Goal: Task Accomplishment & Management: Complete application form

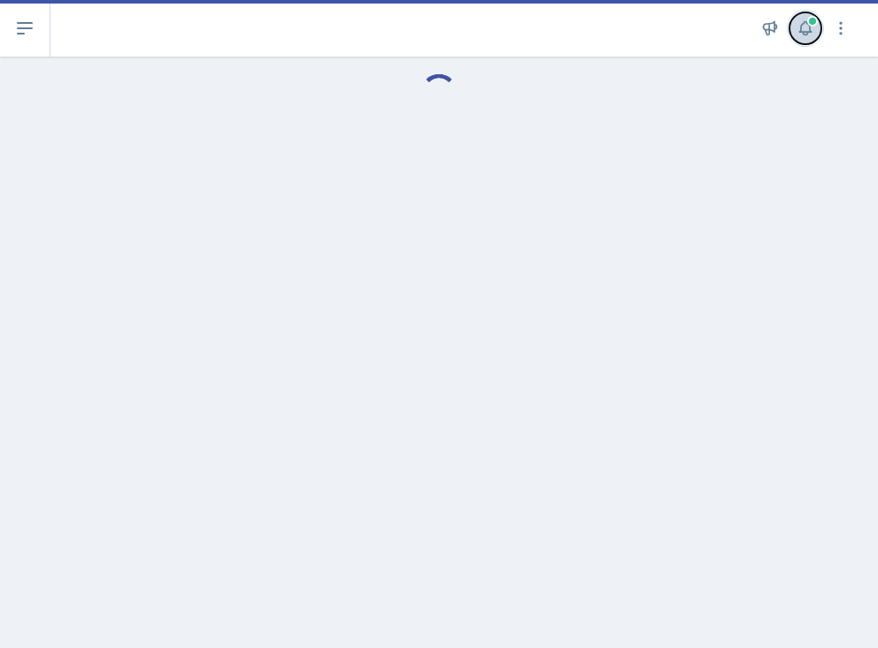
click at [811, 33] on icon at bounding box center [805, 28] width 18 height 18
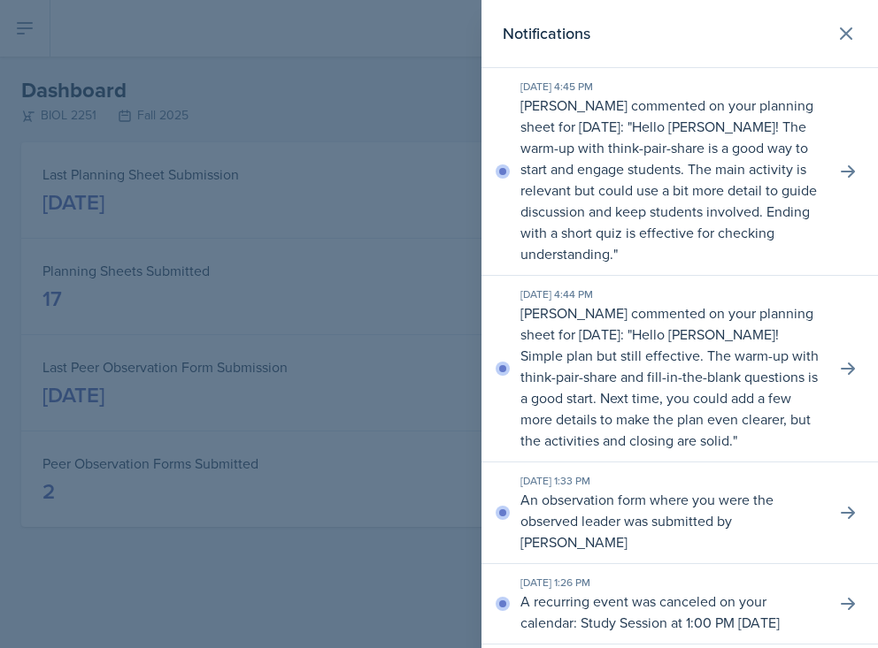
click at [402, 84] on div at bounding box center [439, 324] width 878 height 648
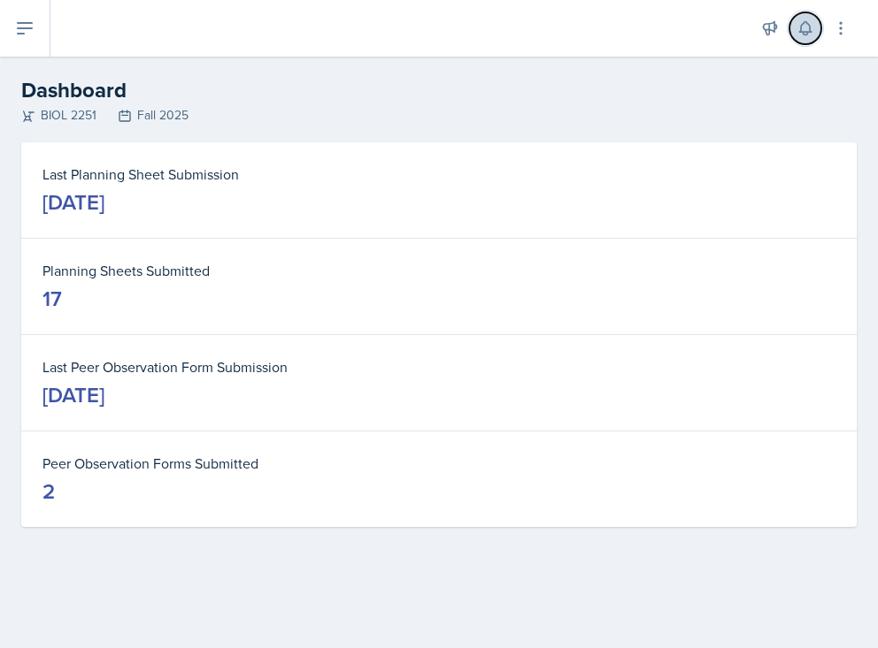
click at [793, 32] on button at bounding box center [805, 28] width 32 height 32
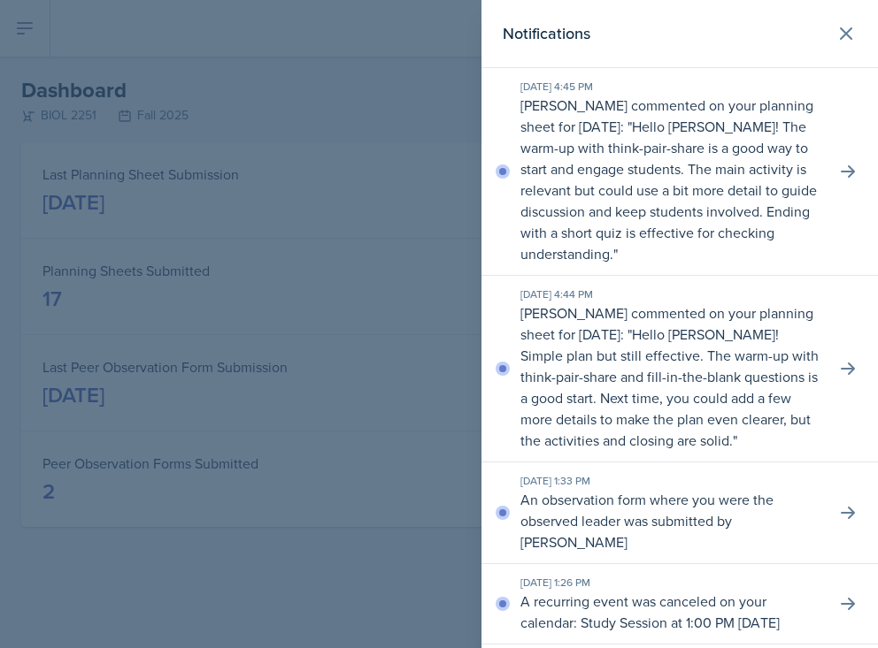
click at [400, 60] on div at bounding box center [439, 324] width 878 height 648
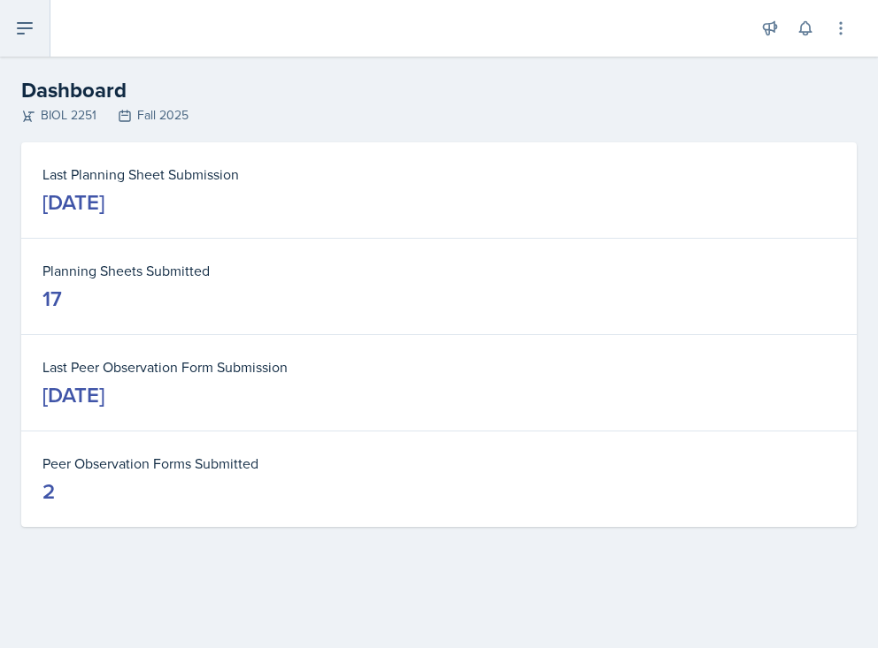
click at [3, 44] on button at bounding box center [25, 28] width 50 height 57
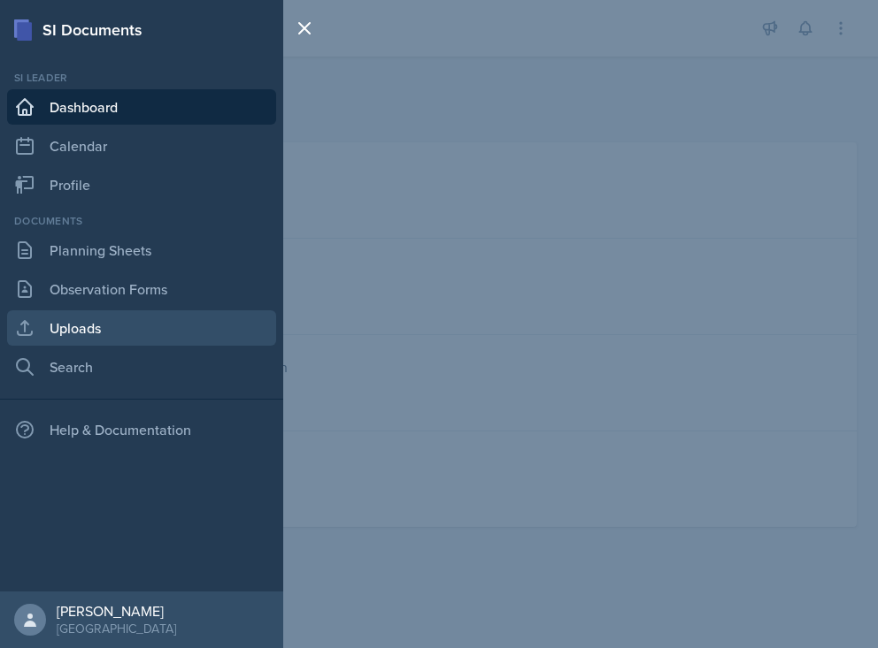
click at [83, 333] on link "Uploads" at bounding box center [141, 327] width 269 height 35
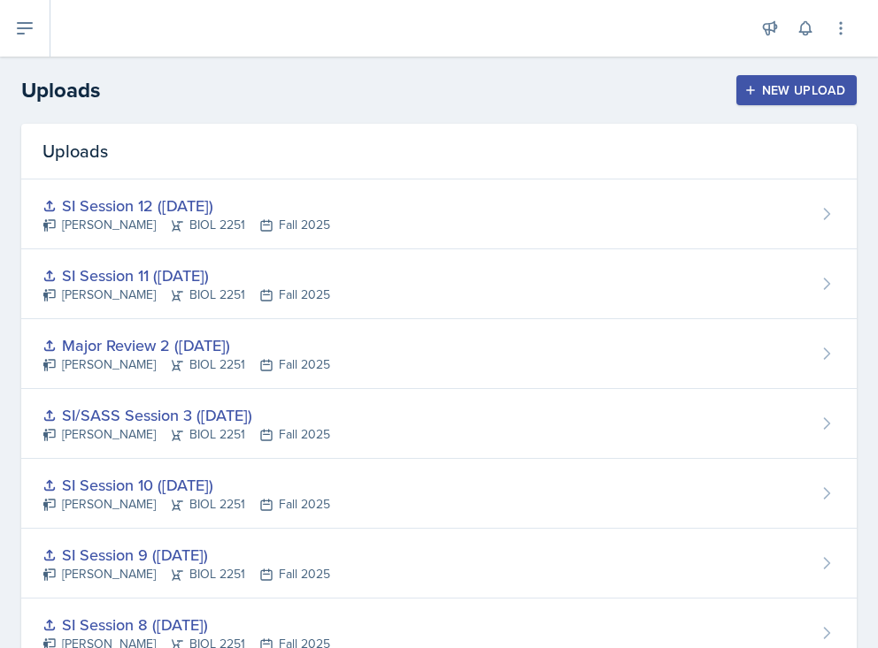
click at [807, 78] on button "New Upload" at bounding box center [796, 90] width 121 height 30
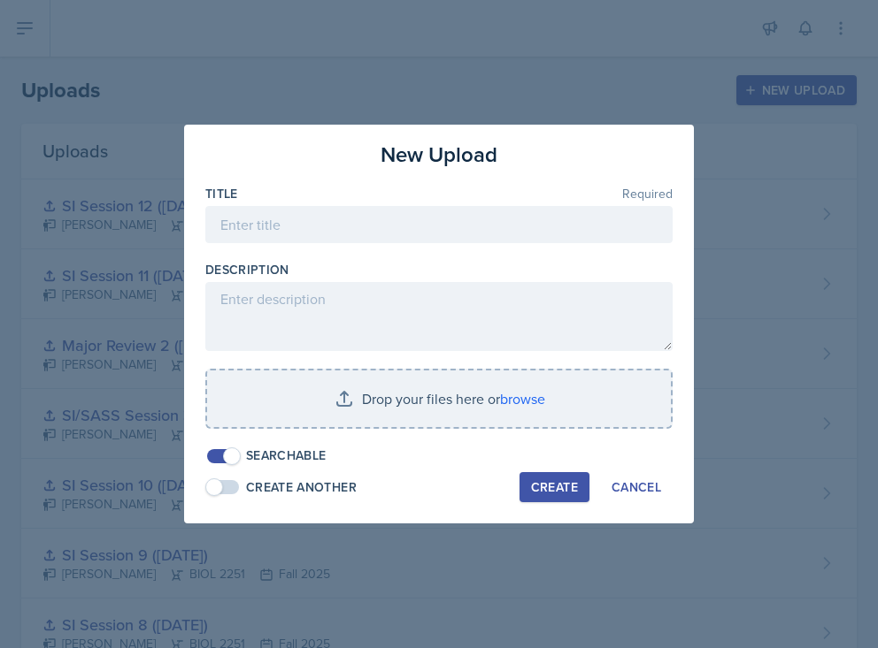
click at [405, 252] on div at bounding box center [438, 252] width 467 height 18
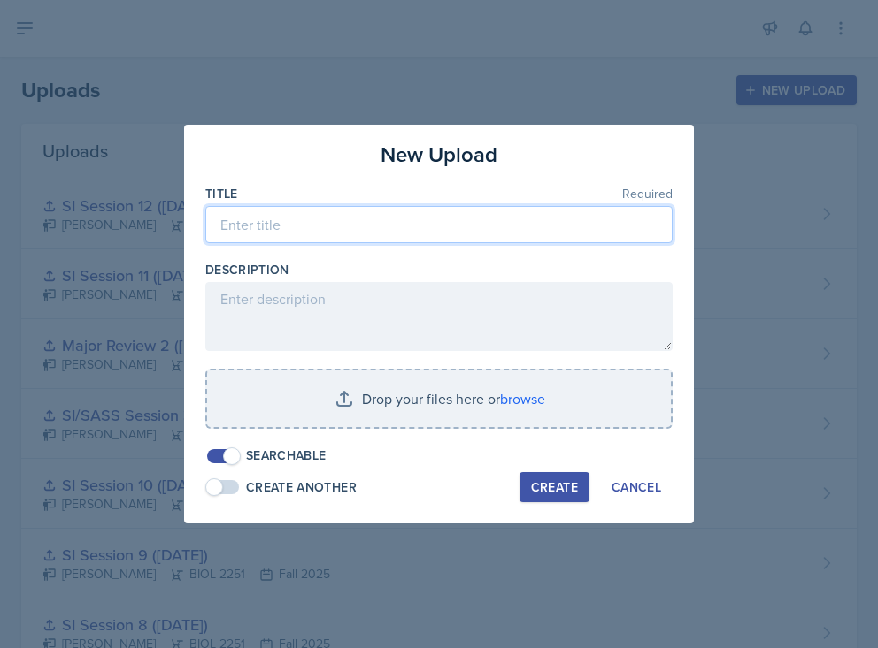
click at [381, 231] on input at bounding box center [438, 224] width 467 height 37
type input "SI Session 13 ([DATE])"
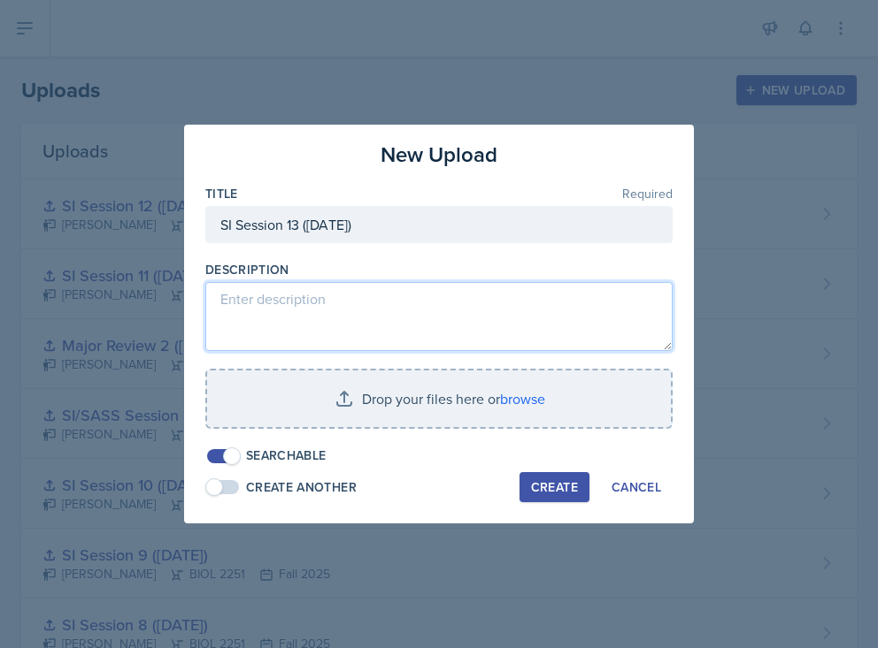
click at [349, 323] on textarea at bounding box center [438, 316] width 467 height 69
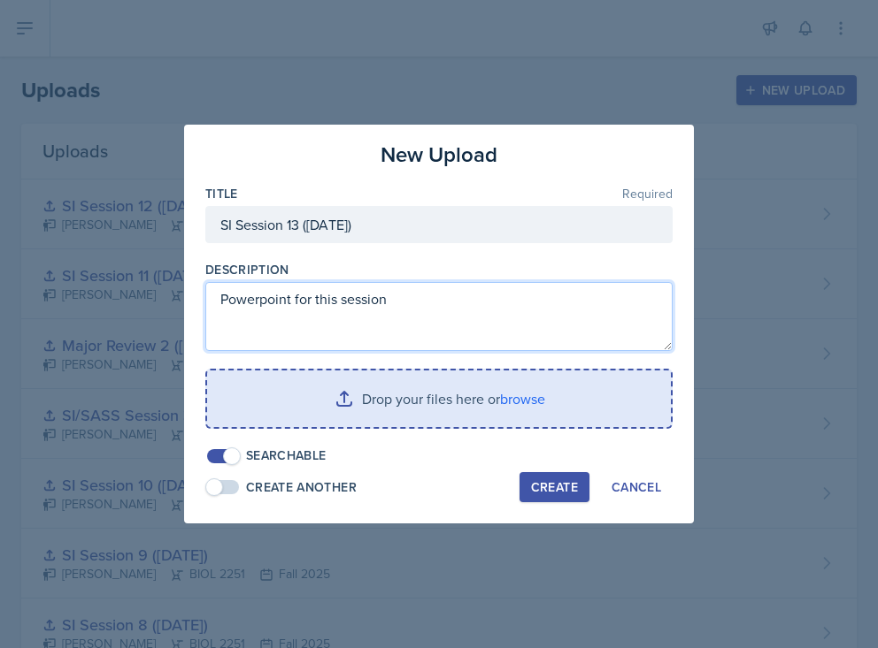
type textarea "Powerpoint for this session"
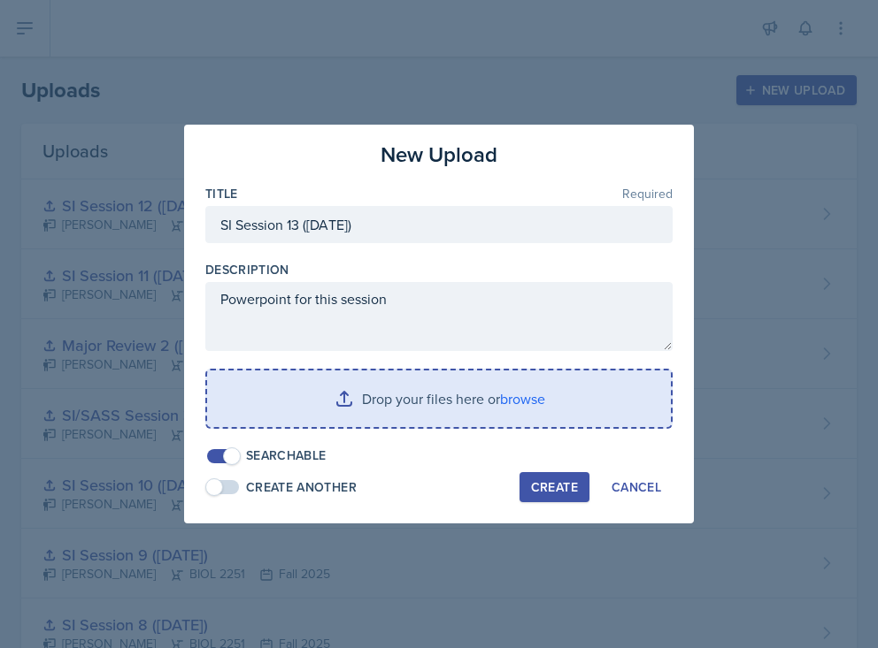
click at [382, 391] on input "file" at bounding box center [439, 399] width 464 height 57
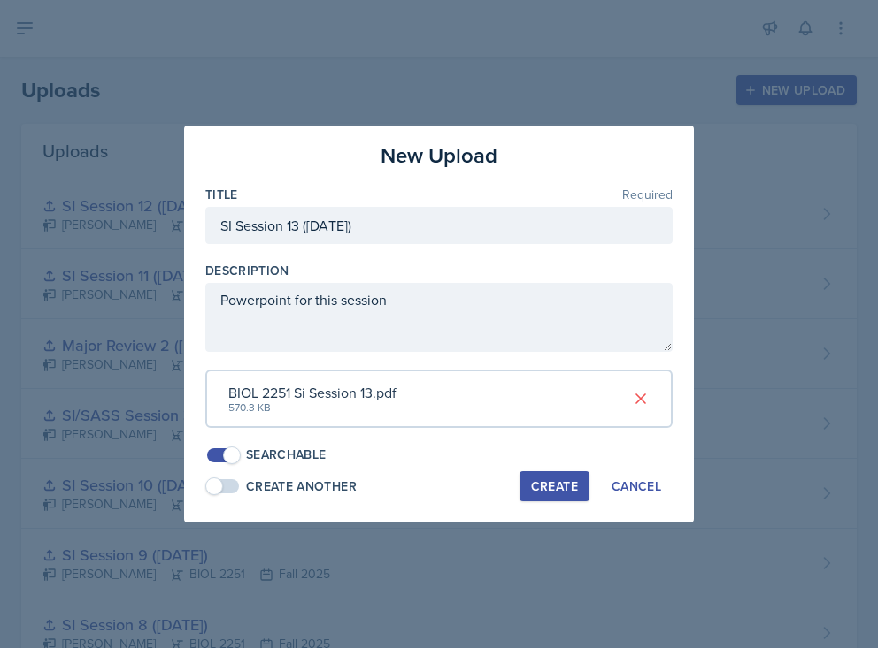
click at [553, 494] on div "Create" at bounding box center [554, 486] width 47 height 14
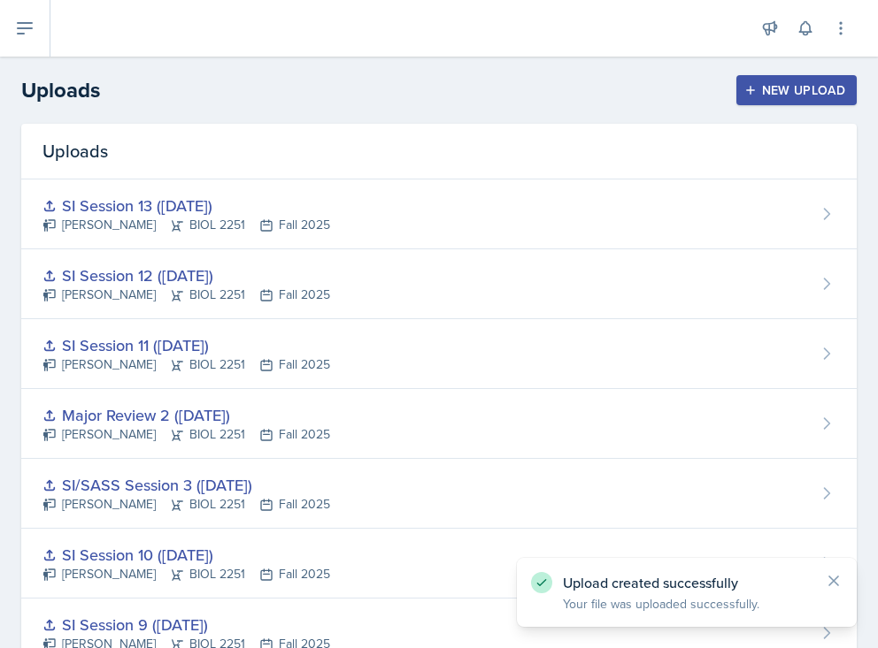
click at [775, 93] on div "New Upload" at bounding box center [796, 90] width 98 height 14
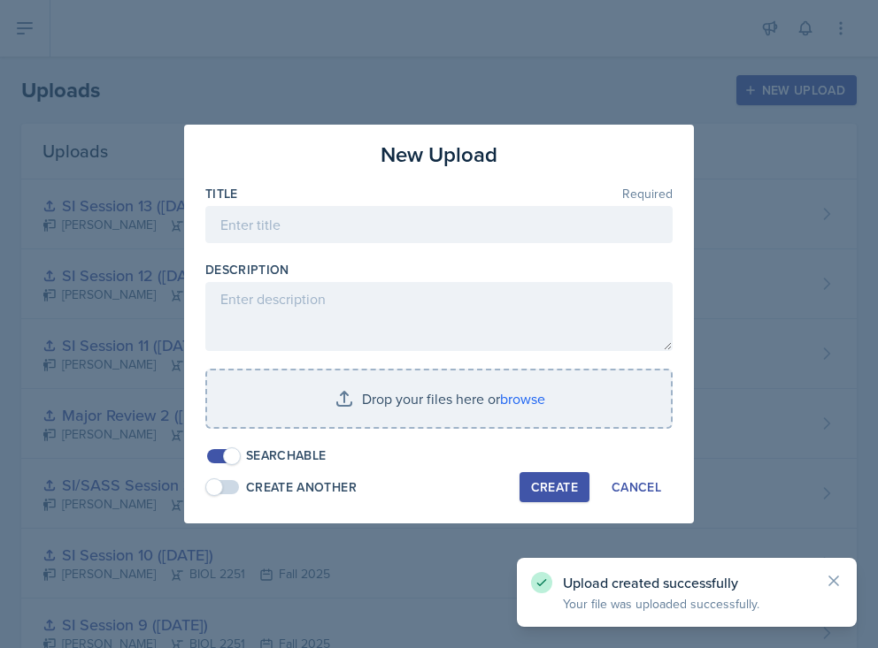
click at [448, 245] on div at bounding box center [438, 252] width 467 height 18
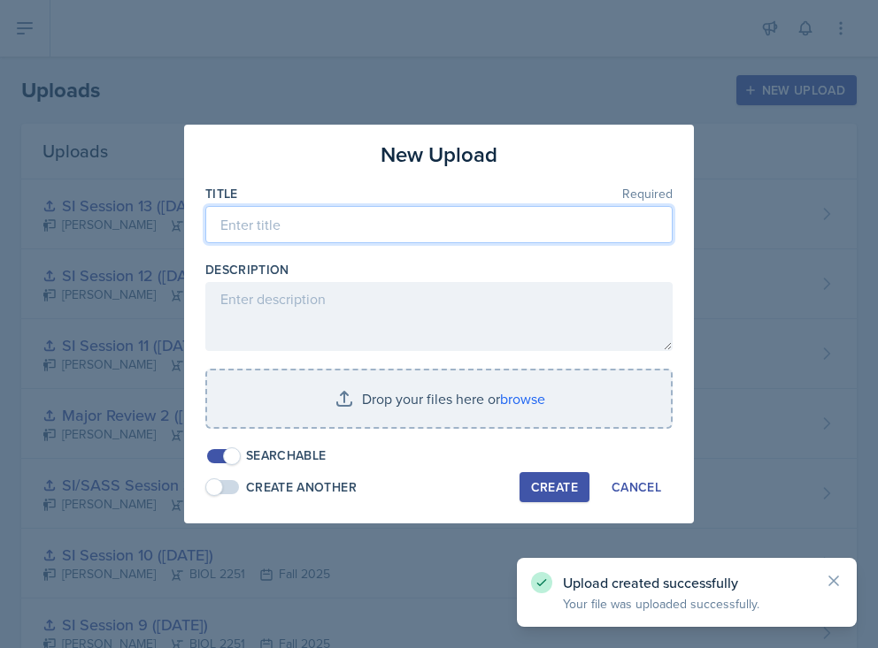
click at [472, 225] on input at bounding box center [438, 224] width 467 height 37
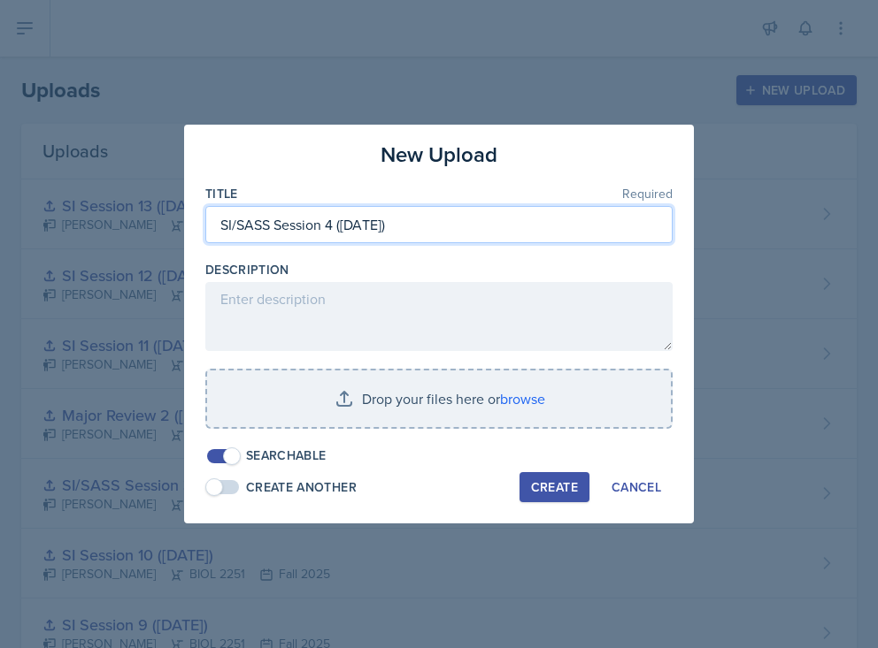
type input "SI/SASS Session 4 ([DATE])"
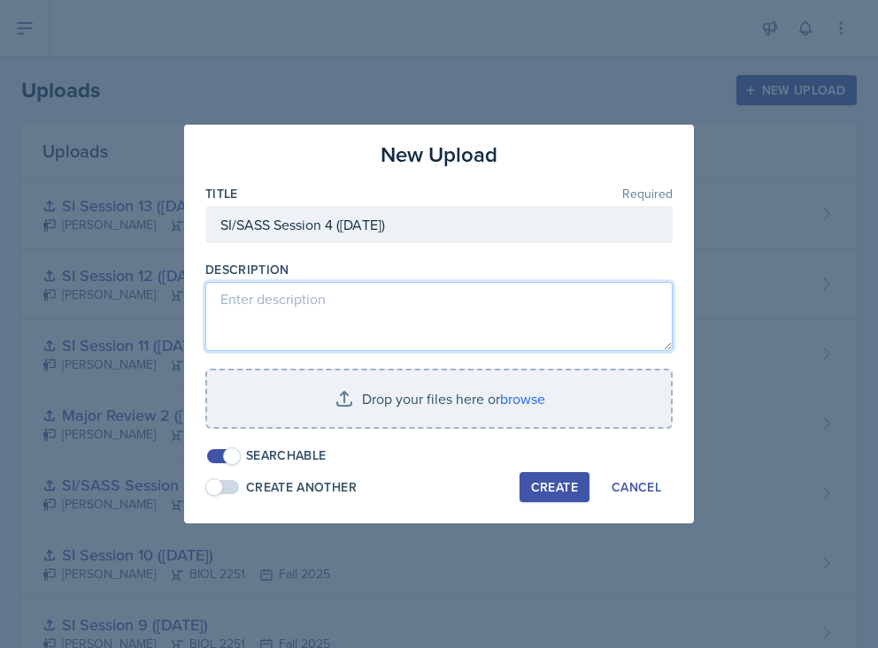
click at [414, 303] on textarea at bounding box center [438, 316] width 467 height 69
type textarea "S"
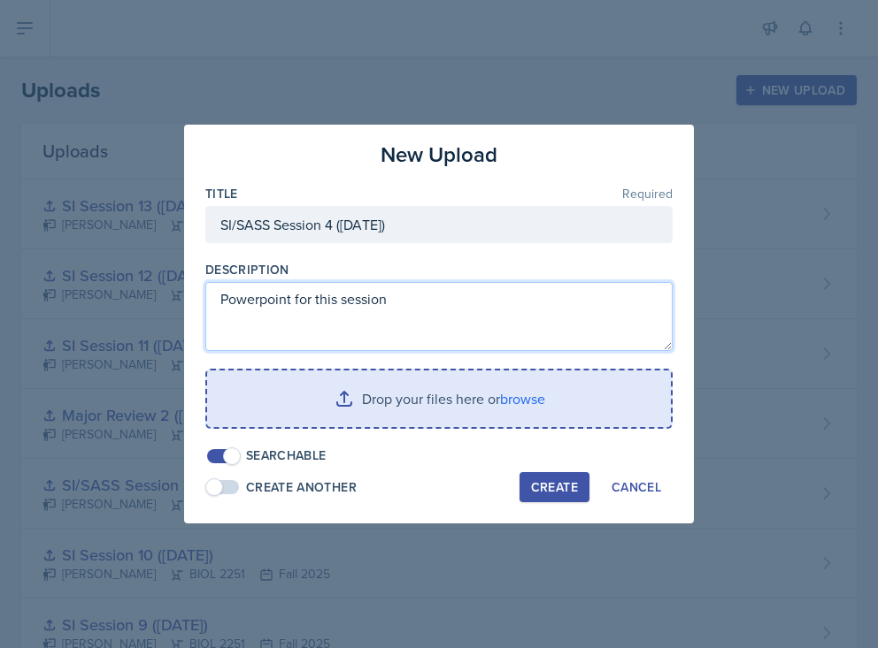
type textarea "Powerpoint for this session"
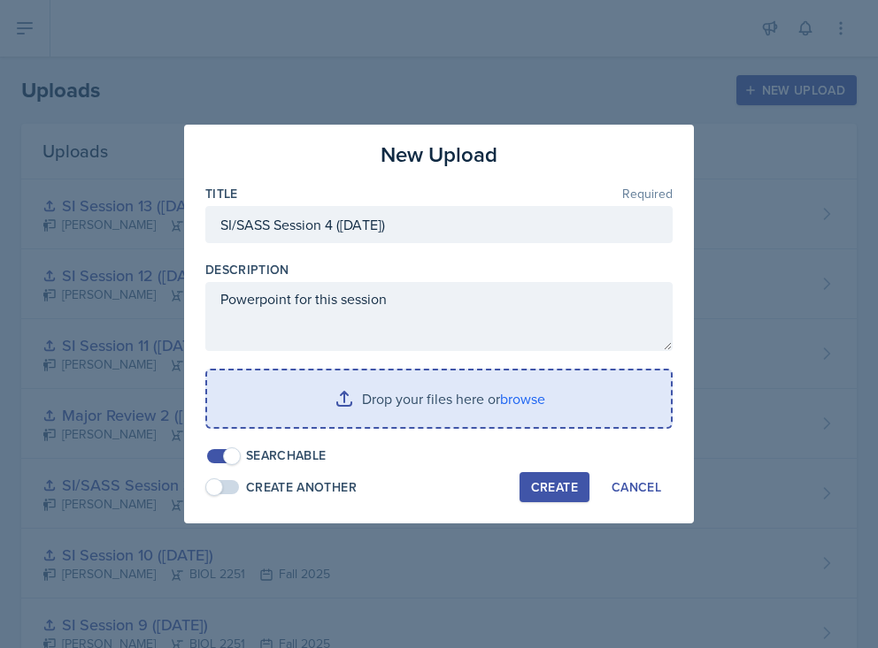
click at [533, 412] on input "file" at bounding box center [439, 399] width 464 height 57
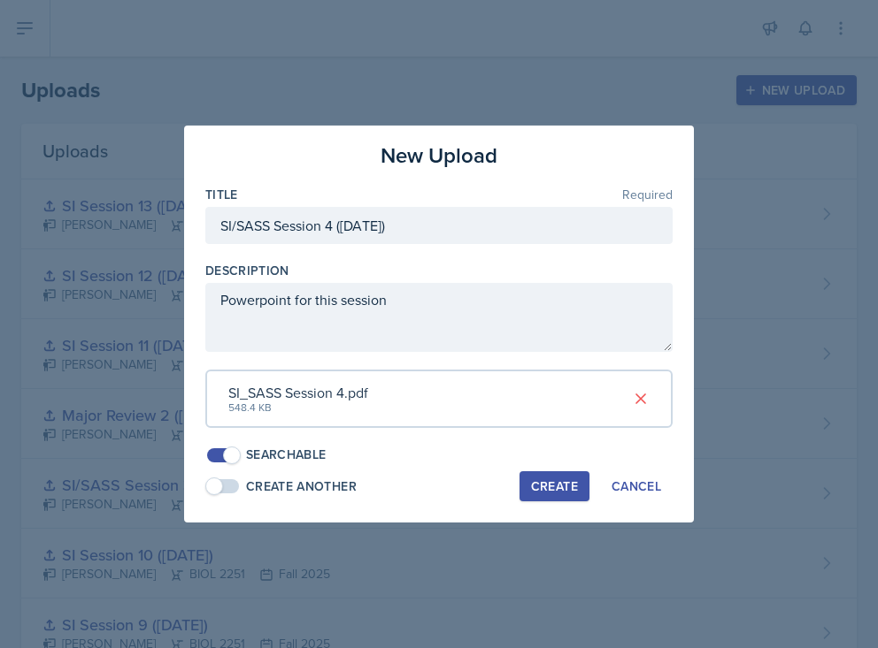
click at [539, 498] on button "Create" at bounding box center [554, 486] width 70 height 30
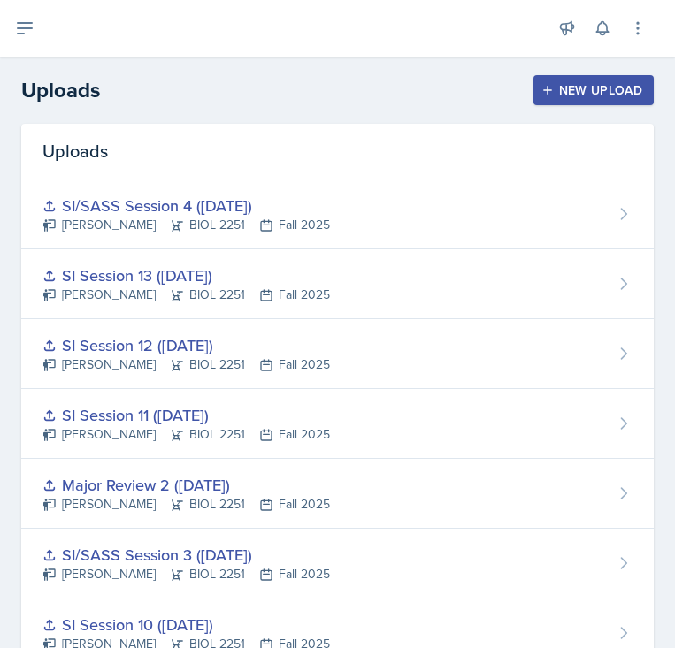
click at [175, 63] on header "Uploads New Upload" at bounding box center [337, 90] width 675 height 67
click at [24, 18] on icon at bounding box center [24, 28] width 21 height 21
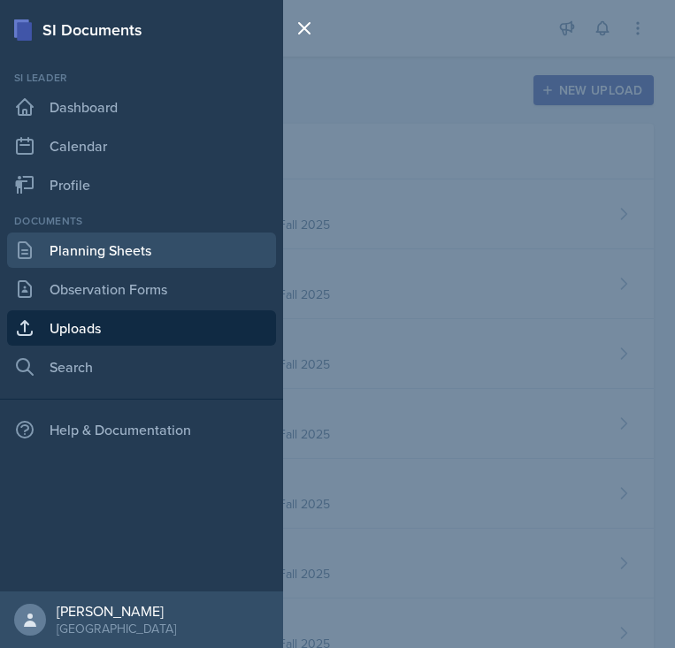
click at [74, 253] on link "Planning Sheets" at bounding box center [141, 250] width 269 height 35
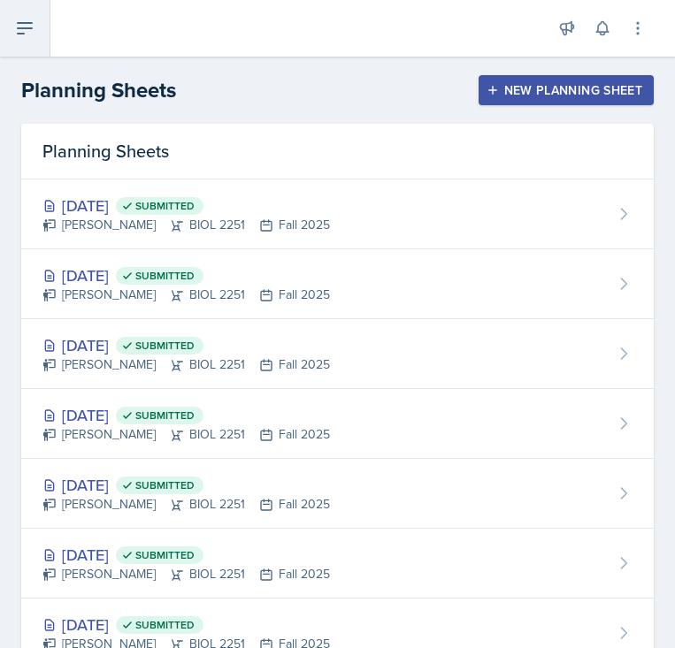
click at [28, 27] on icon at bounding box center [24, 28] width 21 height 21
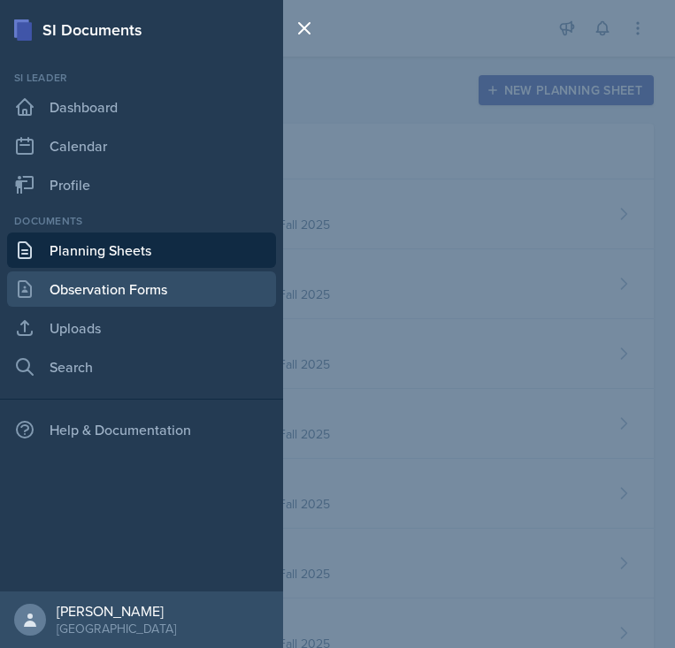
click at [112, 296] on link "Observation Forms" at bounding box center [141, 289] width 269 height 35
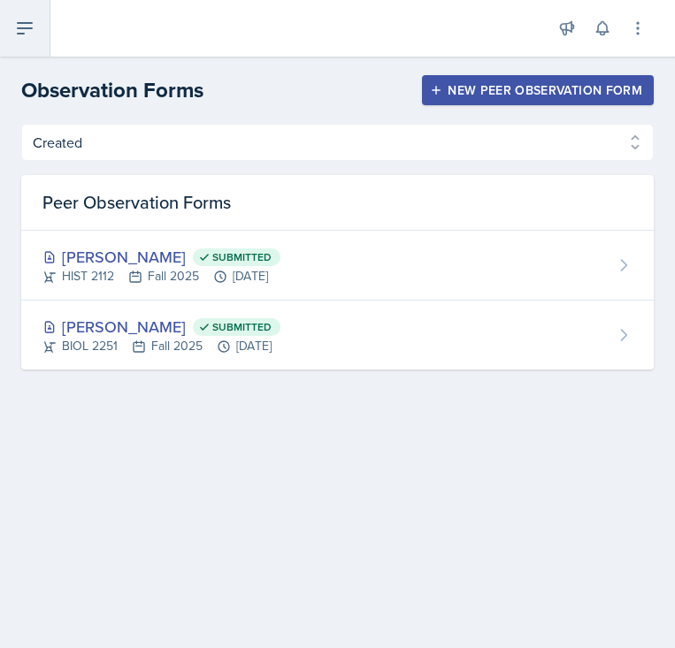
click at [27, 34] on icon at bounding box center [24, 28] width 21 height 21
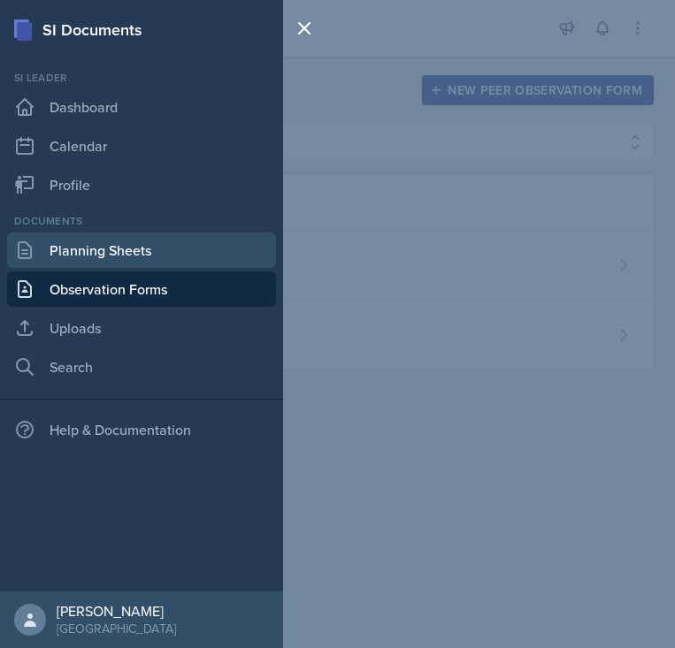
click at [147, 254] on link "Planning Sheets" at bounding box center [141, 250] width 269 height 35
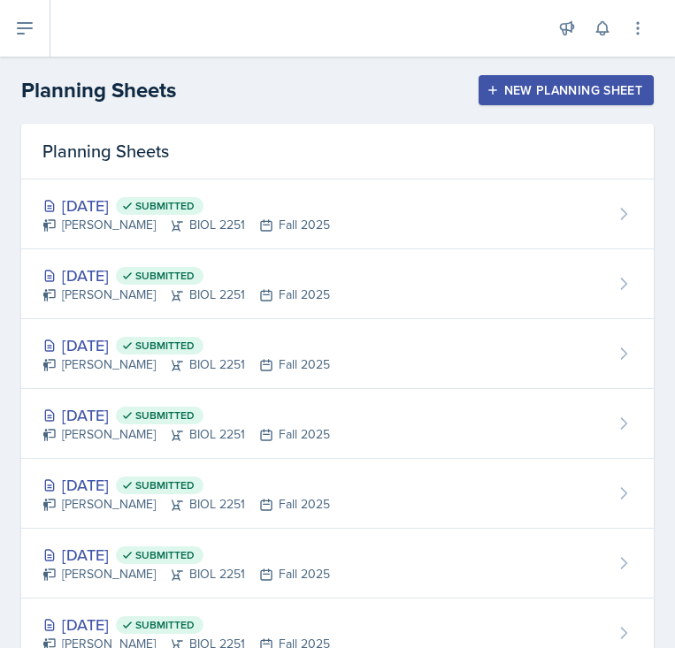
click at [499, 88] on div "New Planning Sheet" at bounding box center [566, 90] width 152 height 14
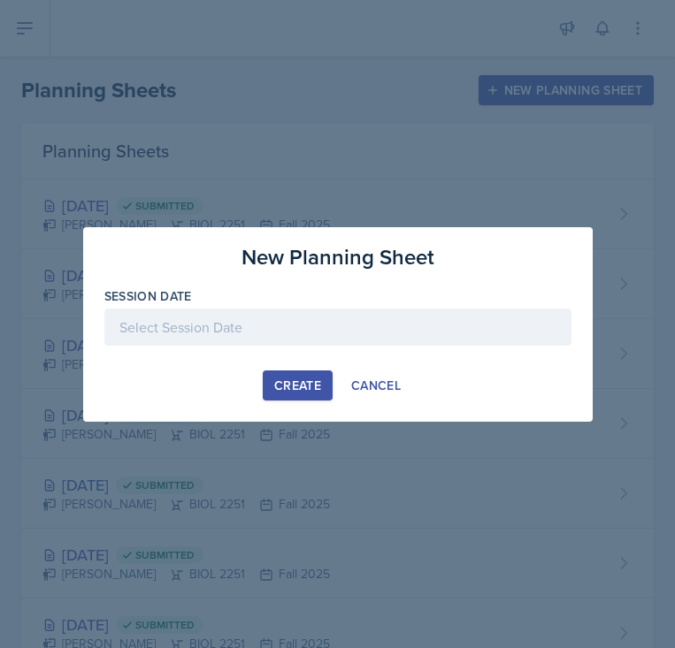
click at [287, 327] on div at bounding box center [337, 327] width 467 height 37
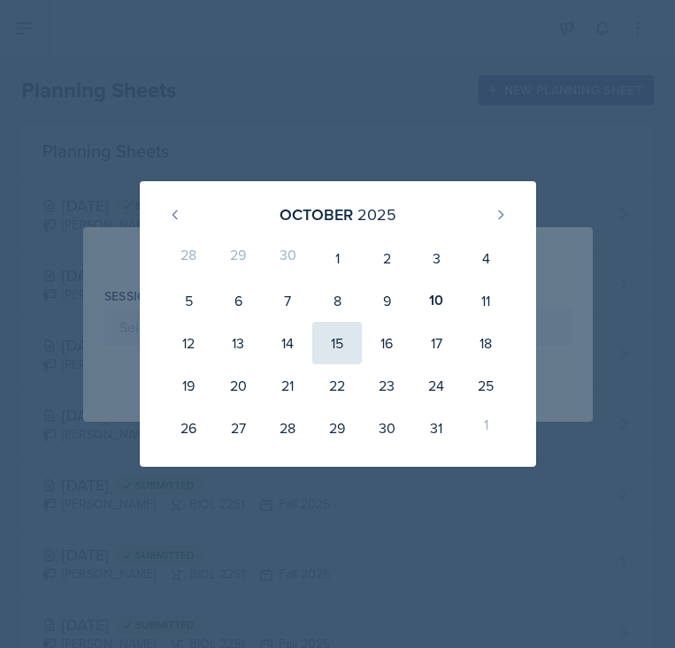
click at [342, 349] on div "15" at bounding box center [337, 343] width 50 height 42
type input "[DATE]"
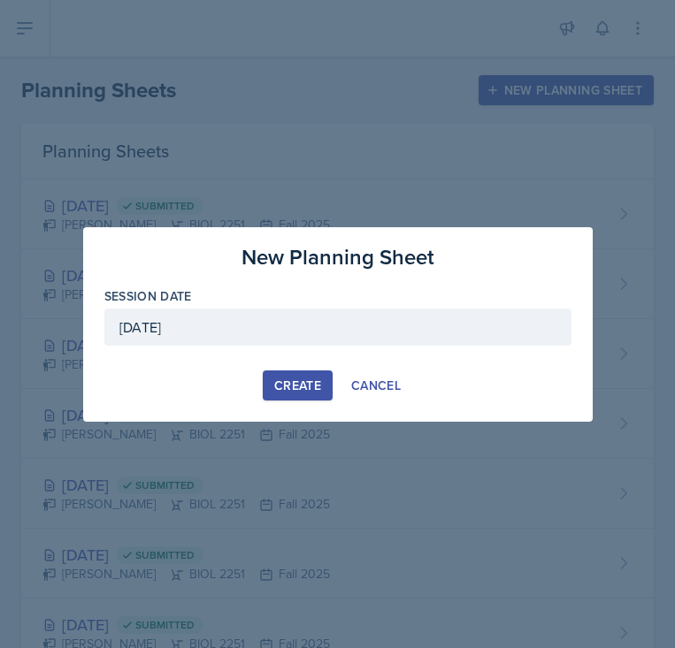
click at [308, 390] on div "Create" at bounding box center [297, 386] width 47 height 14
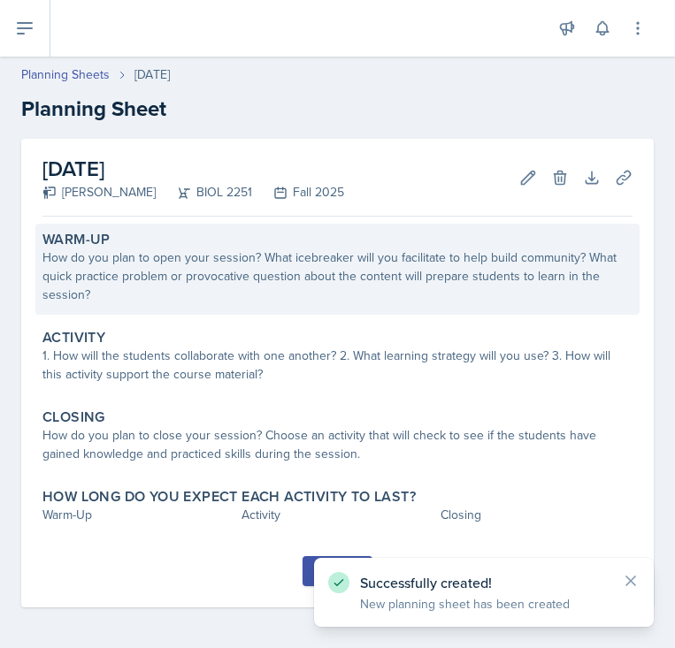
click at [238, 274] on div "How do you plan to open your session? What icebreaker will you facilitate to he…" at bounding box center [337, 277] width 590 height 56
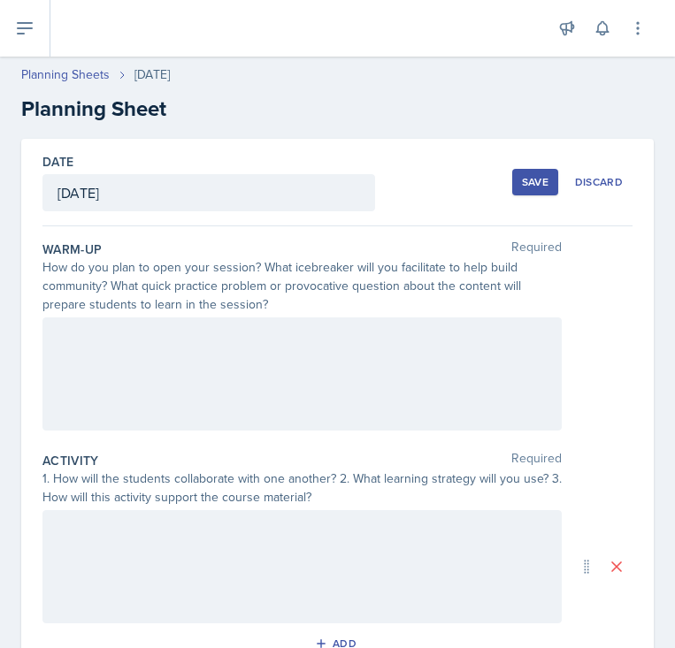
click at [110, 374] on div at bounding box center [301, 374] width 519 height 113
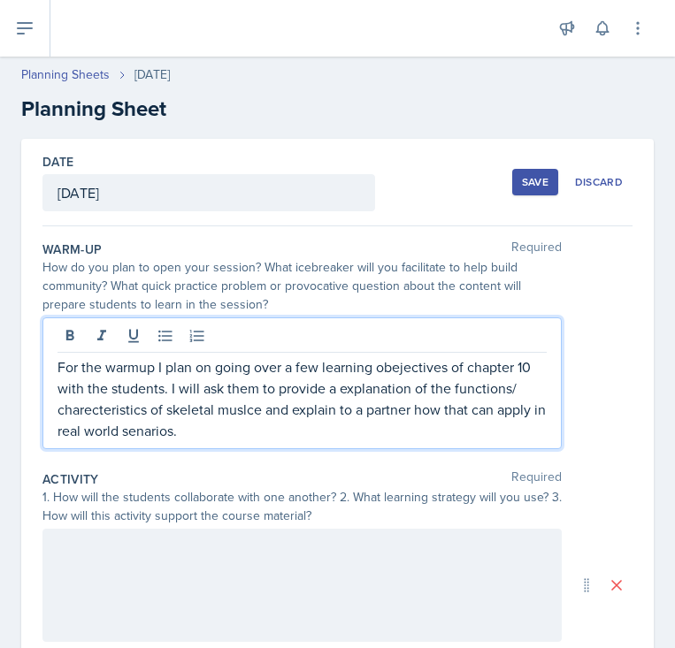
click at [95, 410] on p "For the warmup I plan on going over a few learning obejectives of chapter 10 wi…" at bounding box center [301, 398] width 489 height 85
click at [242, 412] on p "For the warmup I plan on going over a few learning obejectives of chapter 10 wi…" at bounding box center [301, 398] width 489 height 85
click at [146, 436] on p "For the warmup I plan on going over a few learning obejectives of chapter 10 wi…" at bounding box center [301, 398] width 489 height 85
click at [394, 364] on p "For the warmup I plan on going over a few learning obejectives of chapter 10 wi…" at bounding box center [301, 398] width 489 height 85
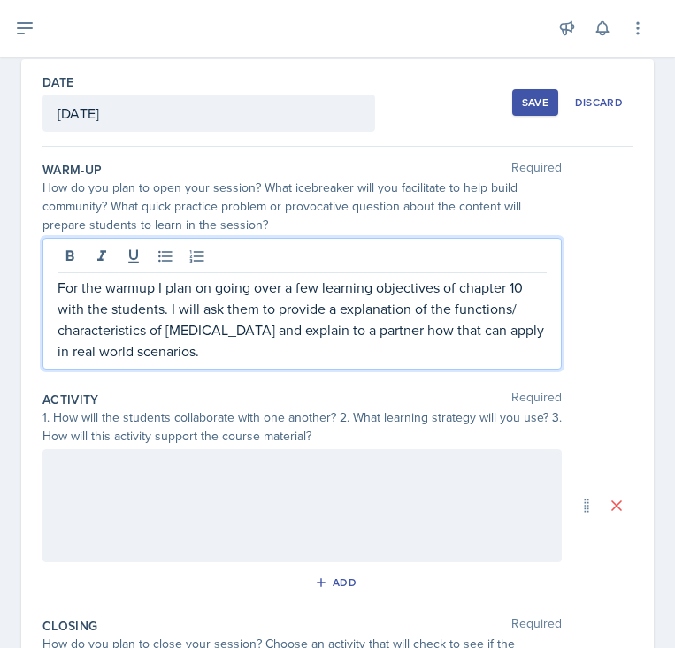
click at [199, 482] on div at bounding box center [301, 505] width 519 height 113
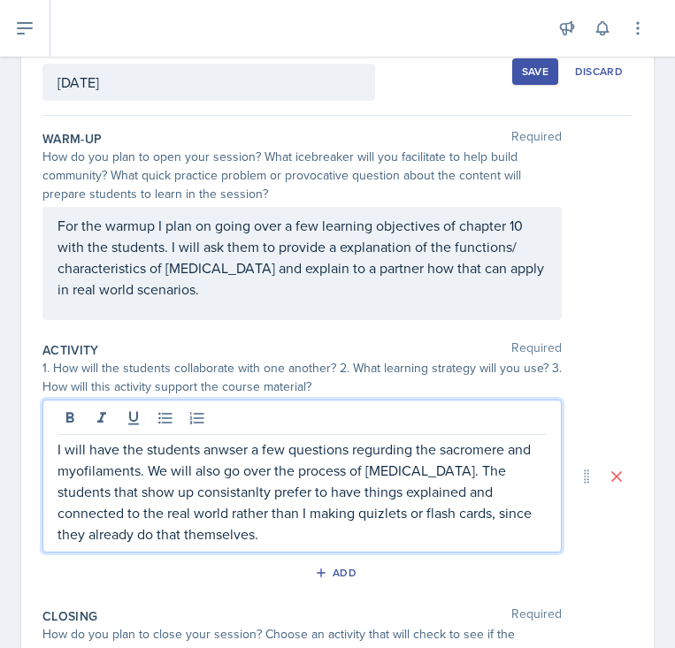
click at [233, 502] on p "I will have the students anwser a few questions regurding the sacromere and myo…" at bounding box center [301, 492] width 489 height 106
click at [105, 470] on p "I will have the students anwser a few questions regurding the sacromere and myo…" at bounding box center [301, 492] width 489 height 106
click at [220, 445] on p "I will have the students anwser a few questions regurding the sacromere and myo…" at bounding box center [301, 492] width 489 height 106
click at [385, 457] on p "I will have the students answer a few questions regurding the sacromere and myo…" at bounding box center [301, 492] width 489 height 106
click at [456, 453] on p "I will have the students answer a few questions regarding the sacromere and myo…" at bounding box center [301, 492] width 489 height 106
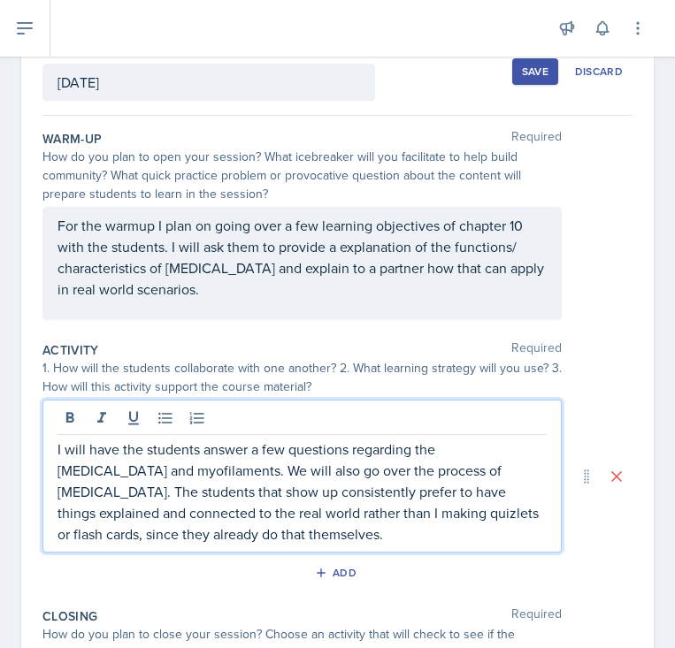
click at [342, 527] on p "I will have the students answer a few questions regarding the [MEDICAL_DATA] an…" at bounding box center [301, 492] width 489 height 106
click at [487, 471] on p "I will have the students answer a few questions regarding the [MEDICAL_DATA] an…" at bounding box center [301, 492] width 489 height 106
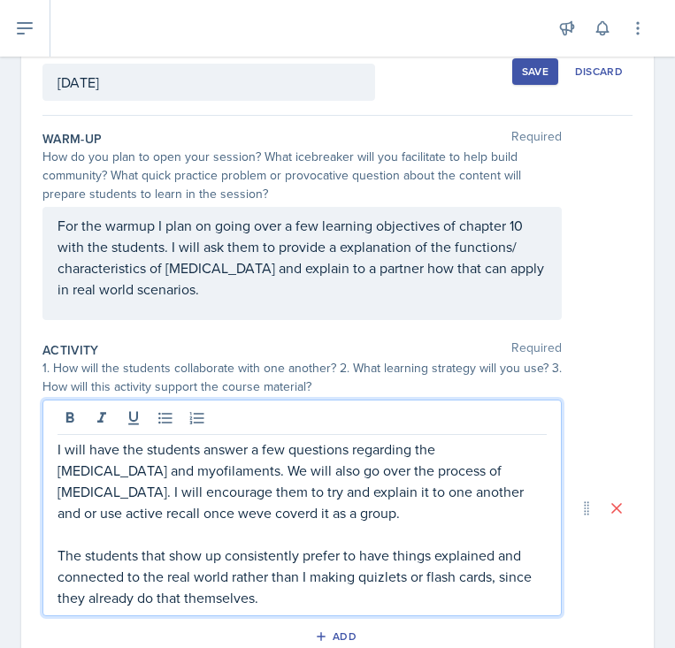
click at [381, 488] on p "I will have the students answer a few questions regarding the [MEDICAL_DATA] an…" at bounding box center [301, 481] width 489 height 85
click at [263, 545] on p "The students that show up consistently prefer to have things explained and conn…" at bounding box center [301, 577] width 489 height 64
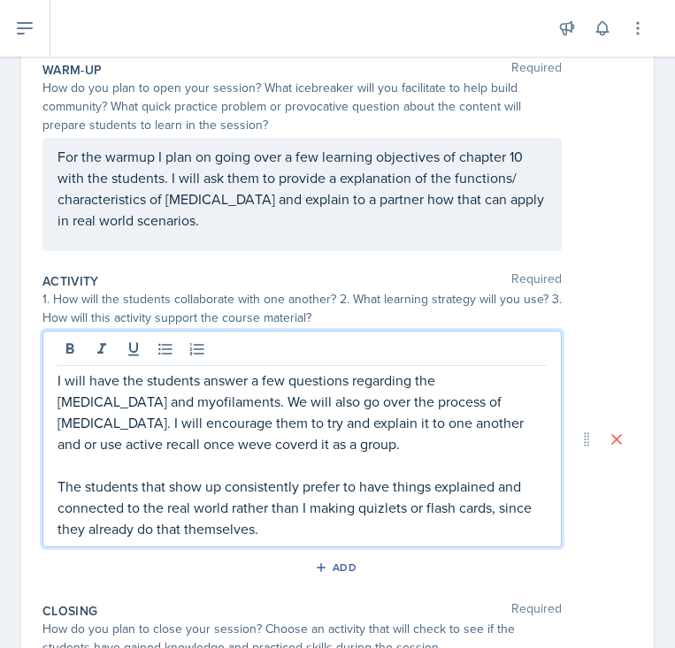
scroll to position [188, 0]
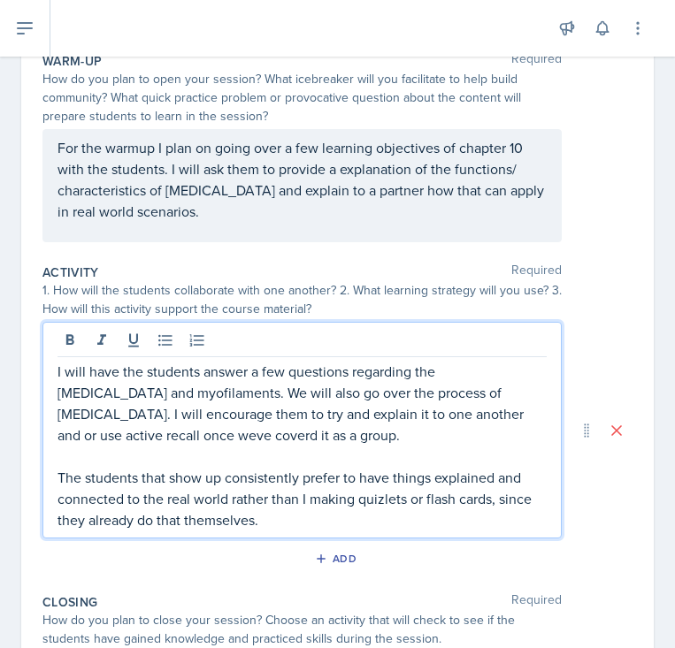
click at [119, 441] on p "I will have the students answer a few questions regarding the [MEDICAL_DATA] an…" at bounding box center [301, 403] width 489 height 85
click at [150, 443] on p "I will have the students answer a few questions regarding the [MEDICAL_DATA] an…" at bounding box center [301, 403] width 489 height 85
click at [181, 480] on p "The students that show up consistently prefer to have things explained and conn…" at bounding box center [301, 499] width 489 height 64
click at [345, 518] on p "The students that show up consistently prefer to have things explained and conn…" at bounding box center [301, 499] width 489 height 64
click at [374, 506] on p "The students that show up consistently prefer to have things explained and conn…" at bounding box center [301, 499] width 489 height 64
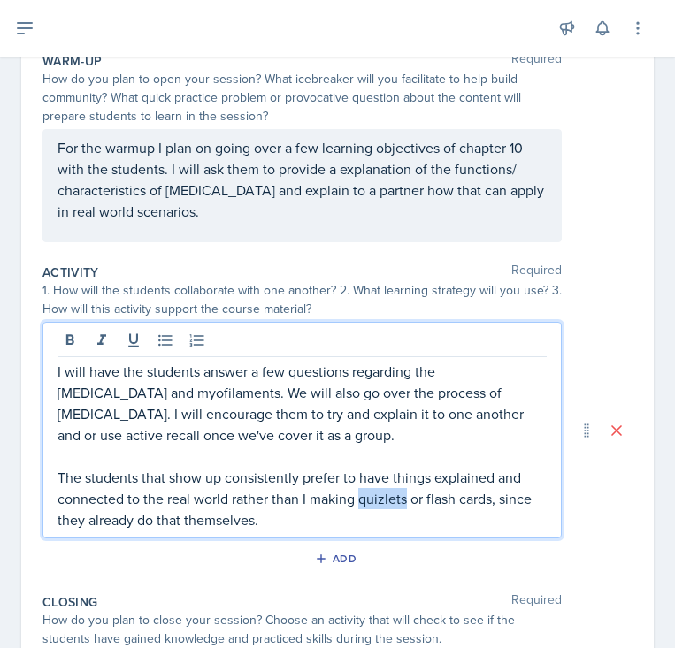
click at [288, 519] on p "The students that show up consistently prefer to have things explained and conn…" at bounding box center [301, 499] width 489 height 64
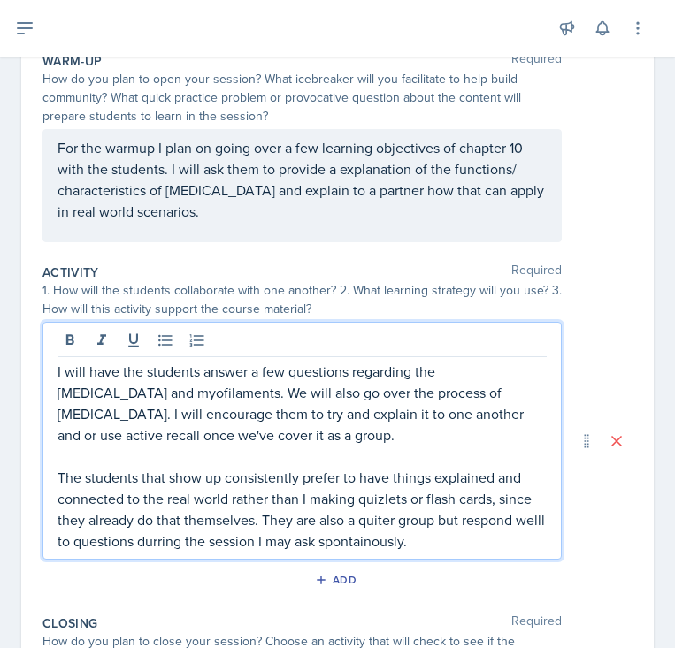
click at [406, 540] on p "The students that show up consistently prefer to have things explained and conn…" at bounding box center [301, 509] width 489 height 85
click at [197, 526] on p "The students that show up consistently prefer to have things explained and conn…" at bounding box center [301, 509] width 489 height 85
click at [192, 547] on p "The students that show up consistently prefer to have things explained and conn…" at bounding box center [301, 509] width 489 height 85
click at [189, 551] on p "The students that show up consistently prefer to have things explained and conn…" at bounding box center [301, 509] width 489 height 85
click at [84, 546] on p "The students that show up consistently prefer to have things explained and conn…" at bounding box center [301, 509] width 489 height 85
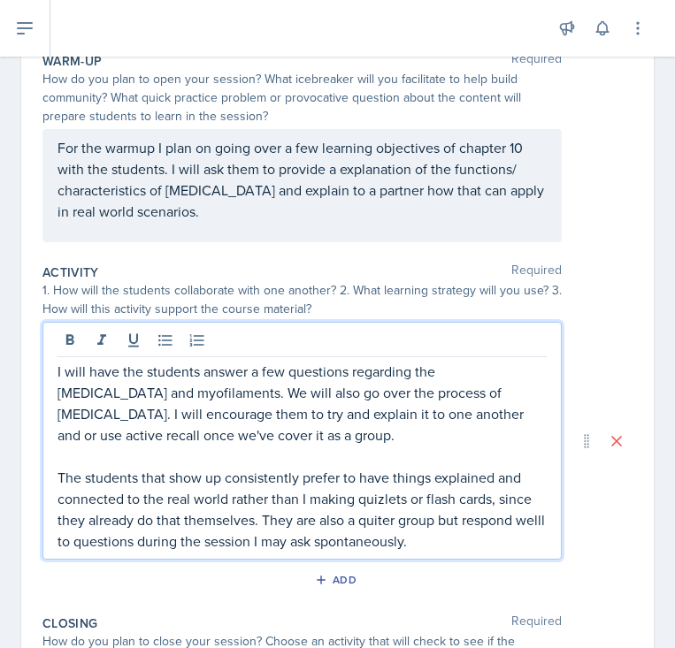
click at [73, 541] on p "The students that show up consistently prefer to have things explained and conn…" at bounding box center [301, 509] width 489 height 85
click at [84, 547] on p "The students that show up consistently prefer to have things explained and conn…" at bounding box center [301, 509] width 489 height 85
click at [474, 539] on p "The students that show up consistently prefer to have things explained and conn…" at bounding box center [301, 509] width 489 height 85
click at [395, 529] on p "The students that show up consistently prefer to have things explained and conn…" at bounding box center [301, 509] width 489 height 85
click at [381, 526] on p "The students that show up consistently prefer to have things explained and conn…" at bounding box center [301, 509] width 489 height 85
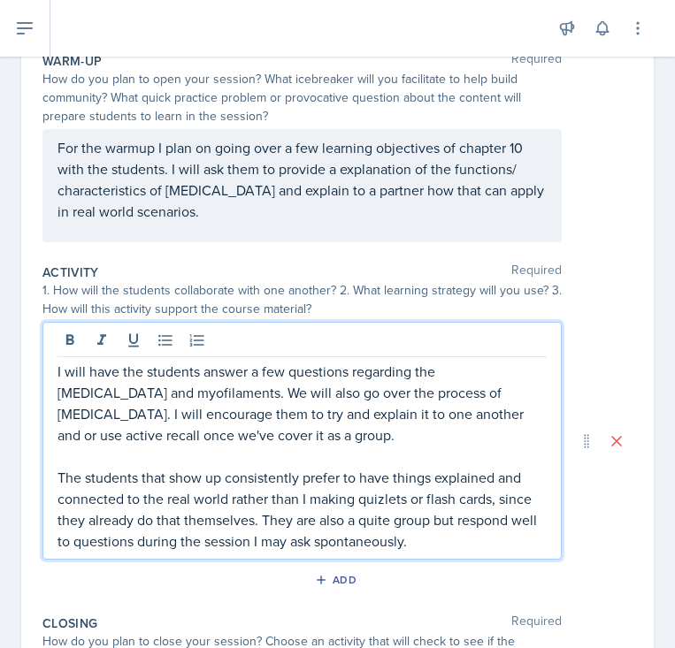
click at [437, 541] on p "The students that show up consistently prefer to have things explained and conn…" at bounding box center [301, 509] width 489 height 85
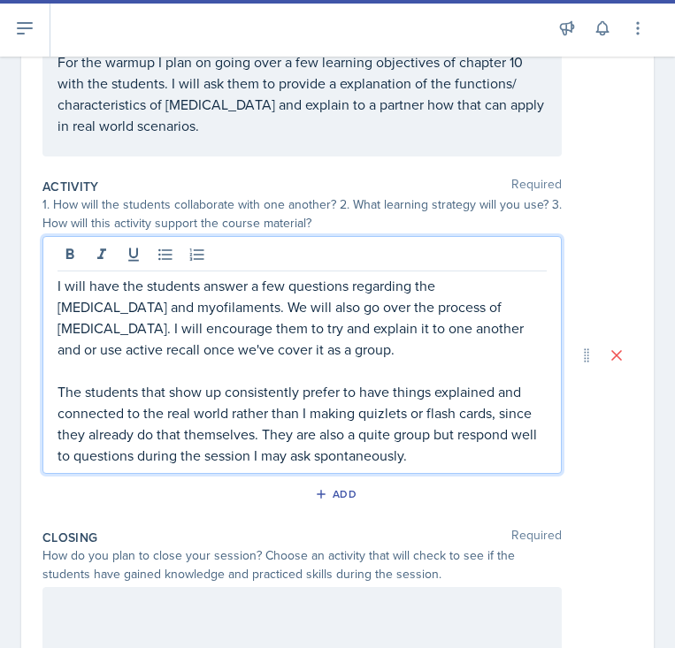
scroll to position [279, 0]
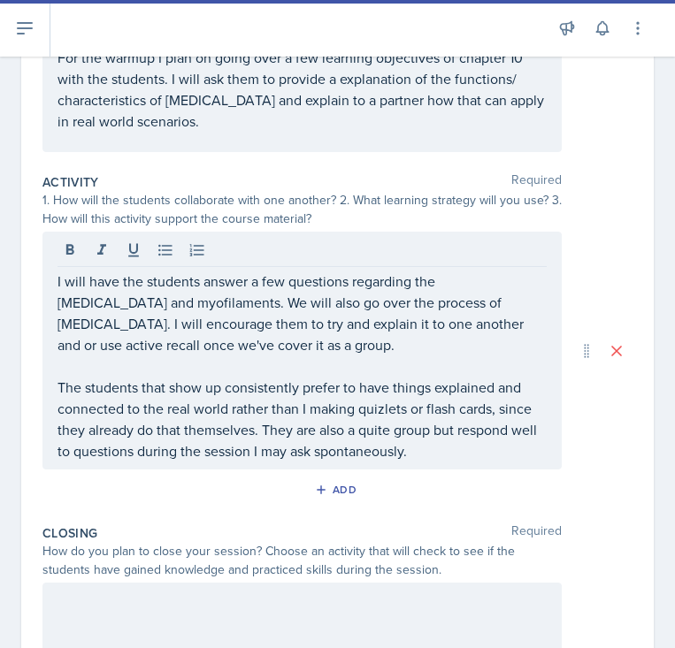
click at [440, 551] on div "How do you plan to close your session? Choose an activity that will check to se…" at bounding box center [301, 560] width 519 height 37
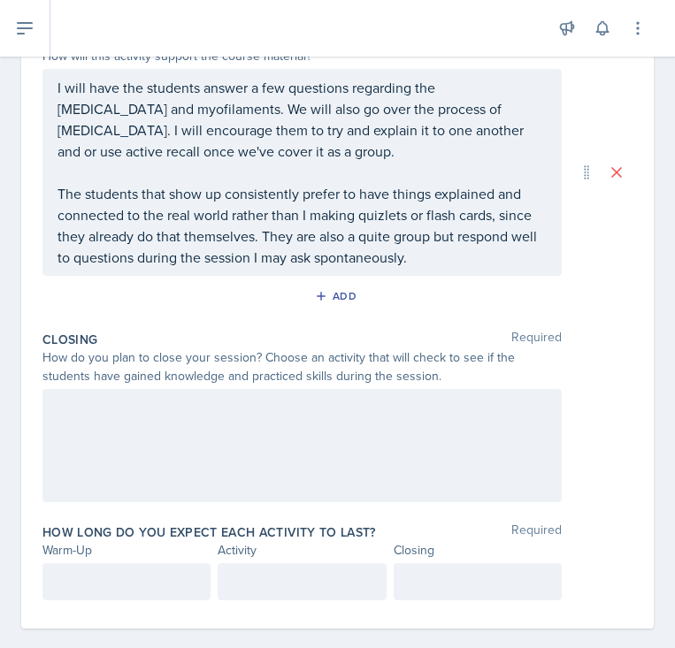
scroll to position [464, 0]
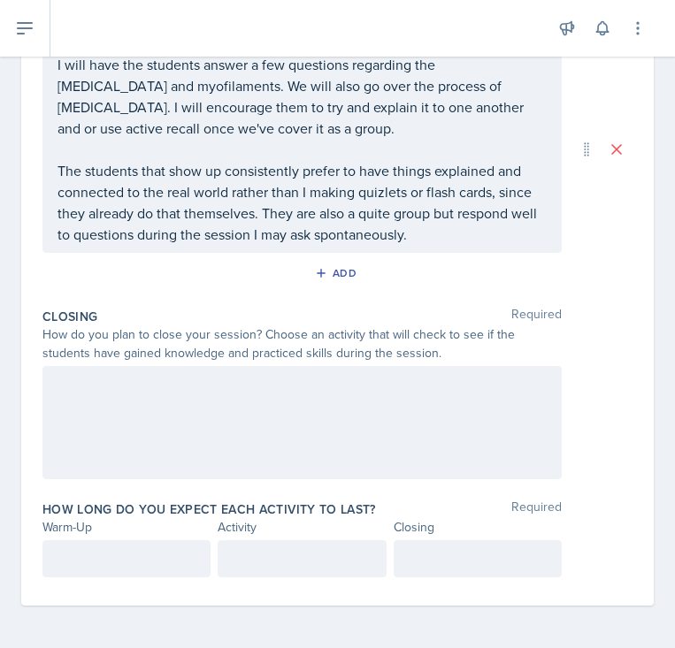
click at [257, 420] on div at bounding box center [301, 422] width 519 height 113
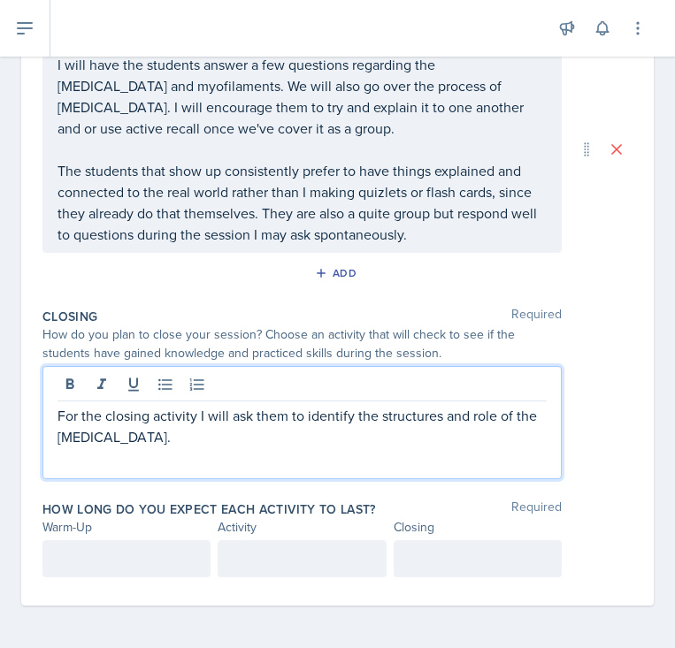
click at [157, 553] on p at bounding box center [126, 558] width 138 height 21
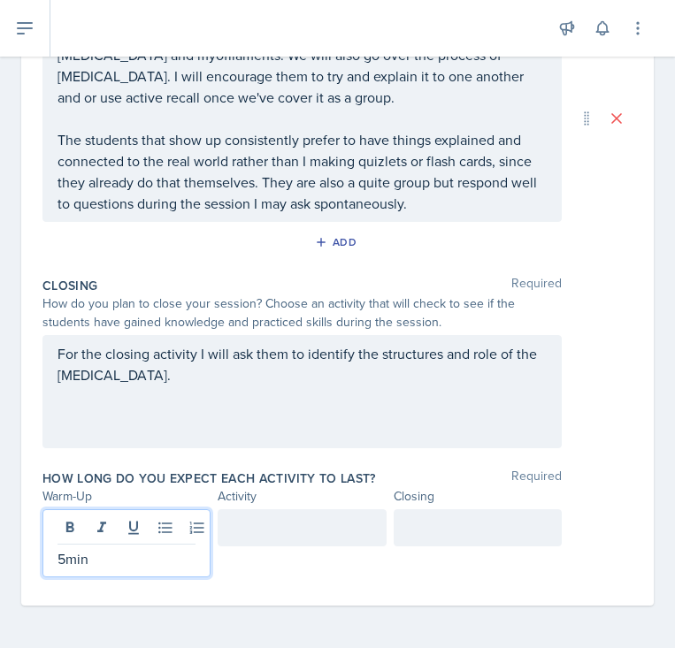
click at [306, 523] on div at bounding box center [302, 528] width 168 height 37
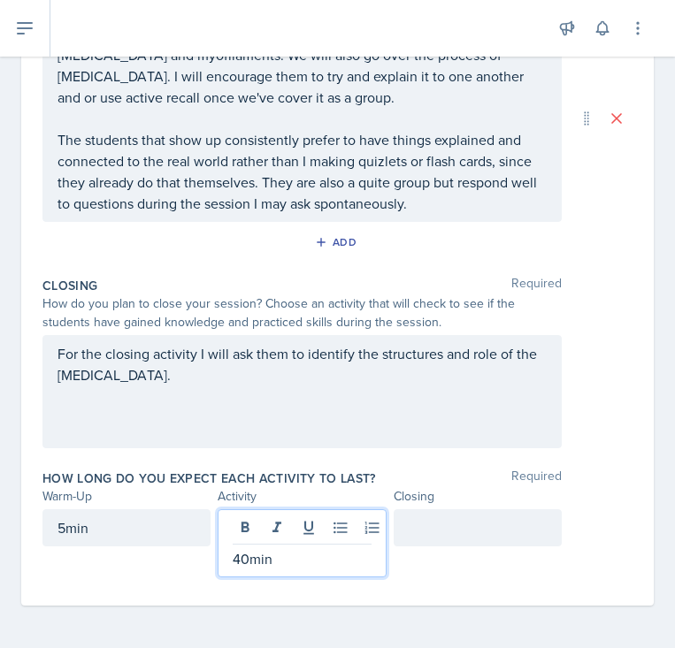
click at [464, 525] on div at bounding box center [478, 528] width 168 height 37
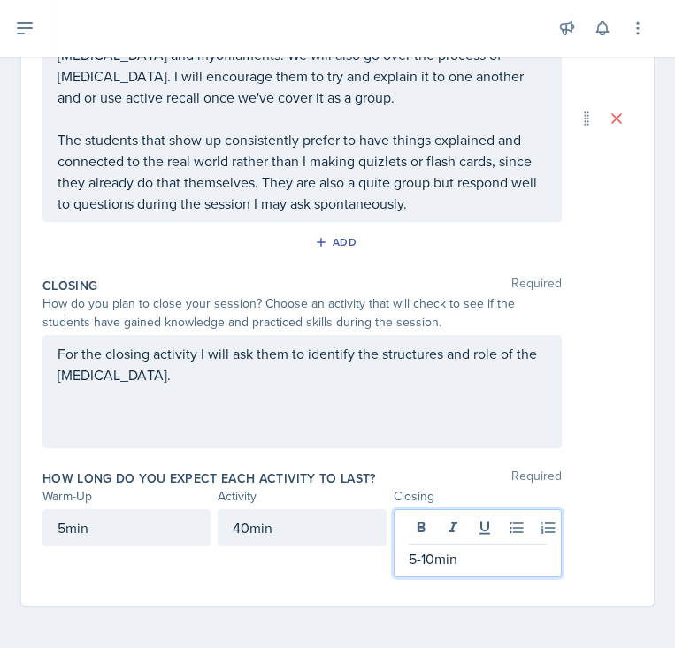
click at [208, 381] on p "For the closing activity I will ask them to identify the structures and role of…" at bounding box center [301, 364] width 489 height 42
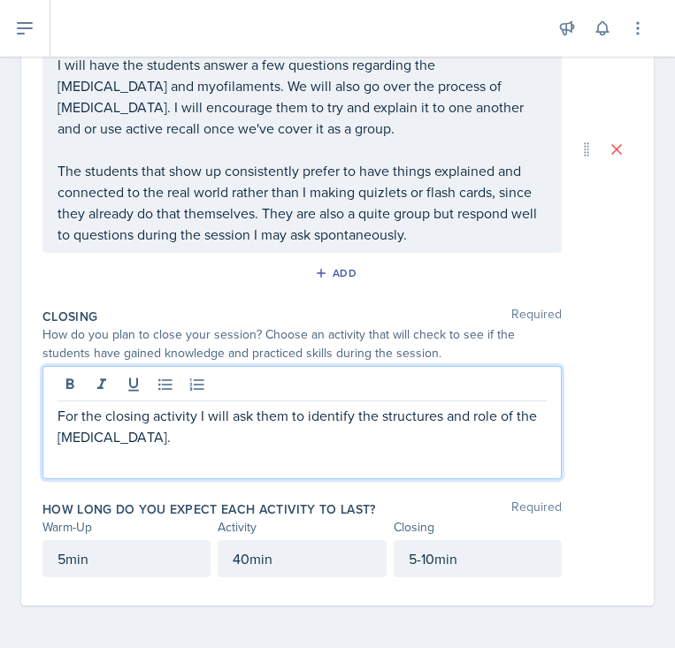
scroll to position [464, 0]
click at [129, 444] on p "For the closing activity I will ask them to identify the structures and role of…" at bounding box center [301, 426] width 489 height 42
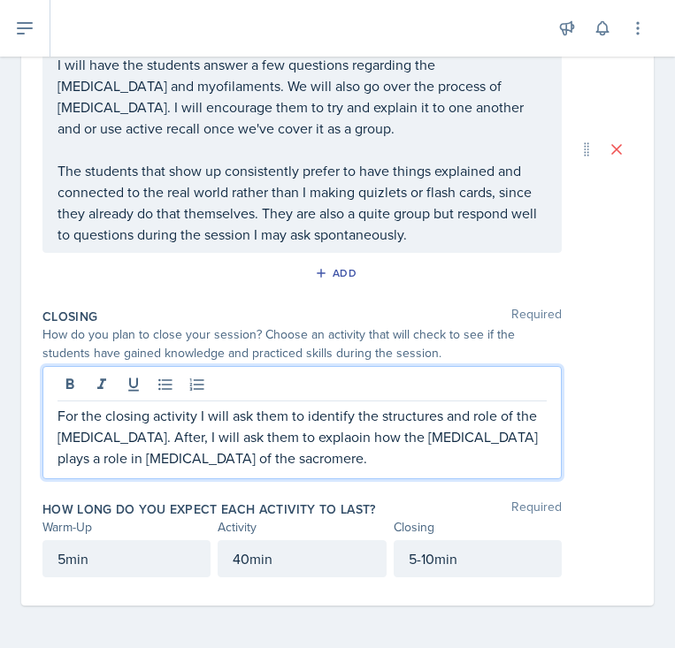
click at [292, 429] on p "For the closing activity I will ask them to identify the structures and role of…" at bounding box center [301, 437] width 489 height 64
click at [245, 459] on p "For the closing activity I will ask them to identify the structures and role of…" at bounding box center [301, 437] width 489 height 64
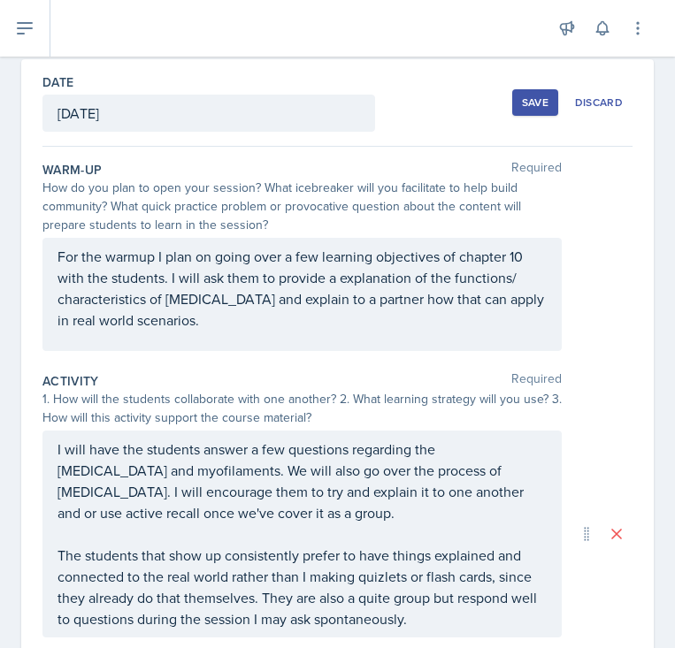
scroll to position [111, 0]
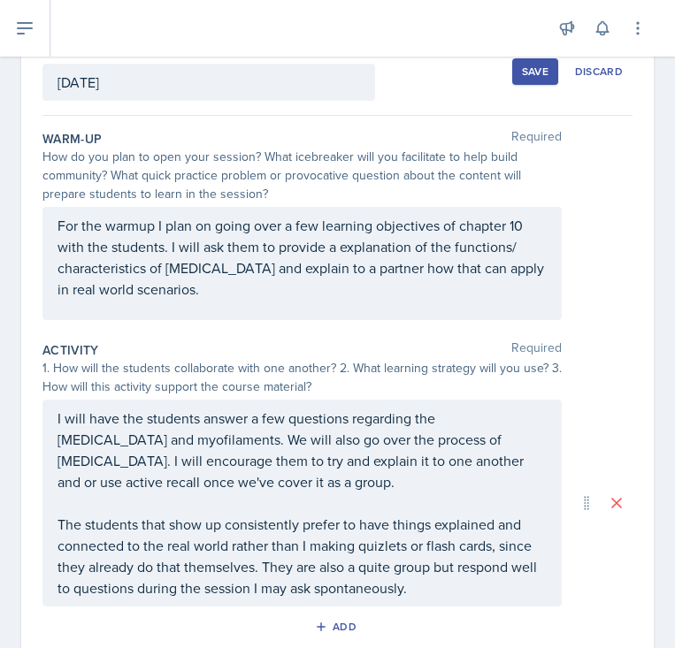
click at [235, 300] on p "For the warmup I plan on going over a few learning objectives of chapter 10 wit…" at bounding box center [301, 257] width 489 height 85
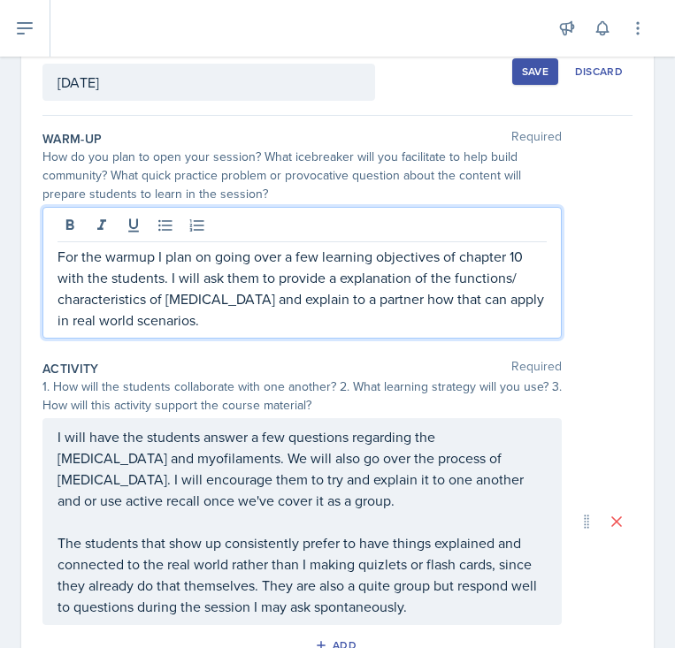
click at [322, 406] on div "1. How will the students collaborate with one another? 2. What learning strateg…" at bounding box center [301, 396] width 519 height 37
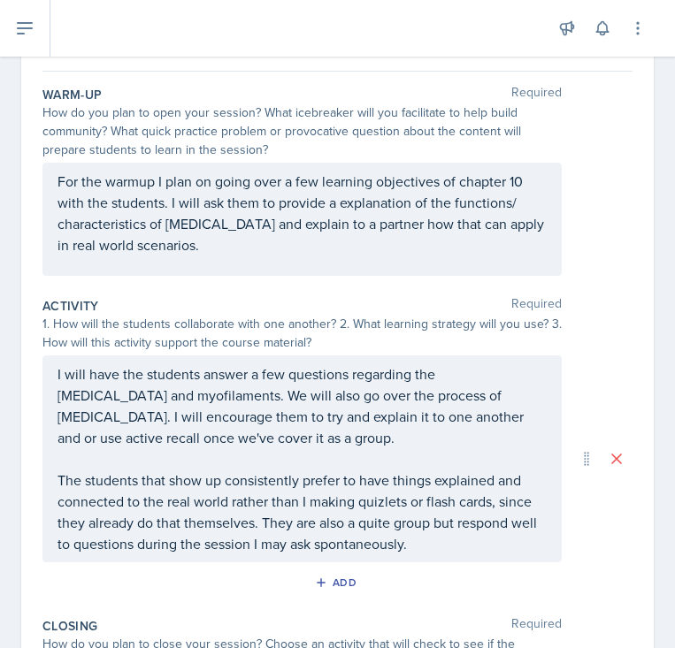
scroll to position [163, 0]
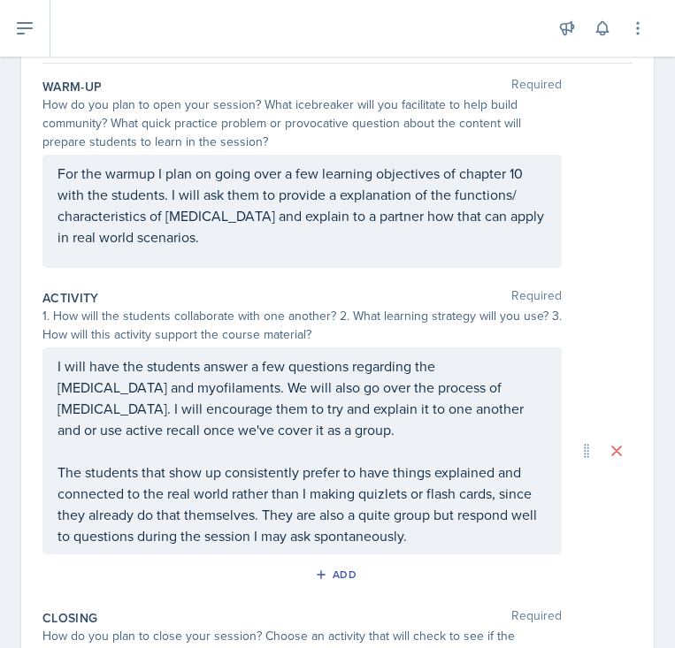
click at [348, 339] on div "1. How will the students collaborate with one another? 2. What learning strateg…" at bounding box center [301, 325] width 519 height 37
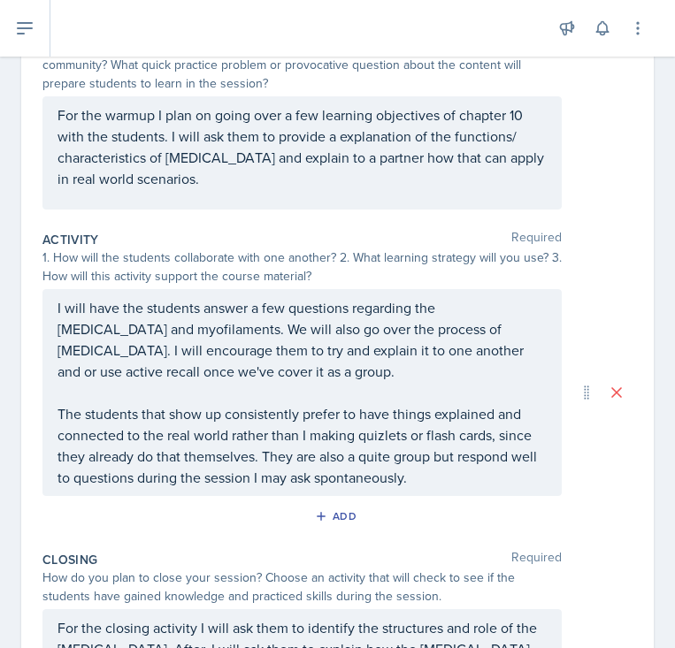
scroll to position [222, 0]
click at [427, 529] on div "Add" at bounding box center [337, 519] width 590 height 34
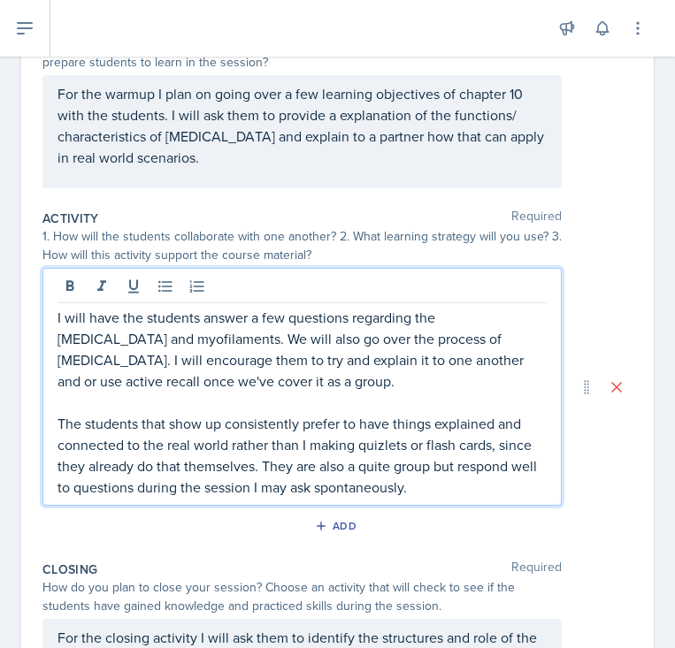
scroll to position [273, 0]
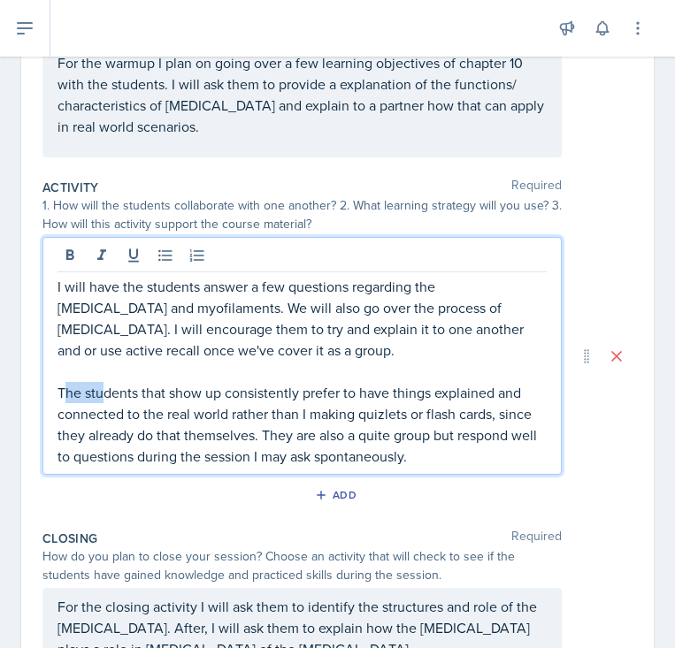
drag, startPoint x: 65, startPoint y: 395, endPoint x: 123, endPoint y: 394, distance: 58.4
click at [114, 394] on p "The students that show up consistently prefer to have things explained and conn…" at bounding box center [301, 424] width 489 height 85
click at [183, 379] on p at bounding box center [301, 371] width 489 height 21
drag, startPoint x: 299, startPoint y: 395, endPoint x: 347, endPoint y: 395, distance: 47.8
click at [341, 395] on p "The students that show up consistently prefer to have things explained and conn…" at bounding box center [301, 424] width 489 height 85
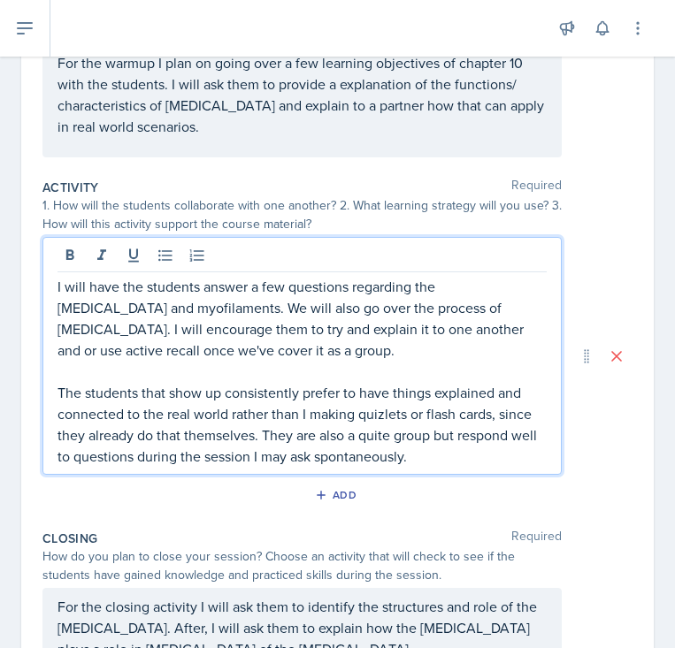
click at [224, 401] on p "The students that show up consistently prefer to have things explained and conn…" at bounding box center [301, 424] width 489 height 85
drag, startPoint x: 118, startPoint y: 397, endPoint x: 174, endPoint y: 397, distance: 56.6
click at [174, 397] on p "The students that show up consistently prefer to have things explained and conn…" at bounding box center [301, 424] width 489 height 85
click at [200, 397] on p "The students that show up consistently prefer to have things explained and conn…" at bounding box center [301, 424] width 489 height 85
drag, startPoint x: 233, startPoint y: 402, endPoint x: 307, endPoint y: 402, distance: 74.3
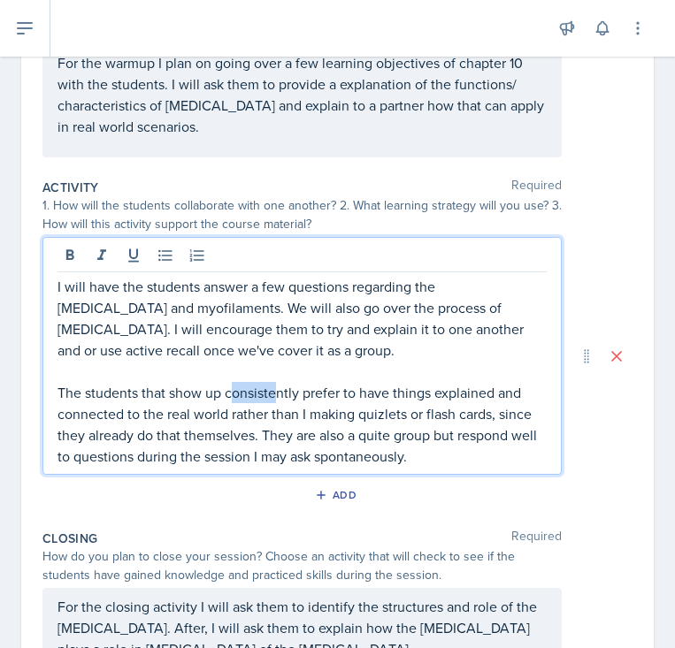
click at [306, 402] on p "The students that show up consistently prefer to have things explained and conn…" at bounding box center [301, 424] width 489 height 85
click at [346, 387] on p "The students that show up consistently prefer to have things explained and conn…" at bounding box center [301, 424] width 489 height 85
click at [304, 415] on p "The students that show up consistently prefer to have things explained and conn…" at bounding box center [301, 424] width 489 height 85
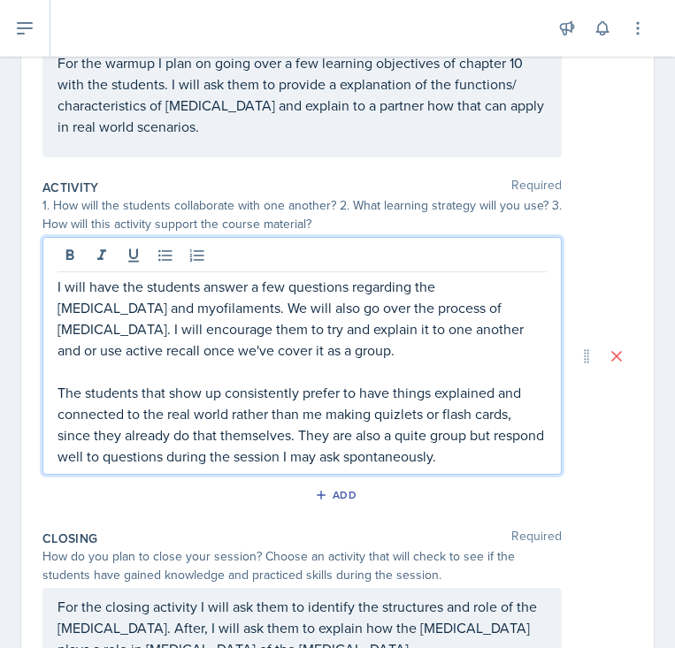
click at [401, 434] on p "The students that show up consistently prefer to have things explained and conn…" at bounding box center [301, 424] width 489 height 85
click at [493, 421] on p "The students that show up consistently prefer to have things explained and conn…" at bounding box center [301, 424] width 489 height 85
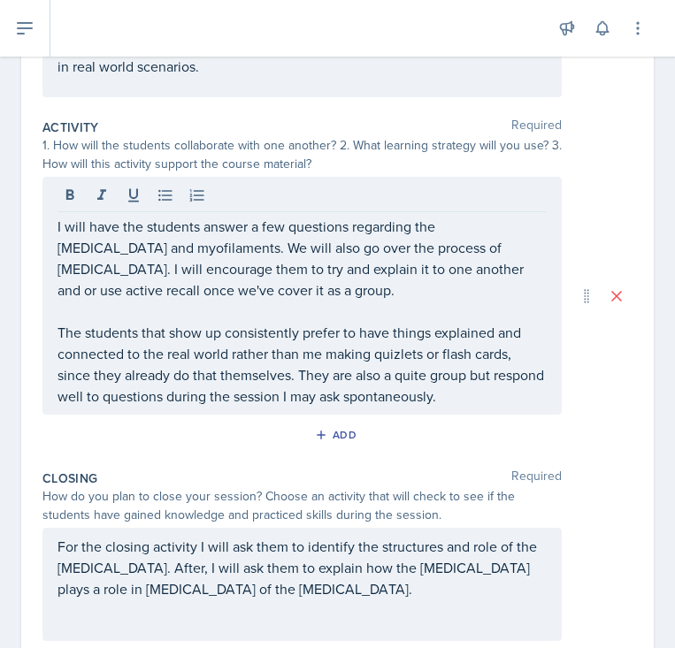
click at [622, 431] on div "Add" at bounding box center [337, 439] width 590 height 34
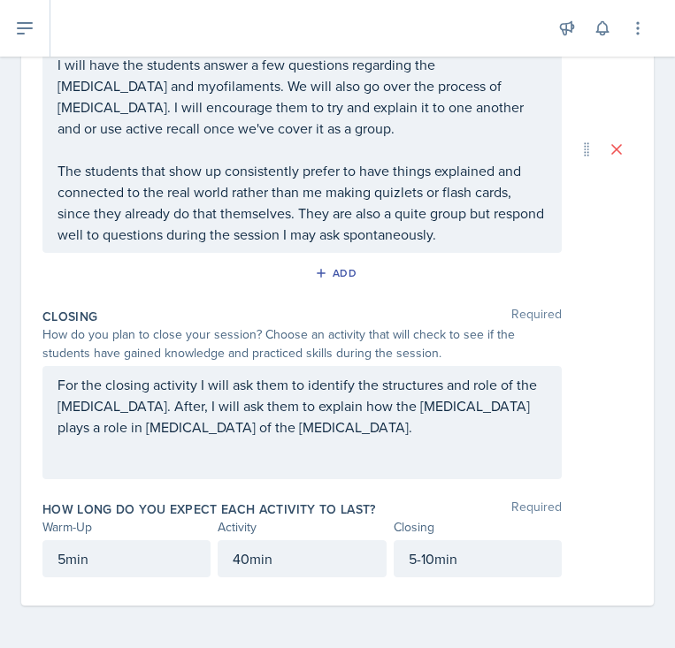
scroll to position [0, 0]
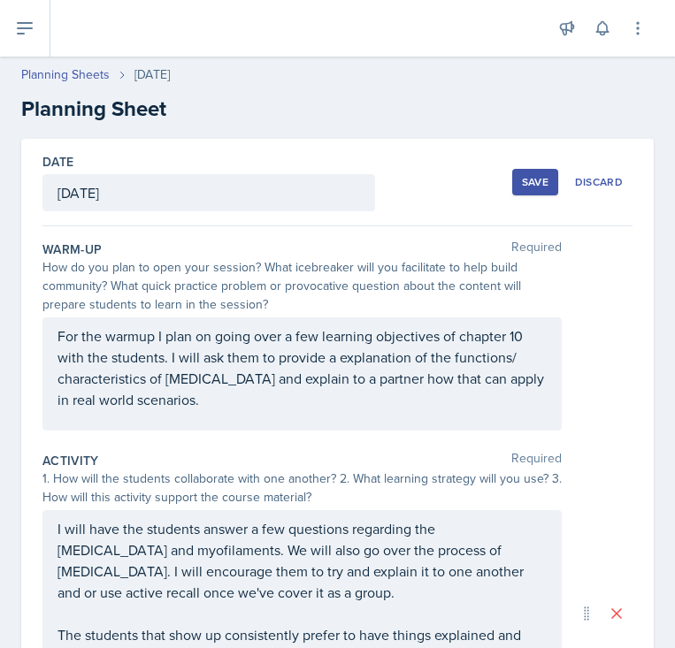
click at [540, 176] on div "Save" at bounding box center [535, 182] width 27 height 14
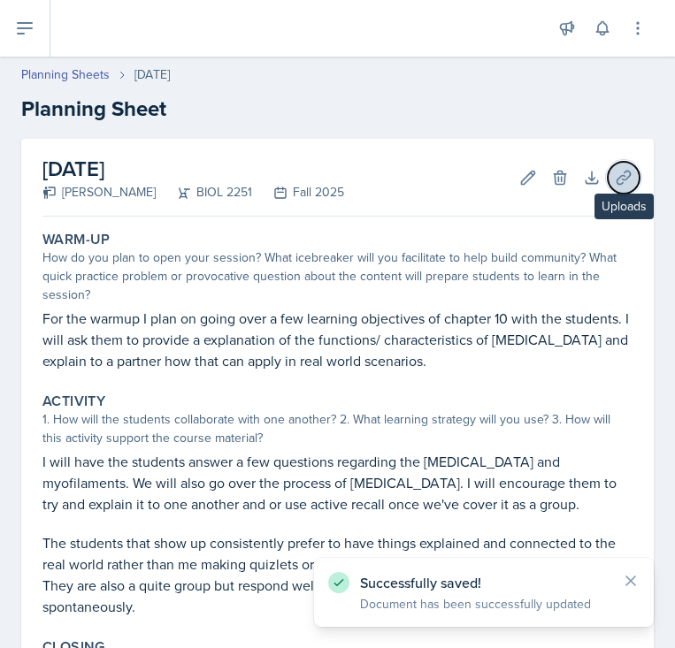
click at [621, 174] on icon at bounding box center [623, 177] width 13 height 13
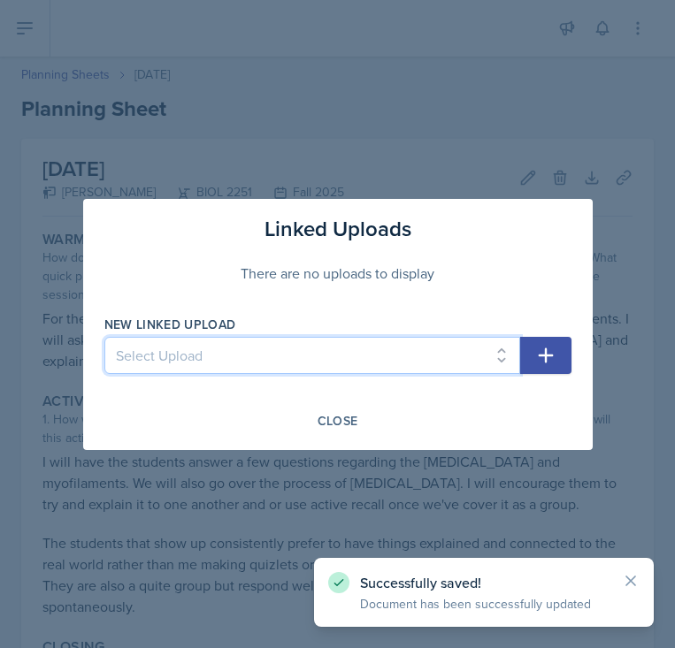
click at [422, 337] on select "Select Upload SI Session 1 ([DATE]) SI Session 2 ([DATE]) SI Session 3 ([DATE])…" at bounding box center [312, 355] width 416 height 37
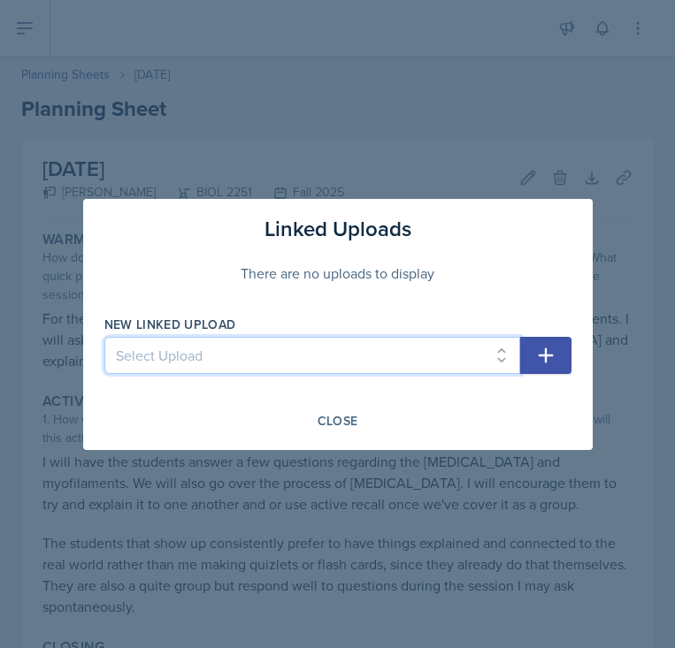
select select "006bd0f3-8b5e-494b-b1f1-c2dc409841af"
click at [104, 337] on select "Select Upload SI Session 1 ([DATE]) SI Session 2 ([DATE]) SI Session 3 ([DATE])…" at bounding box center [312, 355] width 416 height 37
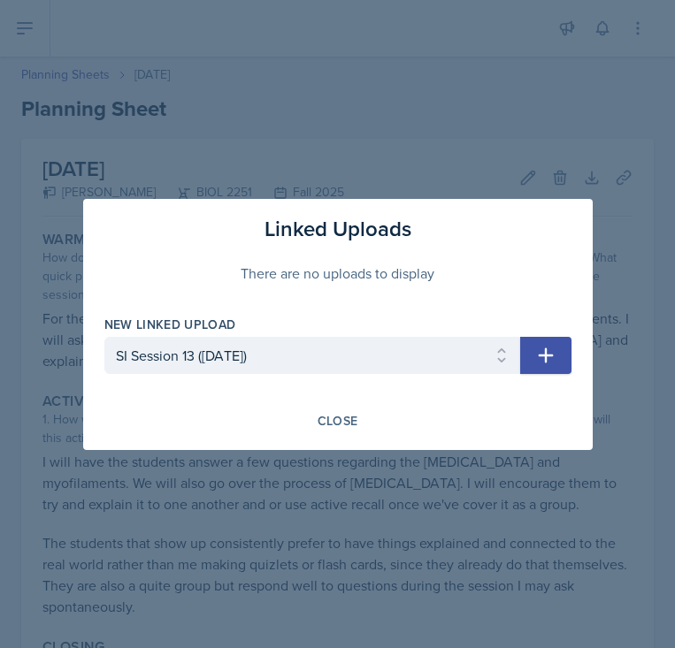
click at [545, 361] on icon "button" at bounding box center [545, 355] width 15 height 15
select select
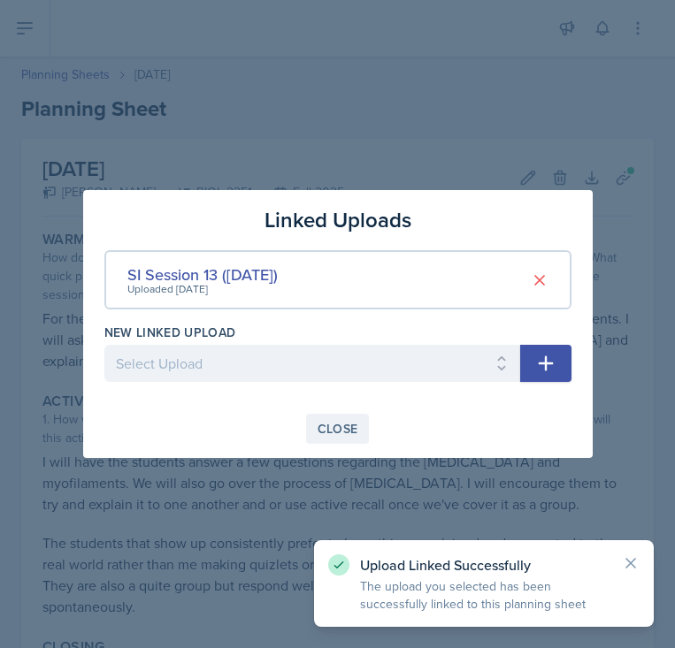
click at [323, 425] on div "Close" at bounding box center [338, 429] width 41 height 14
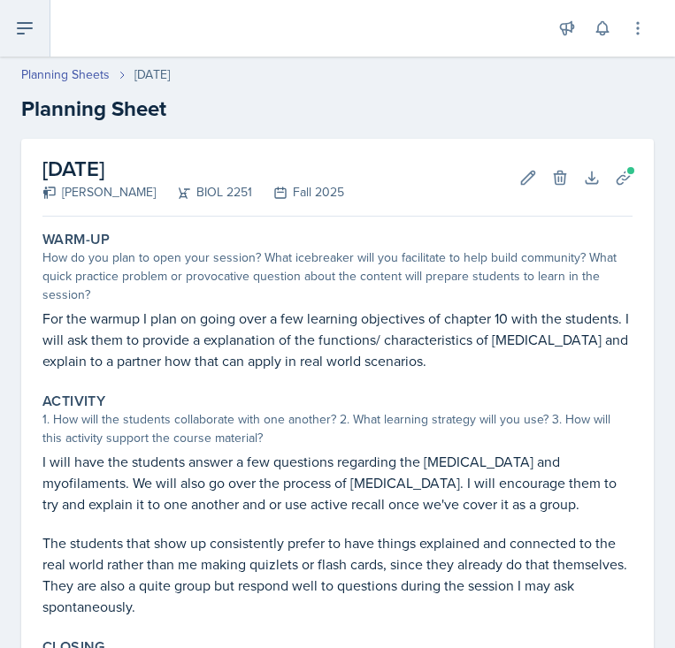
click at [35, 27] on button at bounding box center [25, 28] width 50 height 57
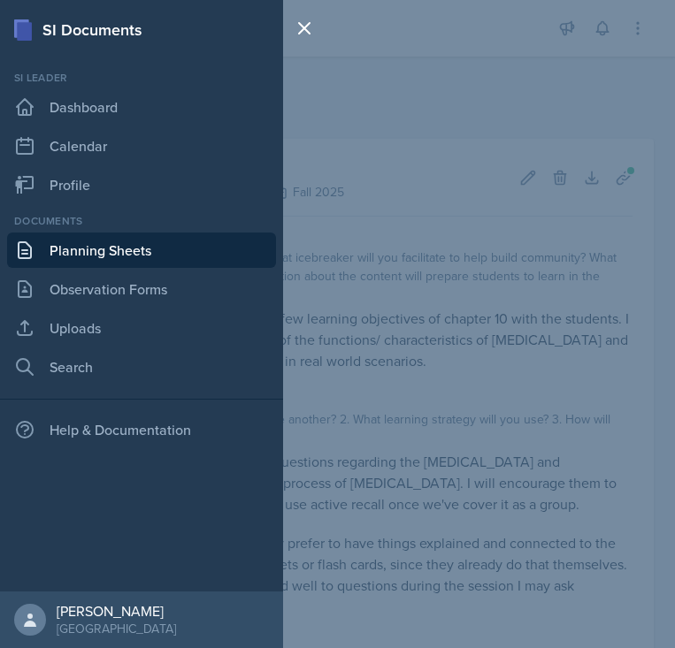
click at [53, 265] on link "Planning Sheets" at bounding box center [141, 250] width 269 height 35
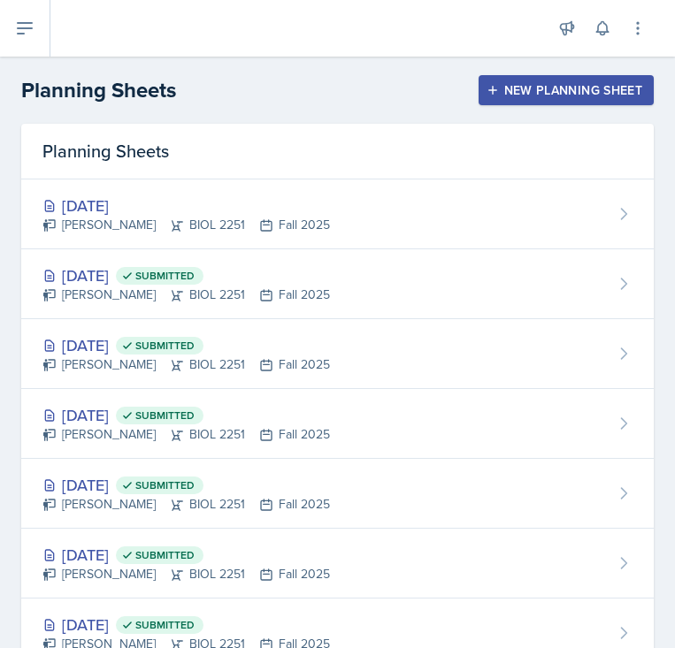
click at [509, 93] on div "New Planning Sheet" at bounding box center [566, 90] width 152 height 14
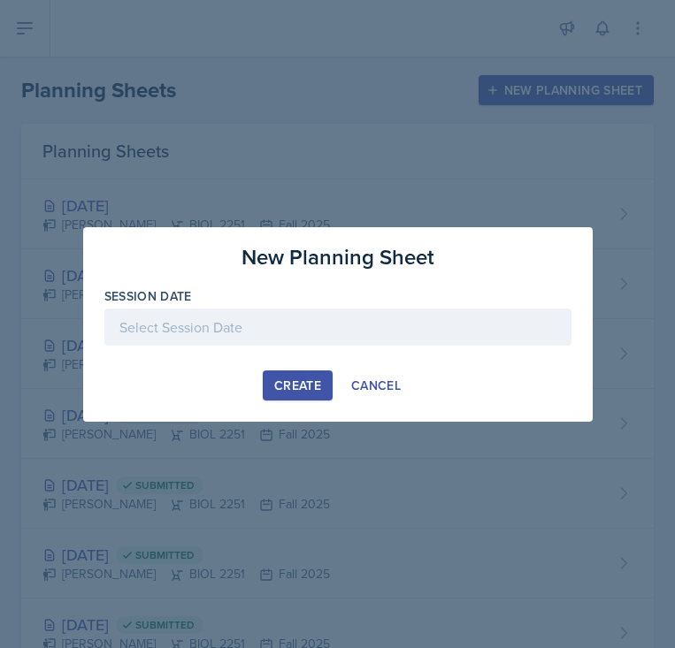
click at [272, 309] on div at bounding box center [337, 327] width 467 height 37
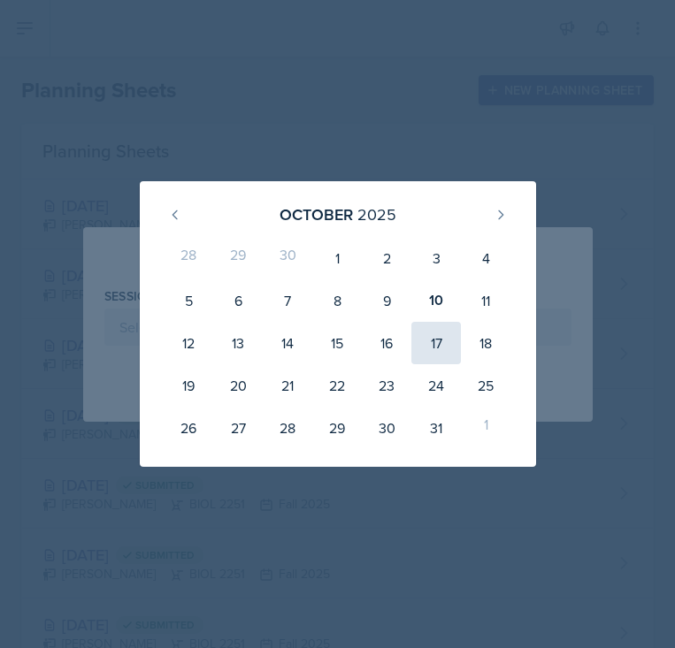
click at [431, 338] on div "17" at bounding box center [436, 343] width 50 height 42
type input "[DATE]"
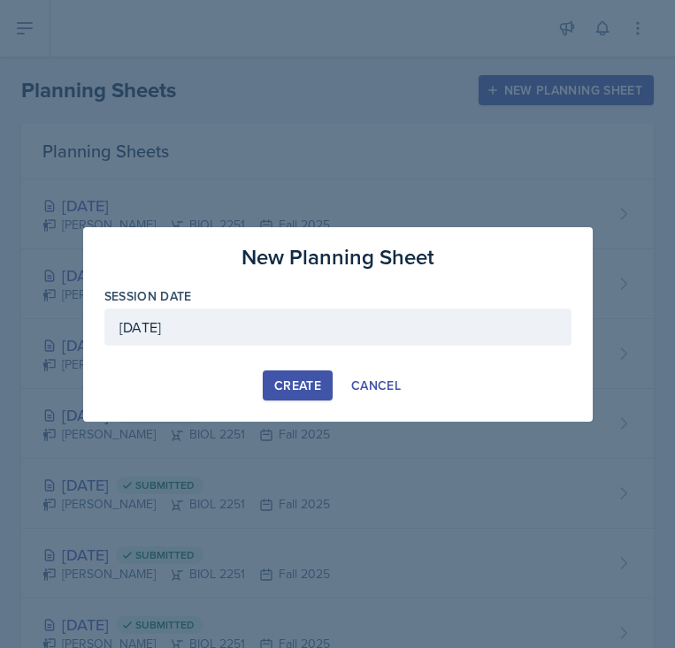
click at [295, 388] on div "Create" at bounding box center [297, 386] width 47 height 14
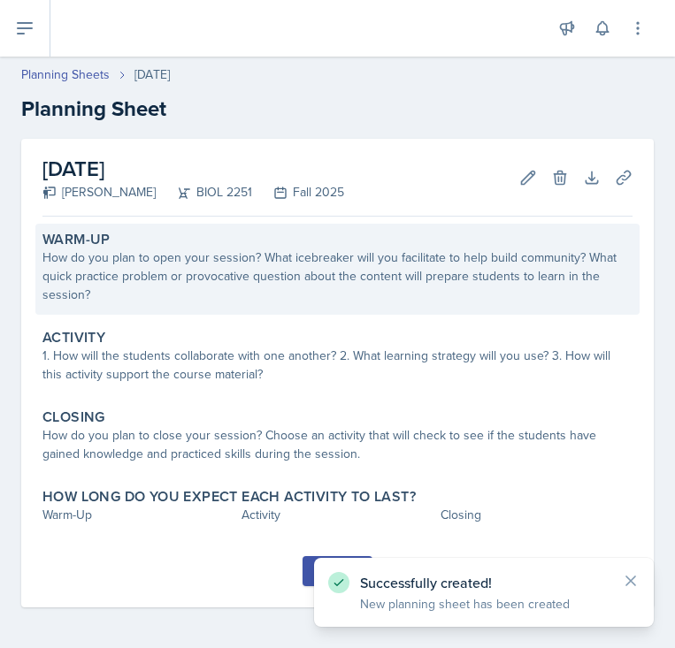
click at [257, 282] on div "How do you plan to open your session? What icebreaker will you facilitate to he…" at bounding box center [337, 277] width 590 height 56
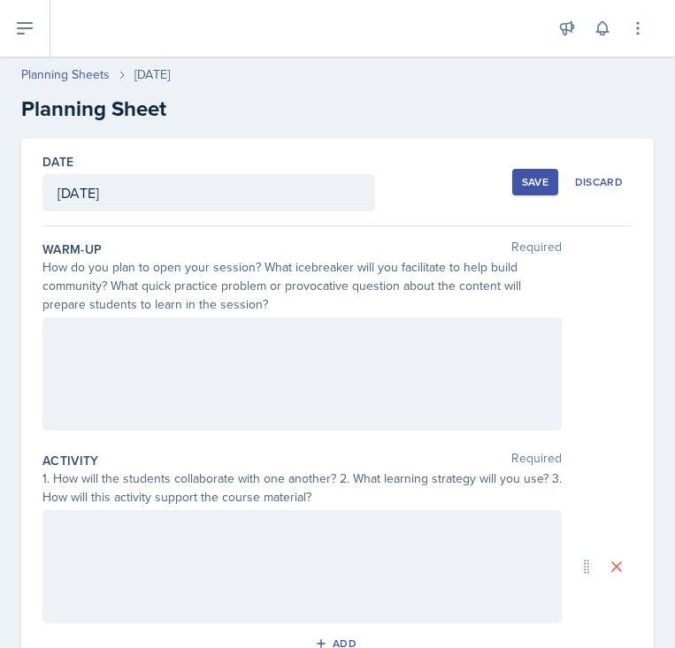
click at [228, 341] on div at bounding box center [301, 374] width 519 height 113
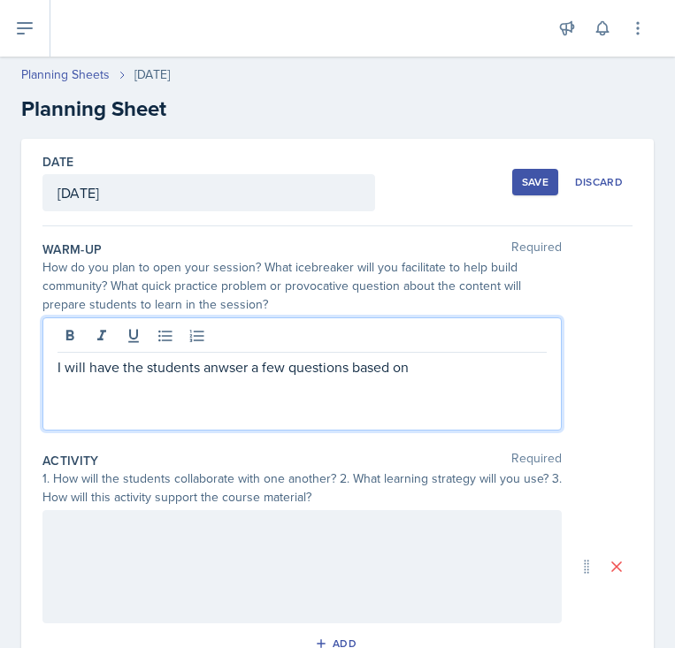
click at [213, 377] on p "I will have the students anwser a few questions based on" at bounding box center [301, 366] width 489 height 21
click at [439, 371] on p "I will have the students answer a few questions based on" at bounding box center [301, 366] width 489 height 21
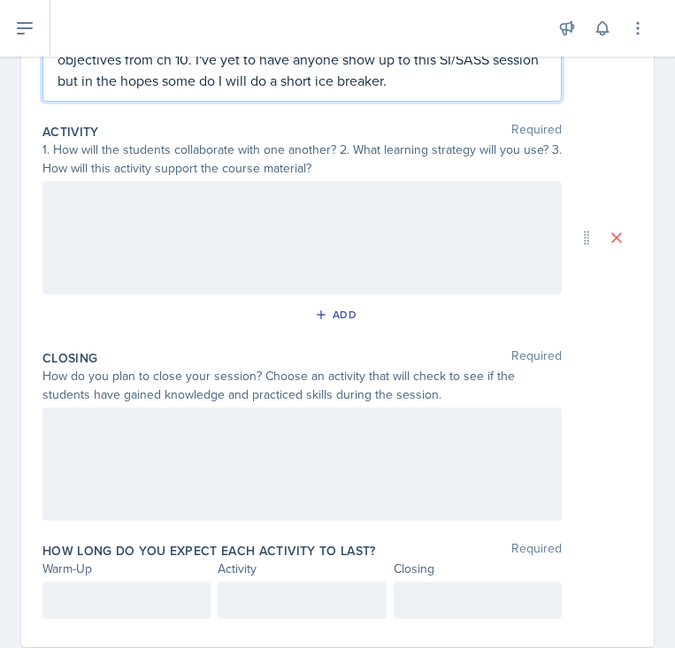
scroll to position [337, 0]
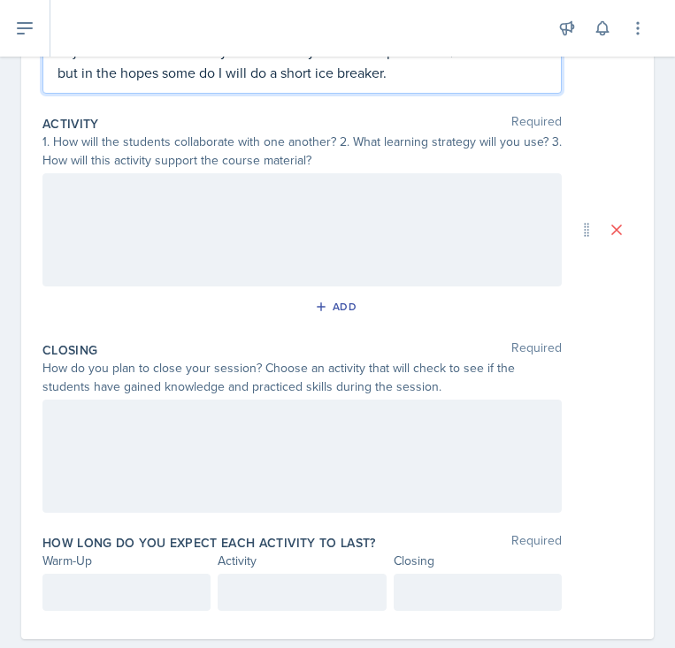
click at [296, 228] on div at bounding box center [301, 229] width 519 height 113
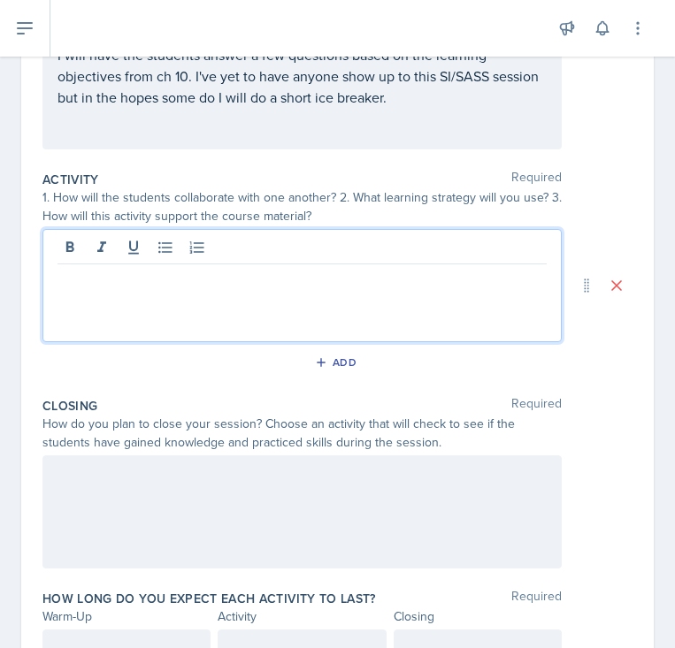
scroll to position [287, 0]
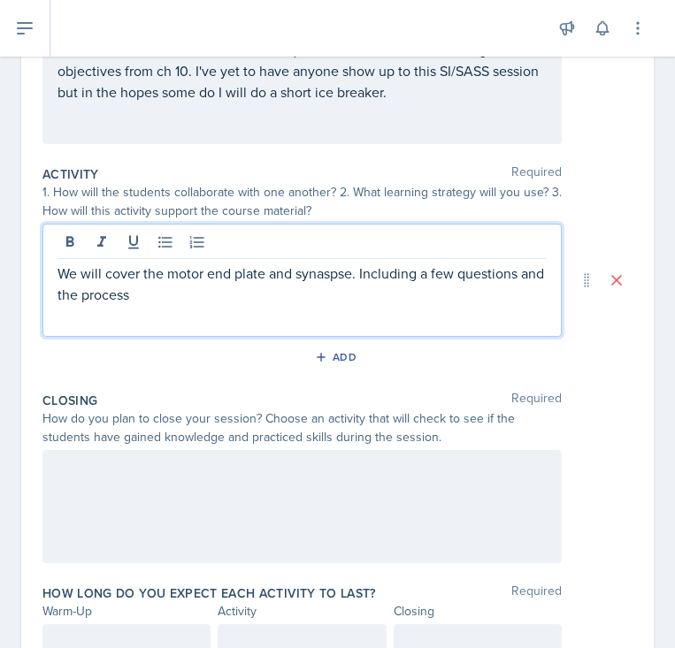
click at [244, 296] on p "We will cover the motor end plate and synaspse. Including a few questions and t…" at bounding box center [301, 284] width 489 height 42
click at [326, 272] on p "We will cover the motor end plate and synaspse. Including a few questions and t…" at bounding box center [301, 284] width 489 height 42
click at [137, 278] on p "We will cover the motor end plate and synapses. Including a few questions and t…" at bounding box center [301, 284] width 489 height 42
click at [310, 296] on p "We will cover the motor end plate and synapses. Including a few questions and t…" at bounding box center [301, 284] width 489 height 42
click at [263, 295] on p "We will cover the motor end plate and synapses. Including a few questions and t…" at bounding box center [301, 284] width 489 height 42
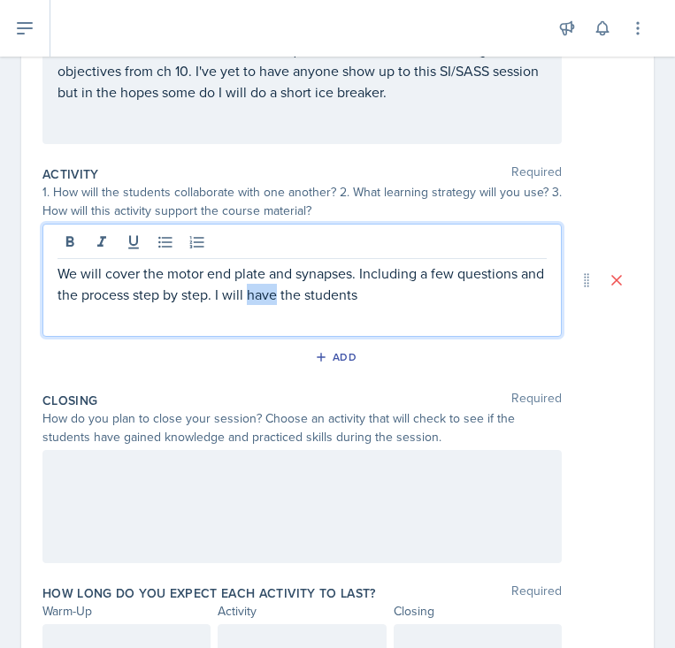
click at [263, 295] on p "We will cover the motor end plate and synapses. Including a few questions and t…" at bounding box center [301, 284] width 489 height 42
click at [238, 298] on p "We will cover the motor end plate and synapses. Including a few questions and t…" at bounding box center [301, 284] width 489 height 42
click at [266, 296] on p "We will cover the motor end plate and synapses. Including a few questions and t…" at bounding box center [301, 284] width 489 height 42
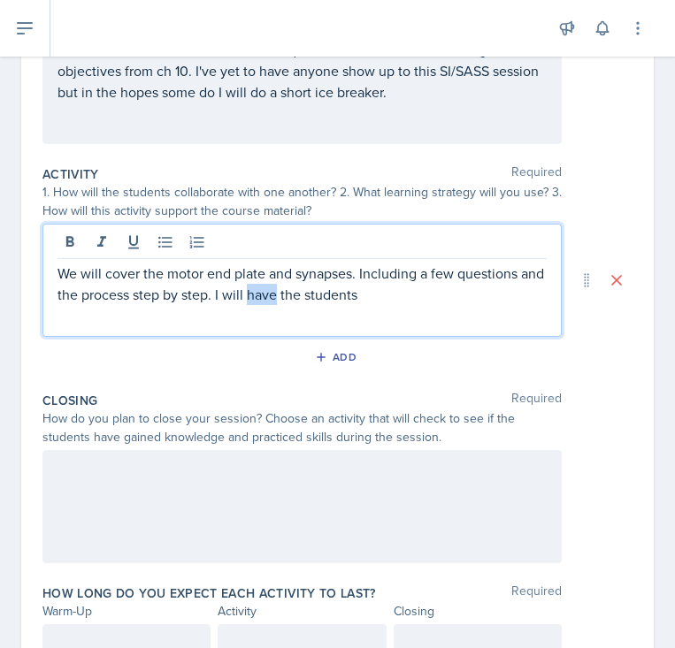
click at [266, 296] on p "We will cover the motor end plate and synapses. Including a few questions and t…" at bounding box center [301, 284] width 489 height 42
click at [409, 301] on p "We will cover the motor end plate and synapses. Including a few questions and t…" at bounding box center [301, 284] width 489 height 42
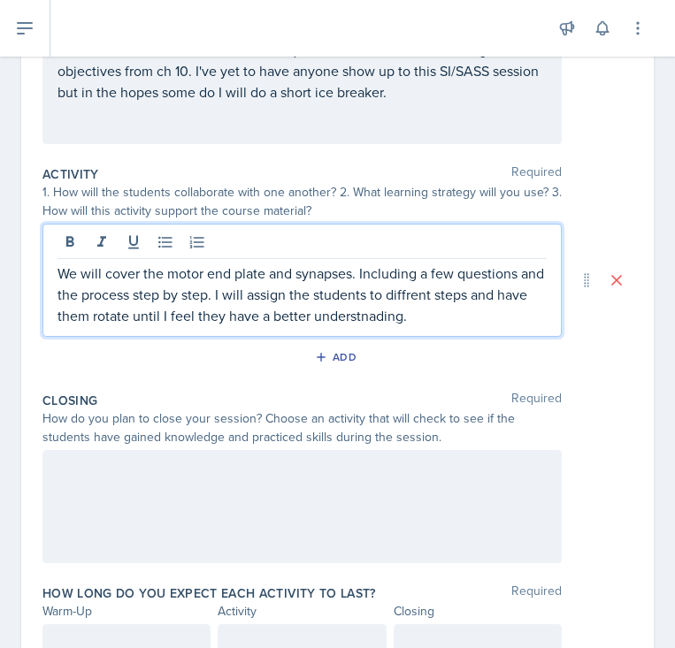
click at [342, 310] on p "We will cover the motor end plate and synapses. Including a few questions and t…" at bounding box center [301, 295] width 489 height 64
click at [408, 292] on p "We will cover the motor end plate and synapses. Including a few questions and t…" at bounding box center [301, 295] width 489 height 64
click at [403, 295] on p "We will cover the motor end plate and synapses. Including a few questions and t…" at bounding box center [301, 295] width 489 height 64
click at [441, 320] on p "We will cover the motor end plate and synapses. Including a few questions and t…" at bounding box center [301, 295] width 489 height 64
click at [409, 298] on p "We will cover the motor end plate and synapses. Including a few questions and t…" at bounding box center [301, 295] width 489 height 64
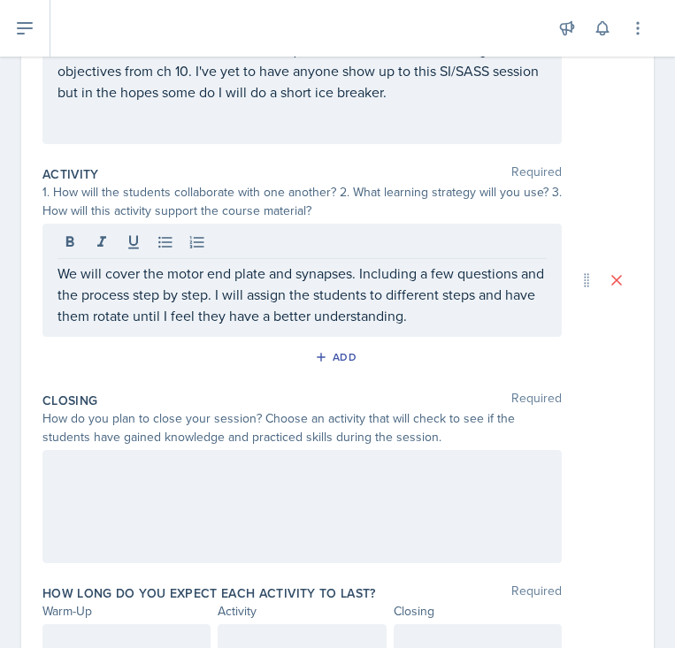
click at [410, 375] on div "Add" at bounding box center [337, 361] width 590 height 34
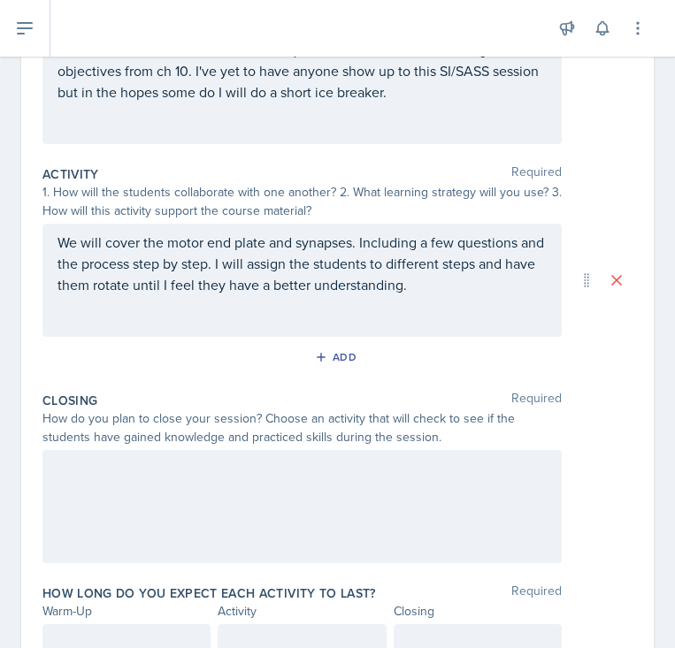
click at [373, 515] on div at bounding box center [301, 506] width 519 height 113
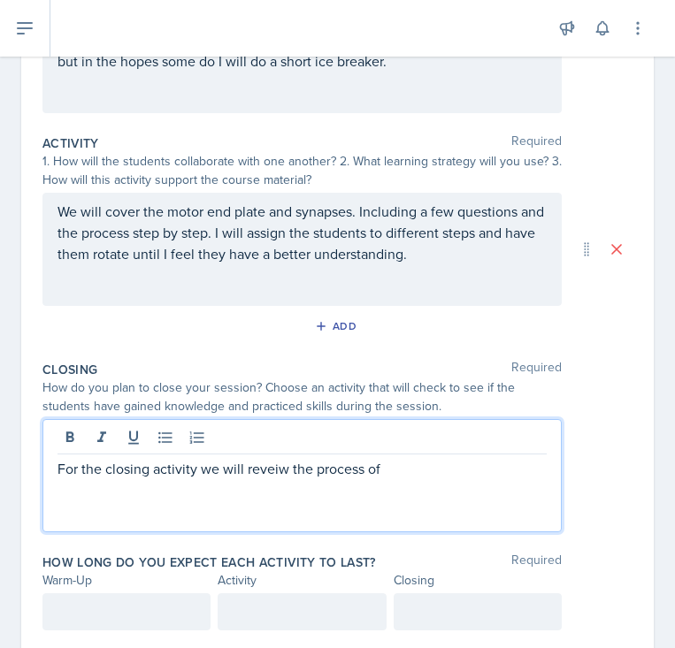
click at [265, 469] on p "For the closing activity we will reveiw the process of" at bounding box center [301, 468] width 489 height 21
click at [408, 476] on p "For the closing activity we will review the process of" at bounding box center [301, 468] width 489 height 21
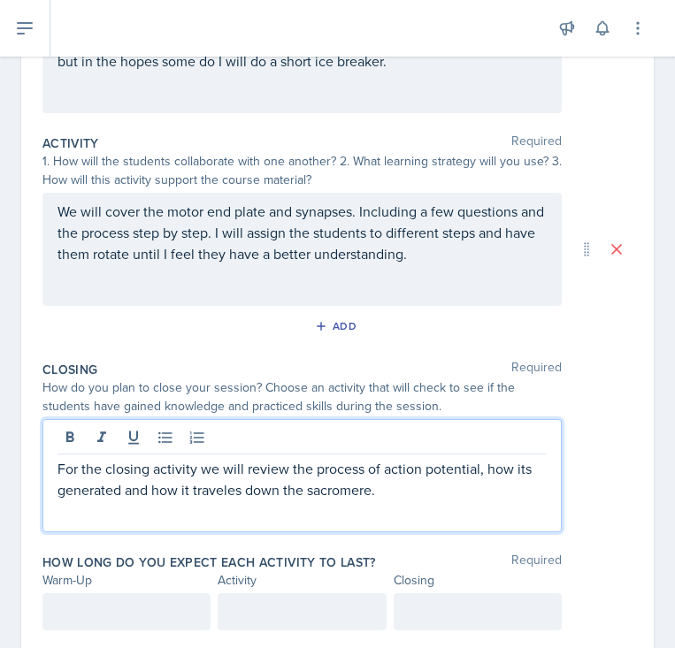
click at [341, 485] on p "For the closing activity we will review the process of action potential, how it…" at bounding box center [301, 479] width 489 height 42
click at [216, 494] on p "For the closing activity we will review the process of action potential, how it…" at bounding box center [301, 479] width 489 height 42
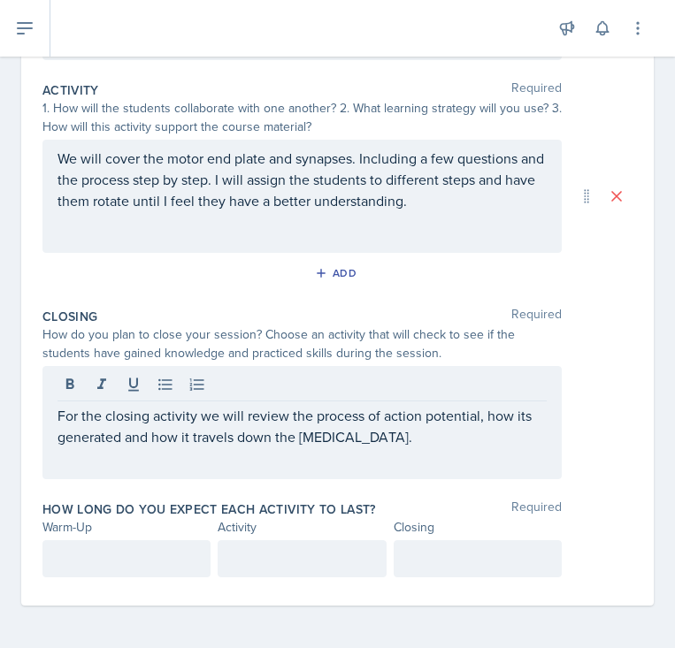
click at [152, 574] on div at bounding box center [126, 558] width 168 height 37
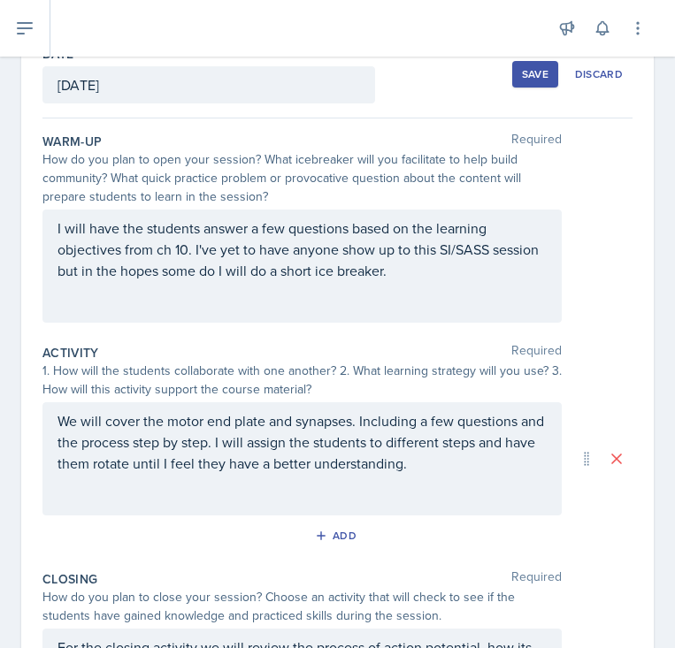
scroll to position [105, 0]
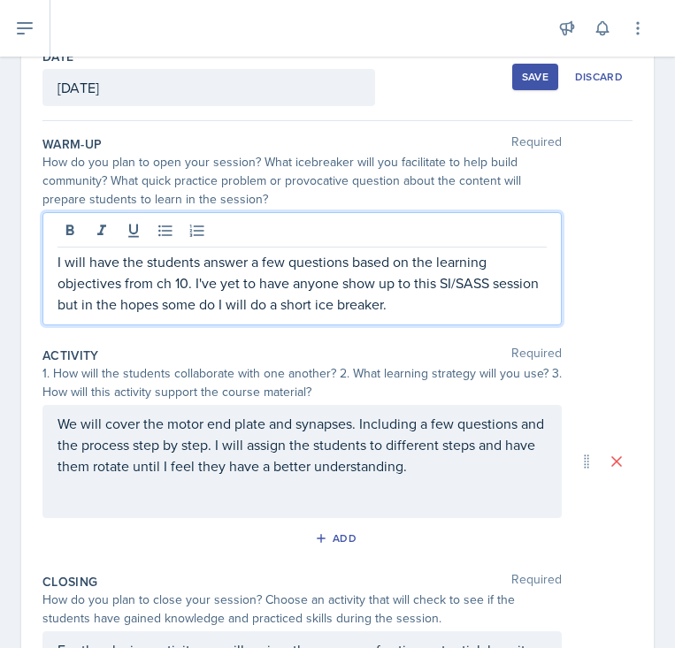
click at [157, 269] on p "I will have the students answer a few questions based on the learning objective…" at bounding box center [301, 283] width 489 height 64
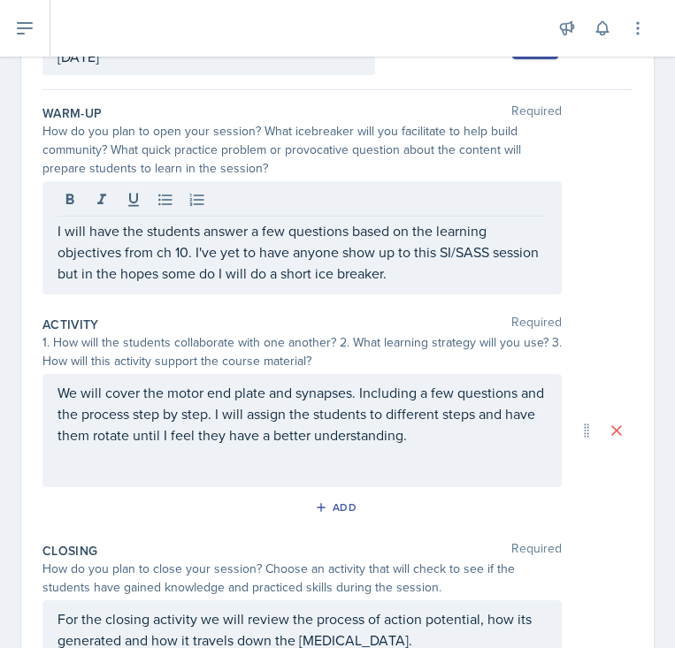
click at [198, 311] on div "Activity Required 1. How will the students collaborate with one another? 2. Wha…" at bounding box center [337, 422] width 590 height 226
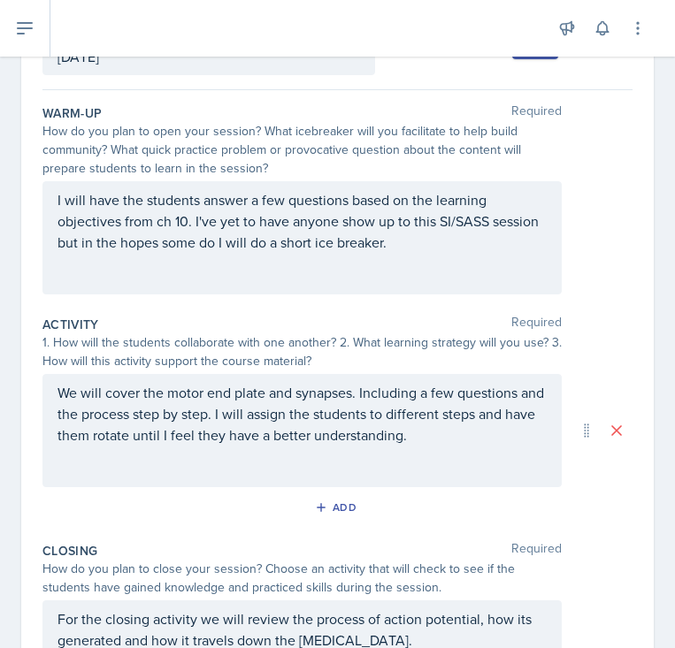
click at [214, 249] on p "I will have the students answer a few questions based on the learning objective…" at bounding box center [301, 221] width 489 height 64
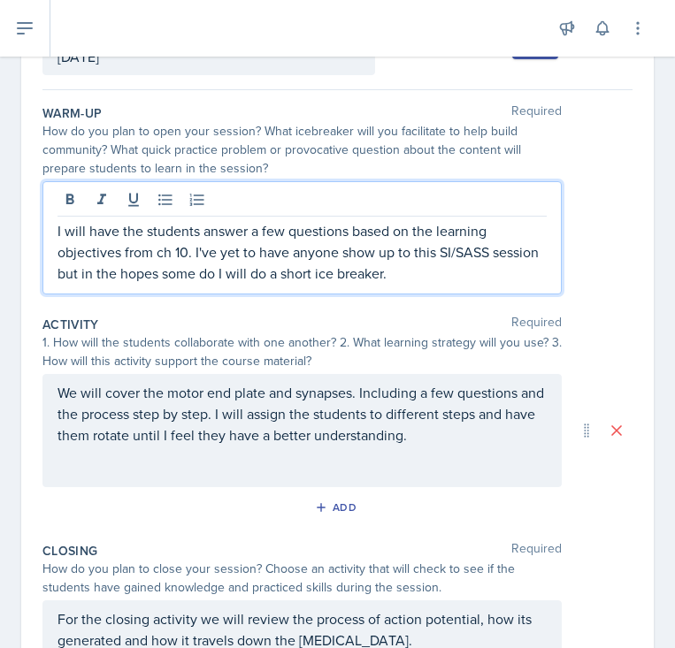
click at [215, 269] on p "I will have the students answer a few questions based on the learning objective…" at bounding box center [301, 252] width 489 height 64
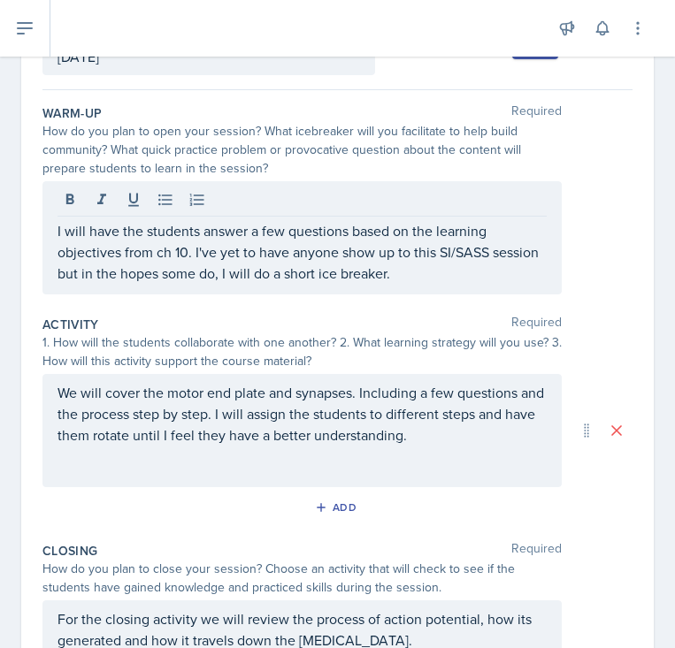
click at [301, 333] on div "1. How will the students collaborate with one another? 2. What learning strateg…" at bounding box center [301, 351] width 519 height 37
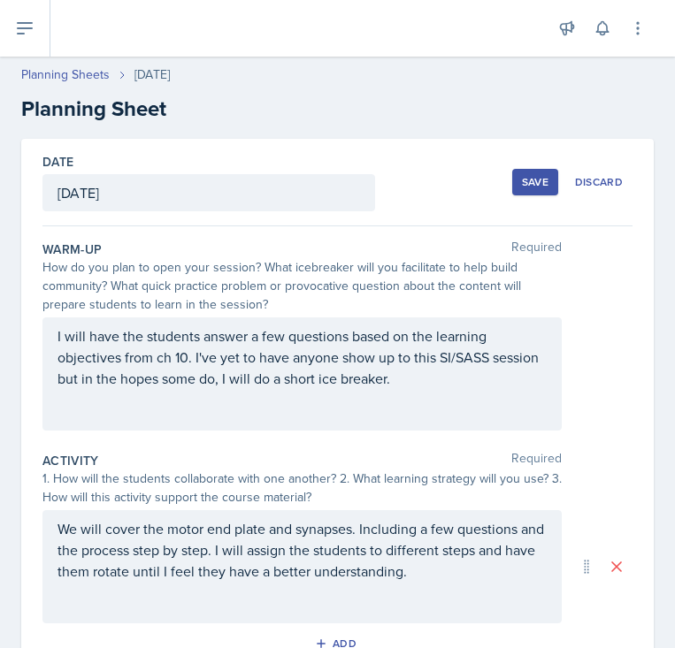
scroll to position [371, 0]
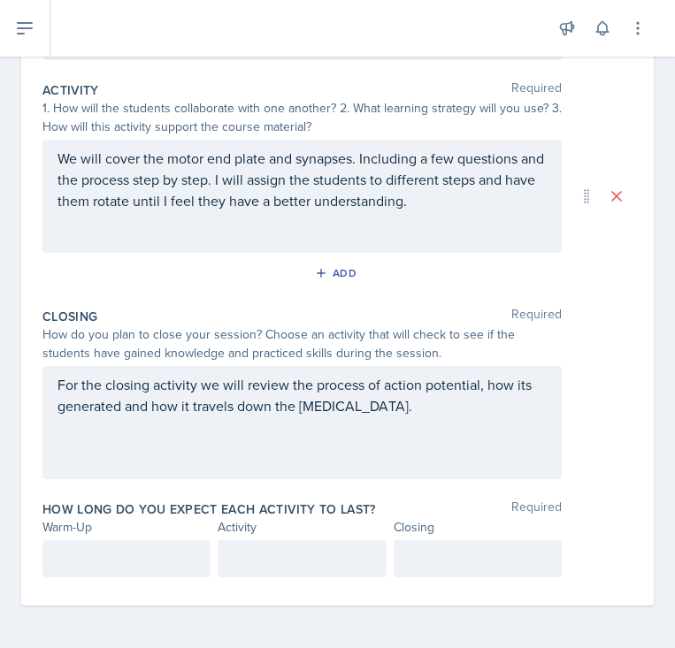
click at [149, 296] on div "Activity Required 1. How will the students collaborate with one another? 2. Wha…" at bounding box center [337, 187] width 590 height 226
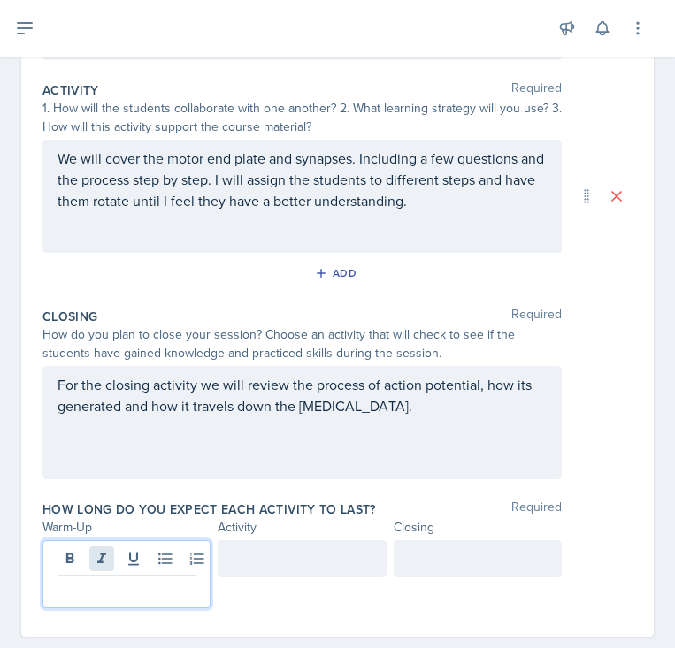
click at [95, 557] on div at bounding box center [126, 574] width 168 height 68
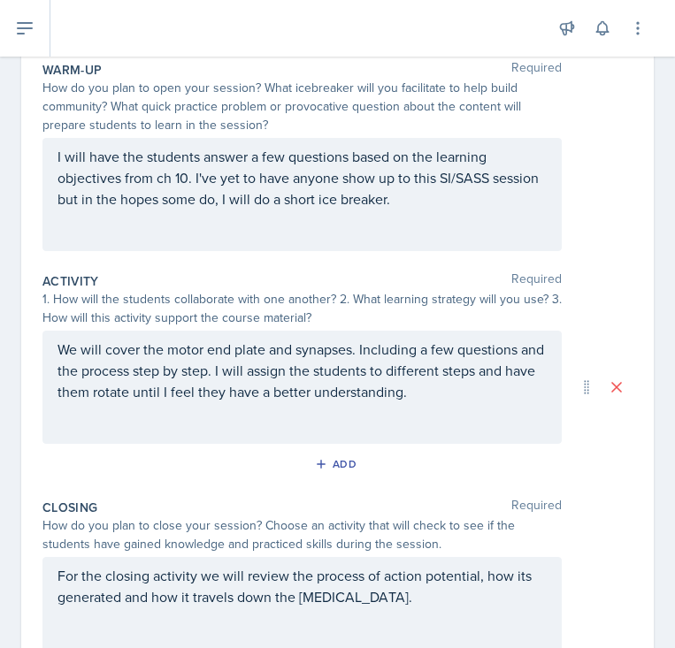
scroll to position [402, 0]
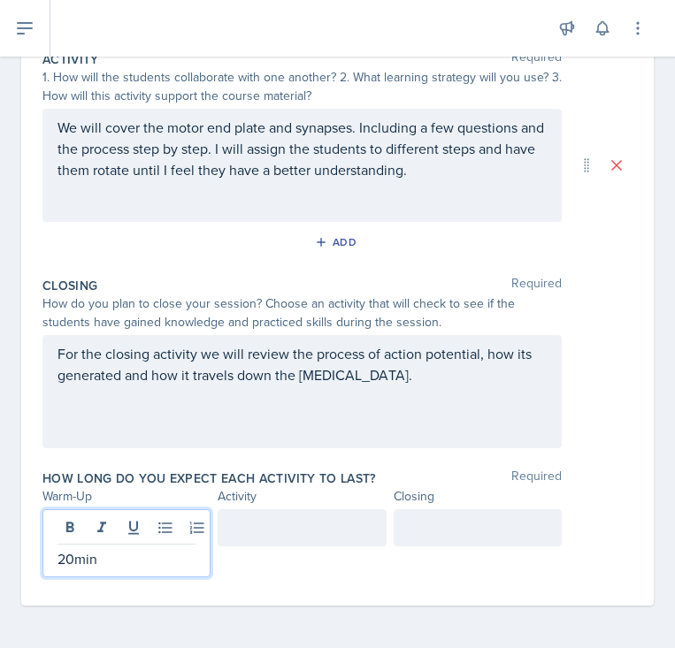
click at [296, 530] on div at bounding box center [302, 528] width 168 height 37
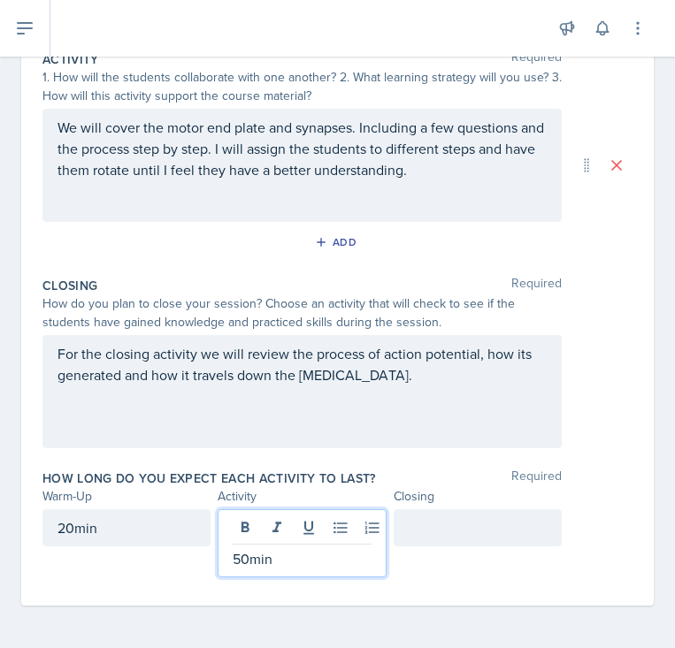
click at [463, 517] on div at bounding box center [478, 528] width 168 height 37
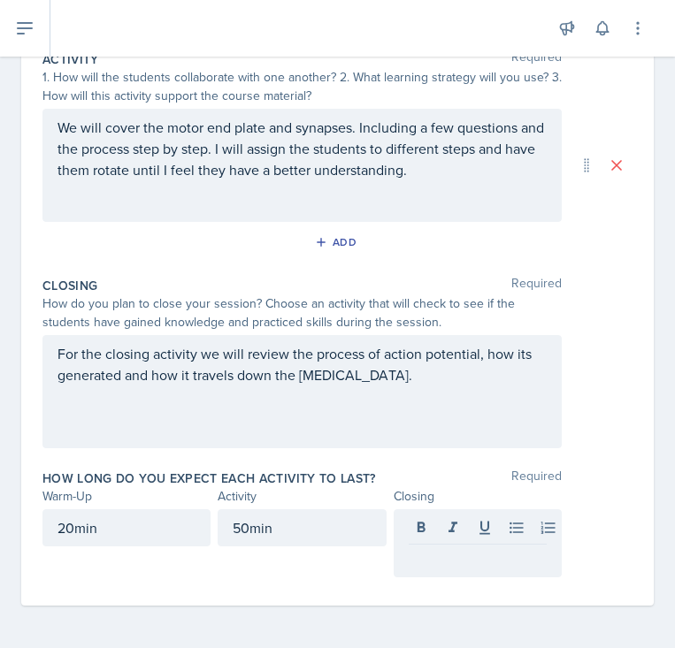
click at [79, 572] on div "20min" at bounding box center [126, 544] width 168 height 68
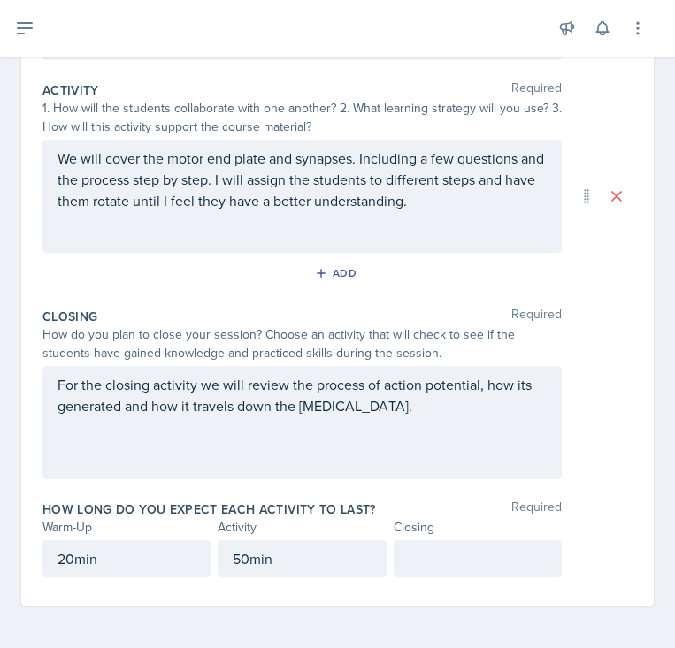
click at [452, 561] on p at bounding box center [478, 558] width 138 height 21
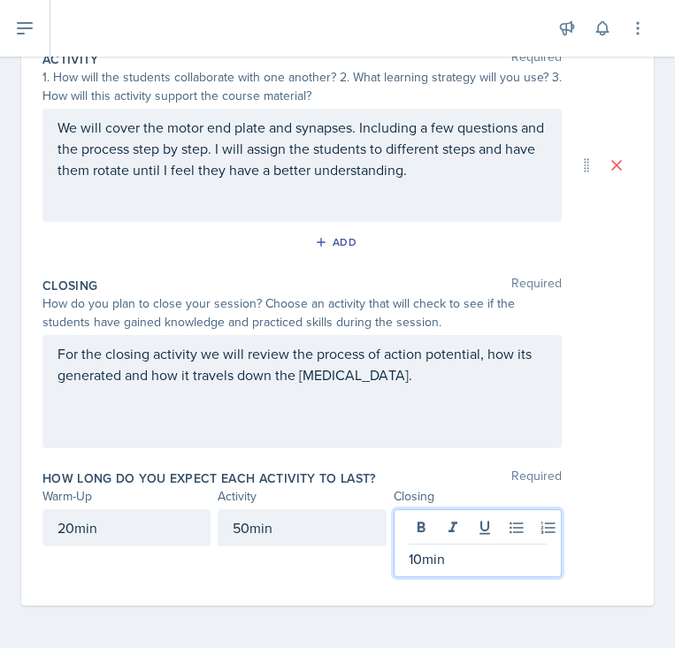
click at [178, 277] on div "Closing Required" at bounding box center [337, 286] width 590 height 18
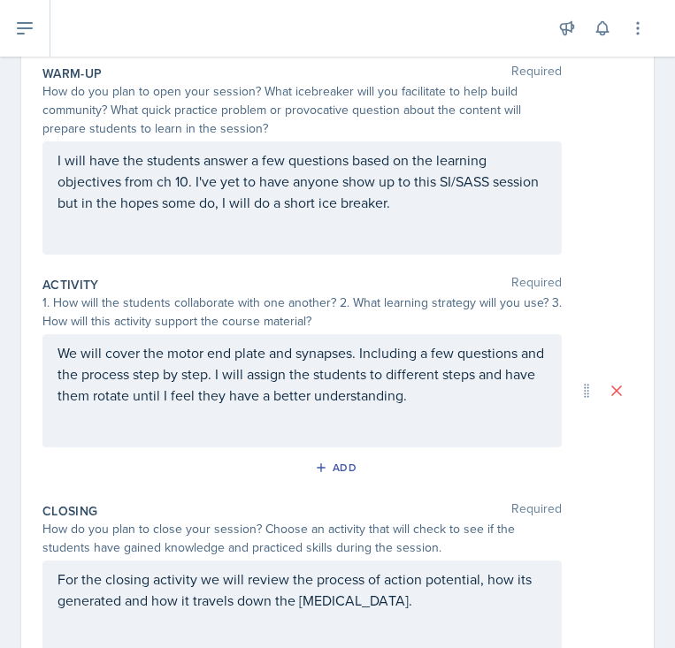
scroll to position [371, 0]
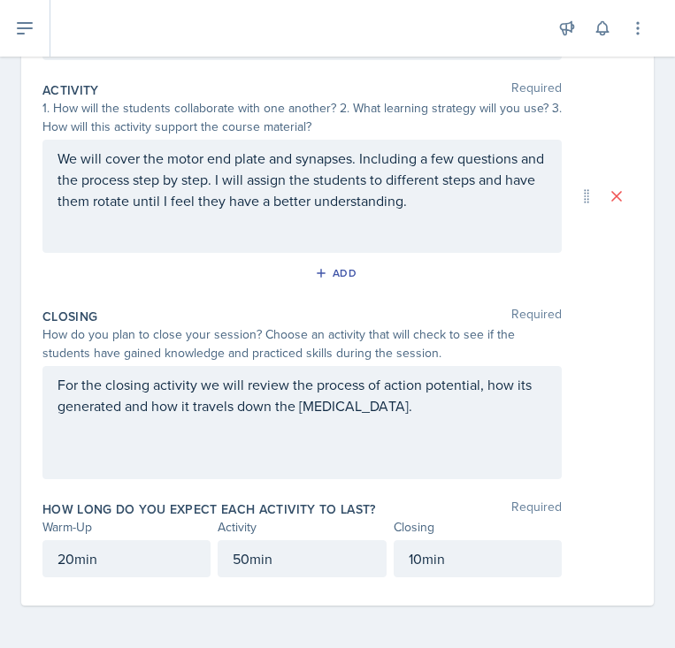
click at [200, 451] on div "For the closing activity we will review the process of action potential, how it…" at bounding box center [301, 422] width 519 height 113
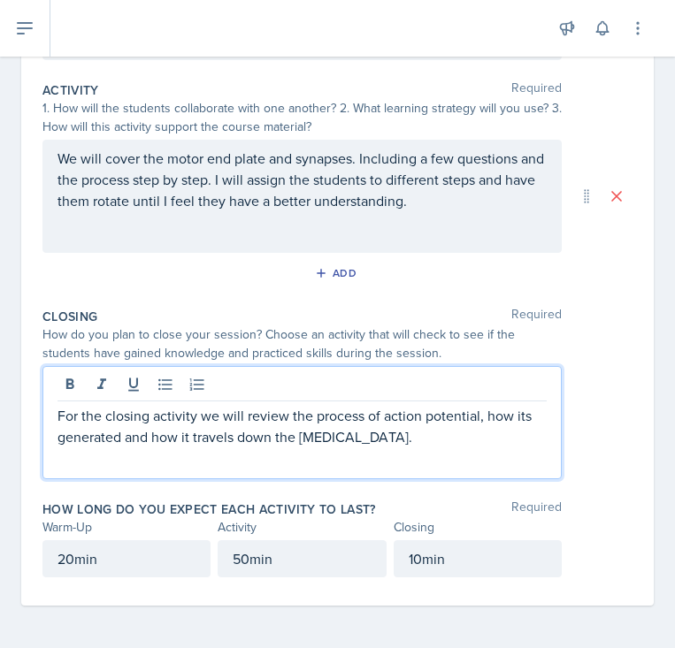
click at [383, 441] on p "For the closing activity we will review the process of action potential, how it…" at bounding box center [301, 426] width 489 height 42
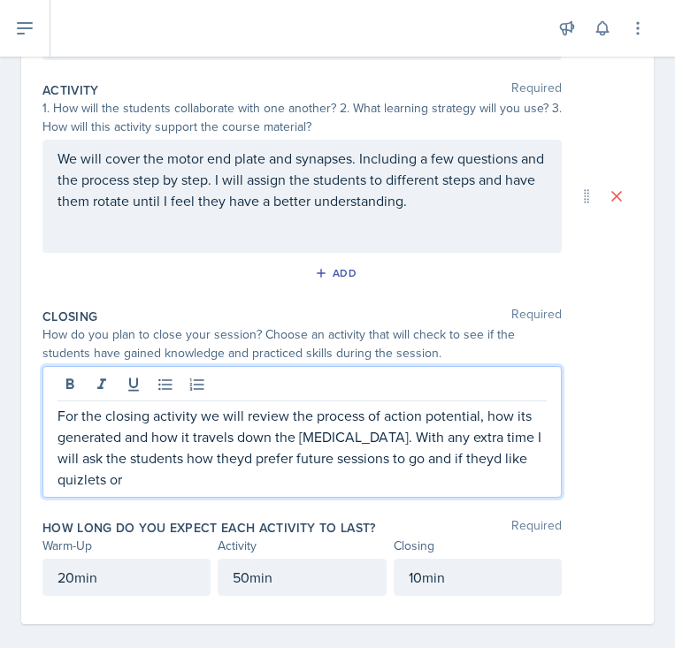
scroll to position [389, 0]
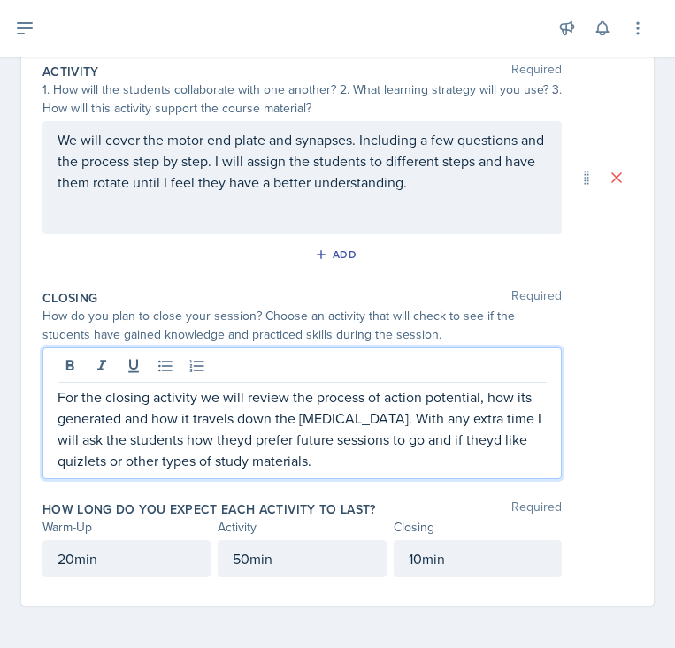
click at [448, 456] on p "For the closing activity we will review the process of action potential, how it…" at bounding box center [301, 429] width 489 height 85
click at [438, 441] on p "For the closing activity we will review the process of action potential, how it…" at bounding box center [301, 429] width 489 height 85
click at [196, 438] on p "For the closing activity we will review the process of action potential, how it…" at bounding box center [301, 429] width 489 height 85
click at [503, 433] on p "For the closing activity we will review the process of action potential, how it…" at bounding box center [301, 429] width 489 height 85
click at [449, 446] on p "For the closing activity we will review the process of action potential, how it…" at bounding box center [301, 429] width 489 height 85
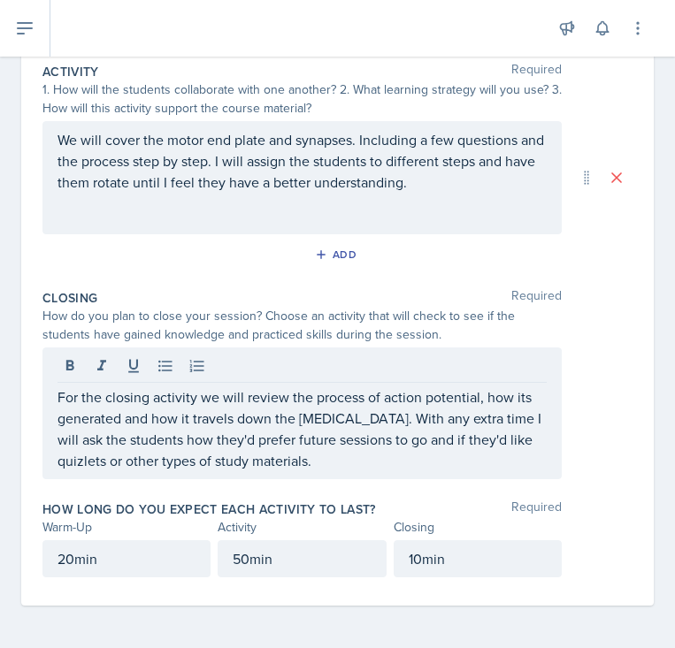
click at [640, 287] on div "Date [DATE] [DATE] 28 29 30 1 2 3 4 5 6 7 8 9 10 11 12 13 14 15 16 17 18 19 20 …" at bounding box center [337, 178] width 632 height 856
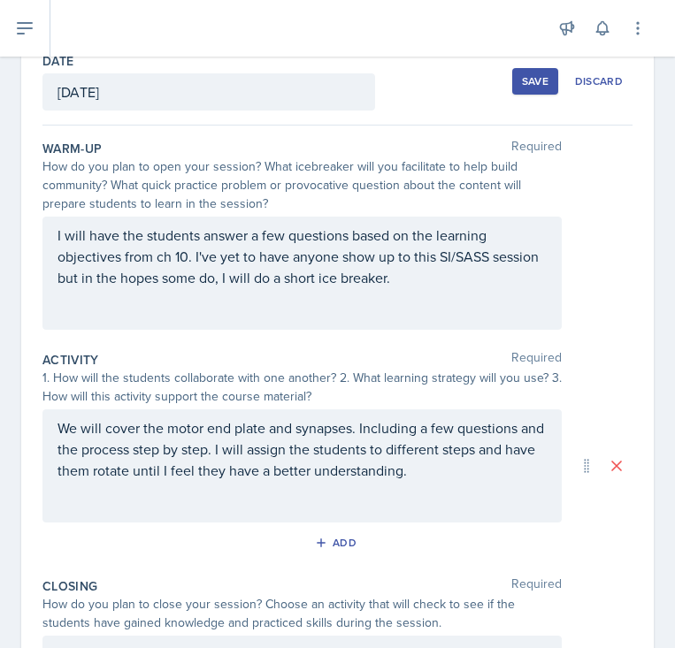
scroll to position [0, 0]
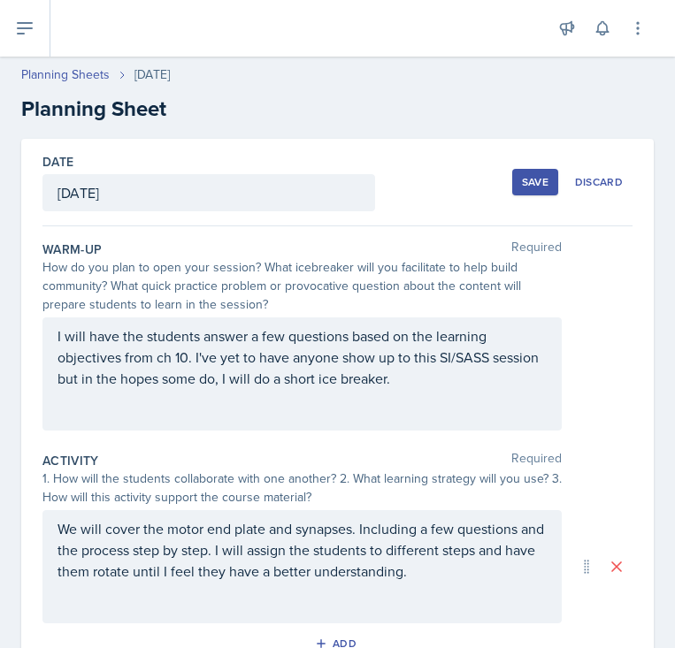
click at [533, 177] on div "Save" at bounding box center [535, 182] width 27 height 14
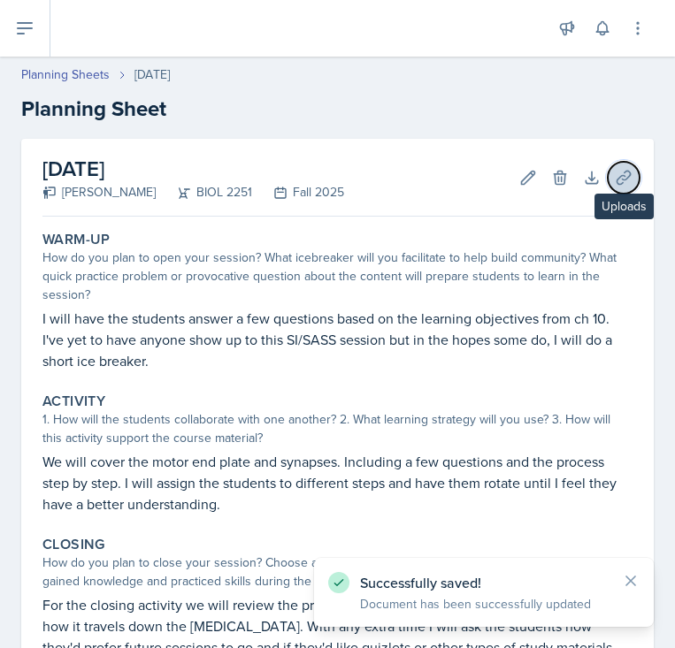
click at [619, 173] on icon at bounding box center [624, 178] width 18 height 18
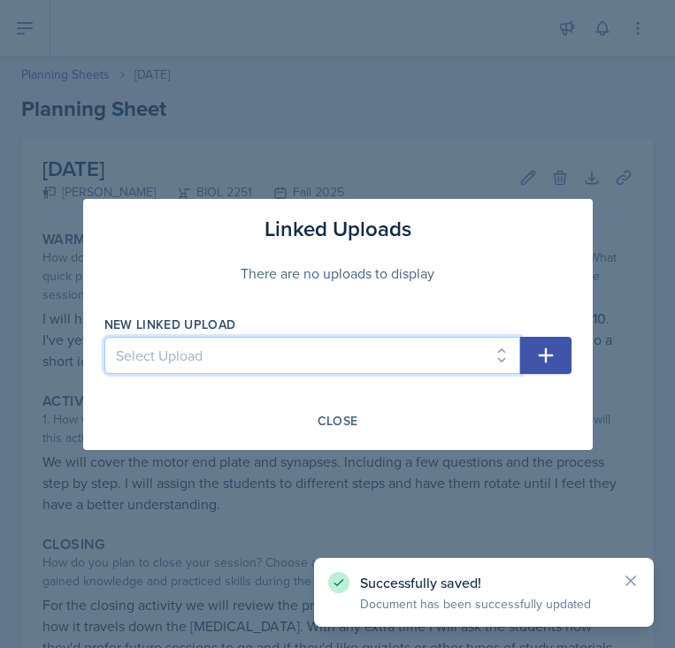
click at [435, 348] on select "Select Upload SI Session 1 ([DATE]) SI Session 2 ([DATE]) SI Session 3 ([DATE])…" at bounding box center [312, 355] width 416 height 37
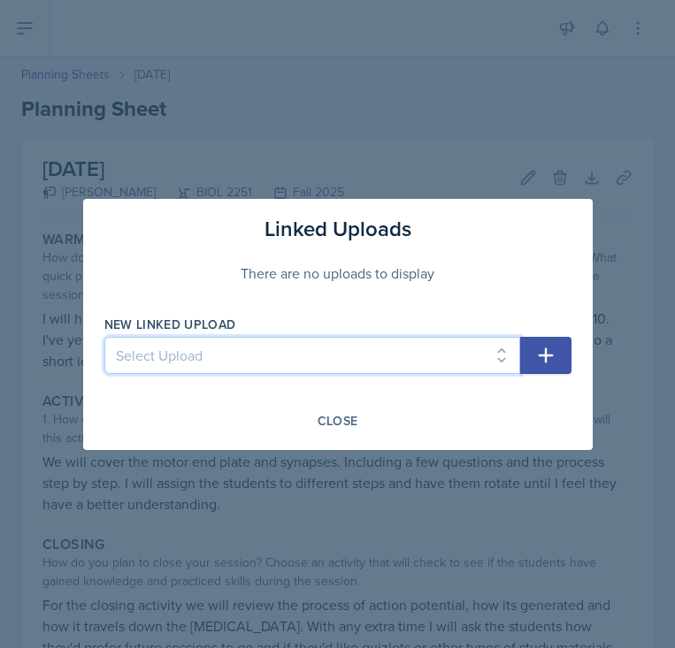
select select "3a39b029-e8bb-430c-8d9e-20942d3b7667"
click at [104, 337] on select "Select Upload SI Session 1 ([DATE]) SI Session 2 ([DATE]) SI Session 3 ([DATE])…" at bounding box center [312, 355] width 416 height 37
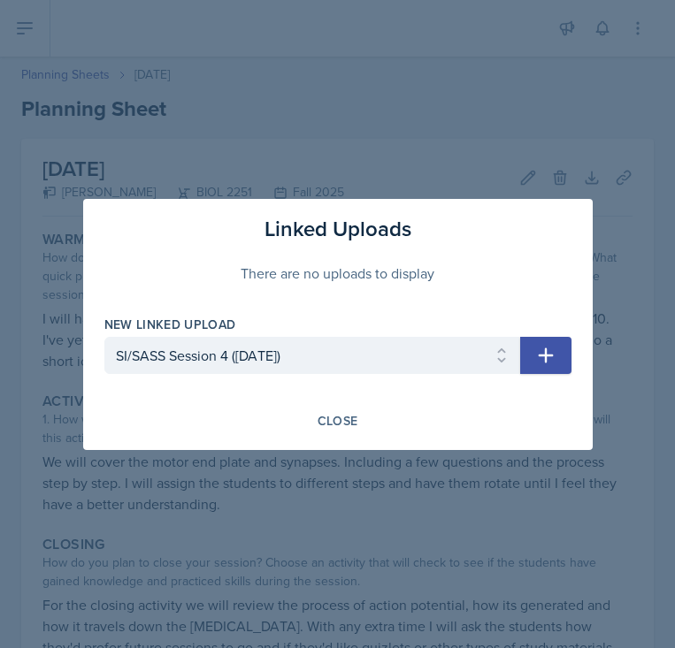
click at [540, 357] on icon "button" at bounding box center [545, 355] width 21 height 21
select select
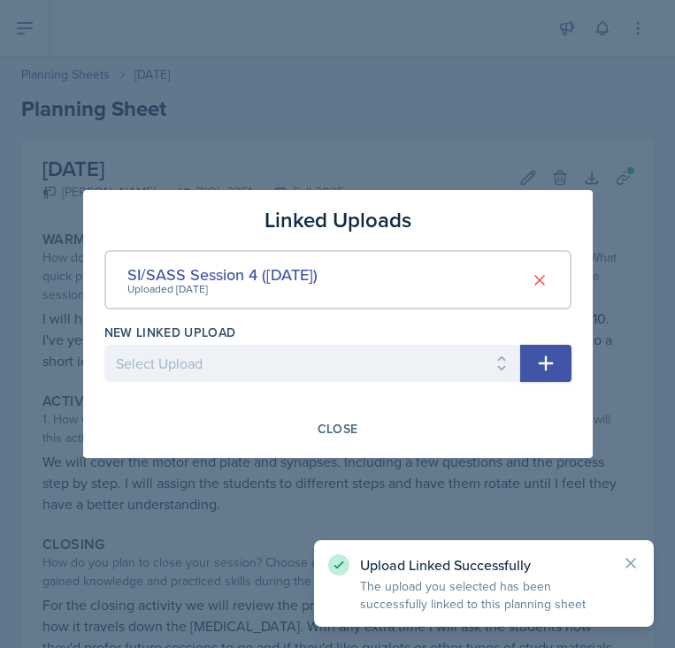
click at [346, 408] on div "Linked Uploads SI/SASS Session 4 ([DATE]) Uploaded [DATE] New Linked Upload Sel…" at bounding box center [338, 324] width 510 height 268
click at [341, 426] on div "Close" at bounding box center [338, 429] width 41 height 14
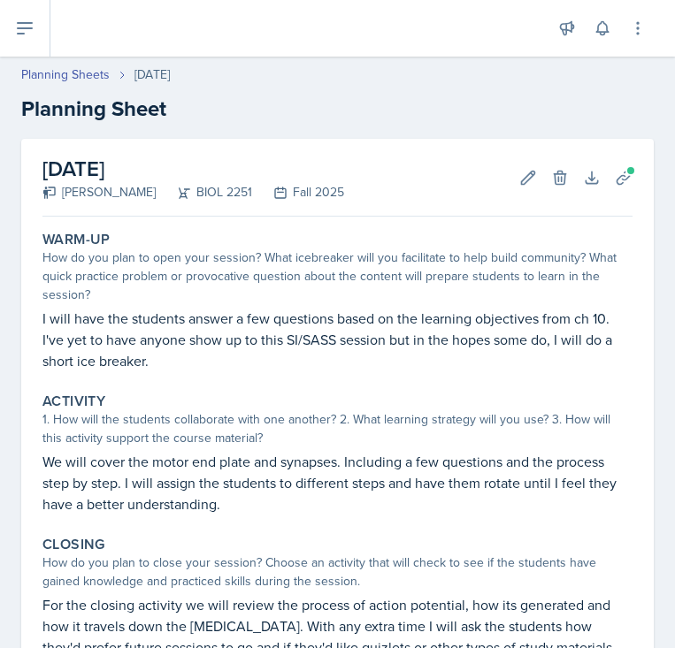
click at [332, 152] on div "[DATE] [PERSON_NAME] BIOL 2251 Fall 2025 Edit Delete Download Uploads Autosaving" at bounding box center [337, 178] width 590 height 78
click at [24, 21] on icon at bounding box center [24, 28] width 21 height 21
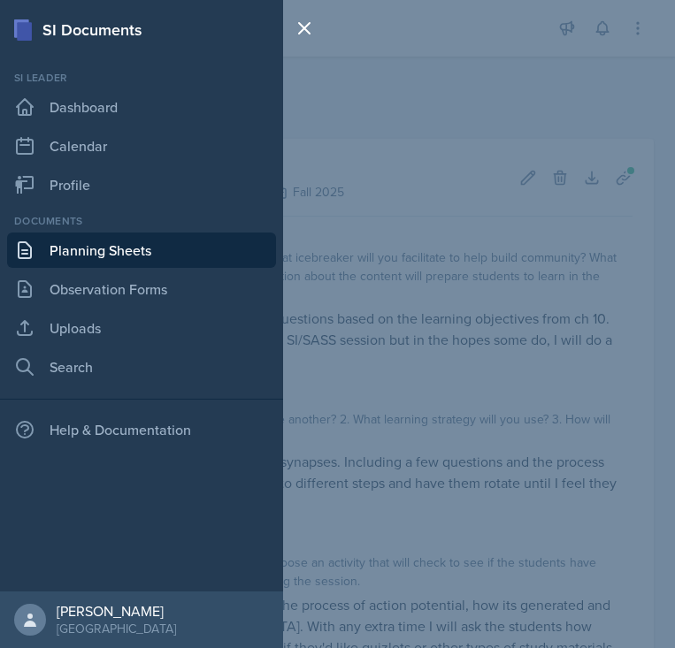
click at [74, 244] on link "Planning Sheets" at bounding box center [141, 250] width 269 height 35
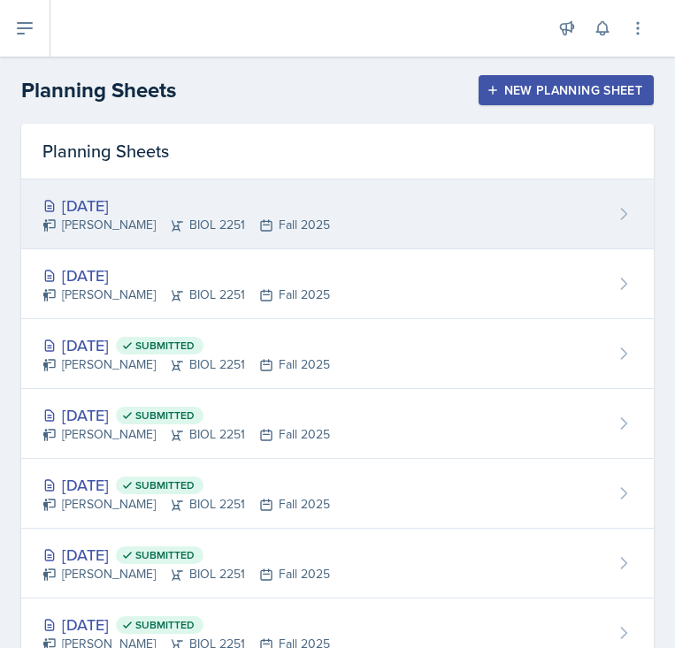
click at [264, 220] on div "[PERSON_NAME] BIOL 2251 Fall 2025" at bounding box center [185, 225] width 287 height 19
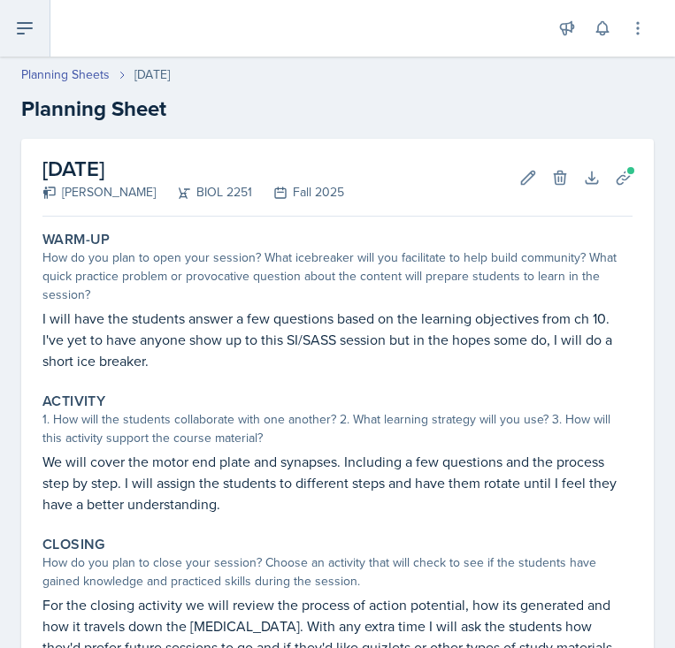
click at [12, 25] on button at bounding box center [25, 28] width 50 height 57
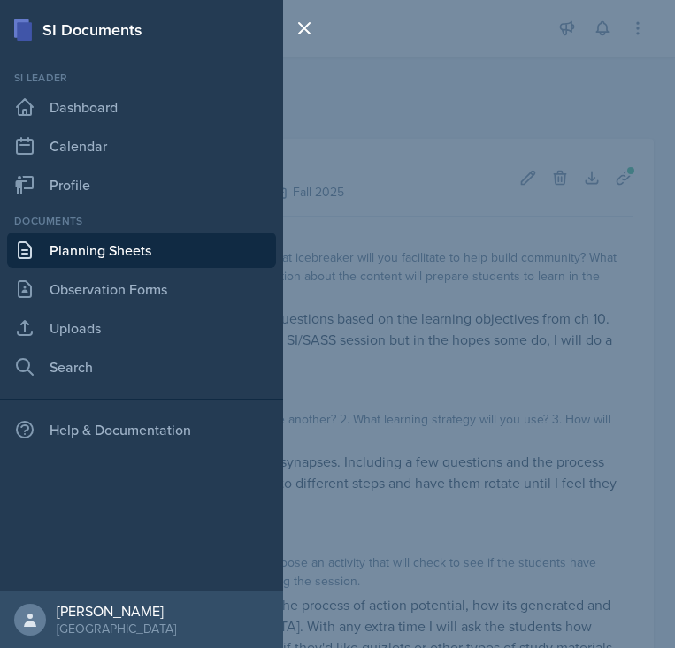
click at [103, 256] on link "Planning Sheets" at bounding box center [141, 250] width 269 height 35
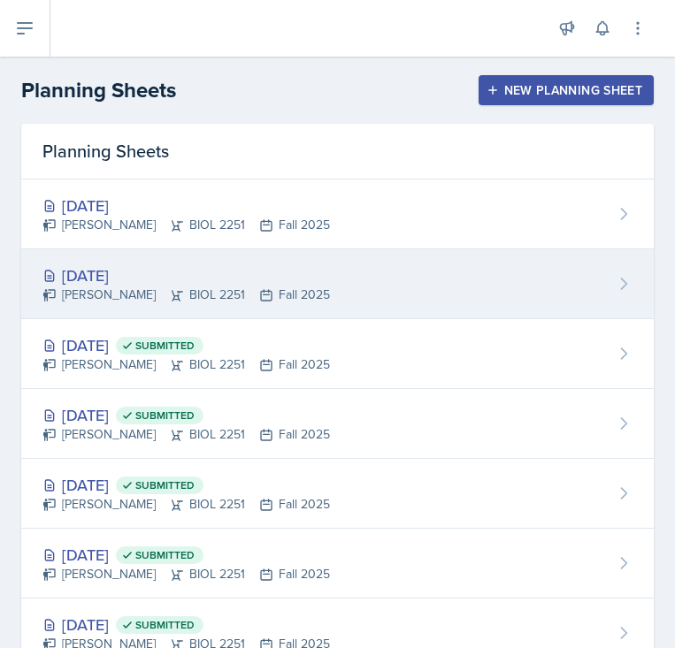
click at [111, 280] on div "[DATE]" at bounding box center [185, 276] width 287 height 24
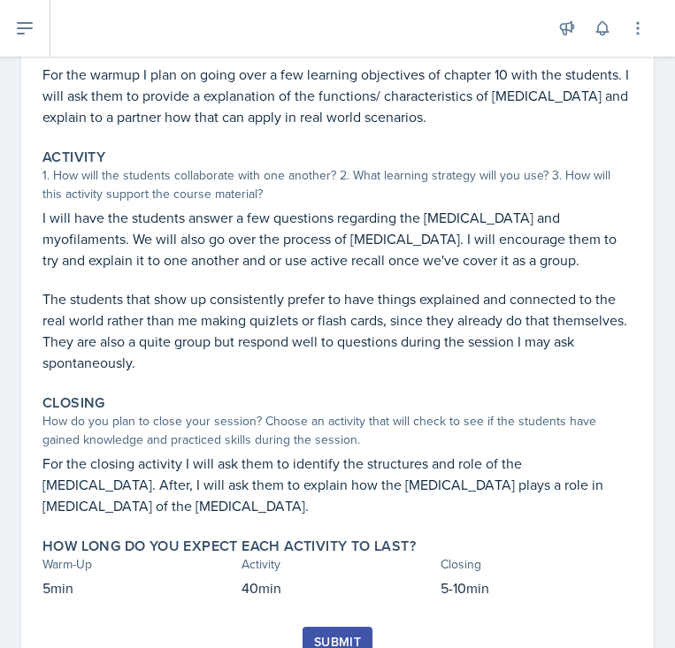
scroll to position [295, 0]
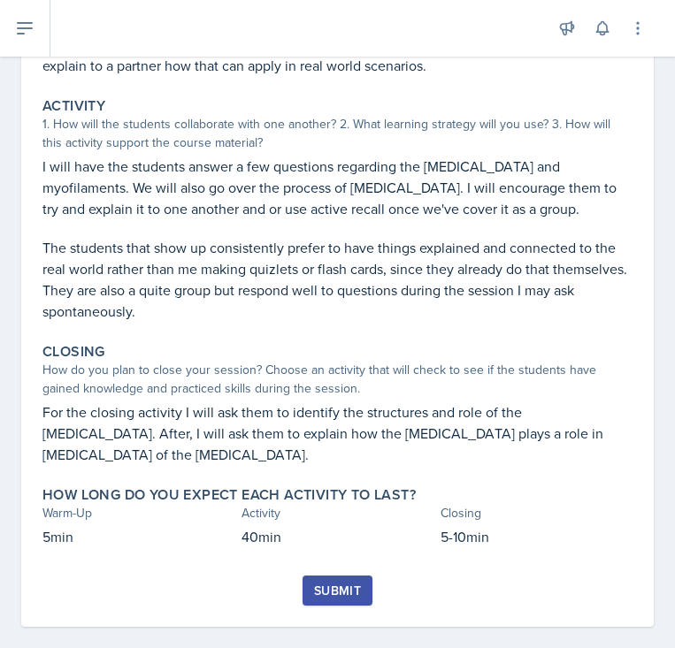
click at [337, 576] on button "Submit" at bounding box center [338, 591] width 70 height 30
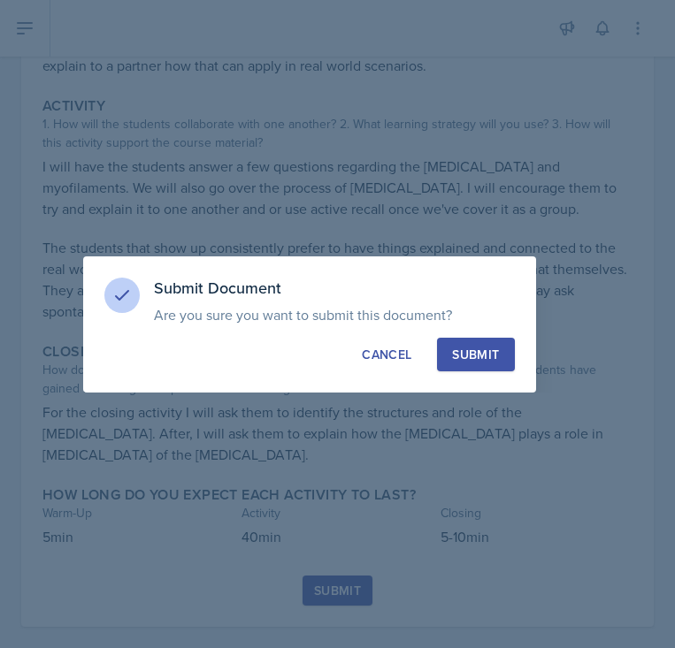
click at [458, 352] on div "Submit" at bounding box center [475, 355] width 47 height 18
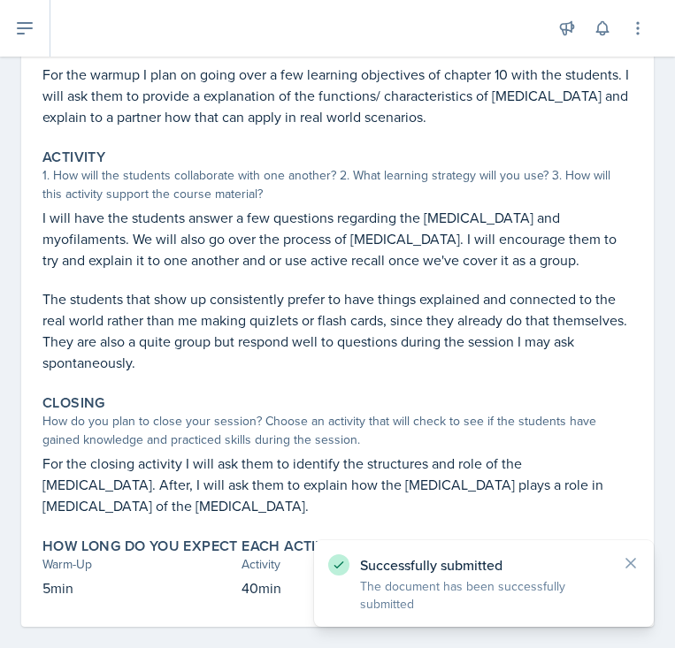
scroll to position [0, 0]
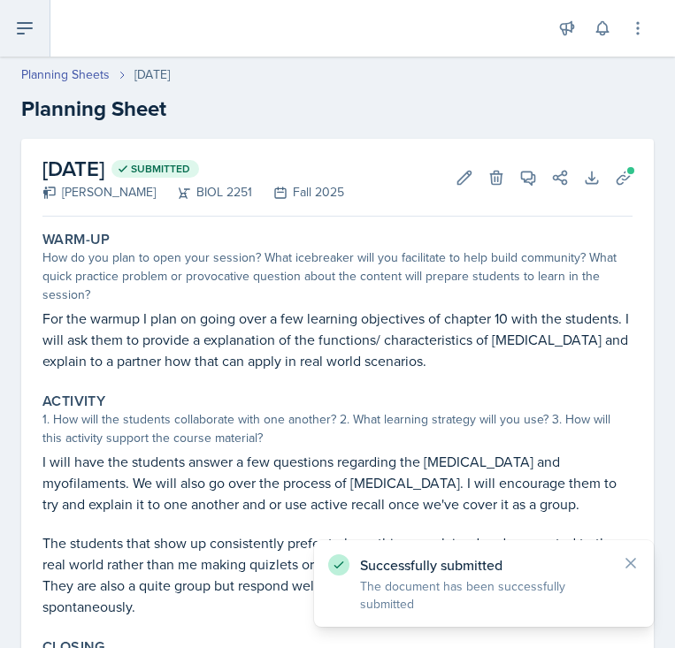
click at [36, 27] on button at bounding box center [25, 28] width 50 height 57
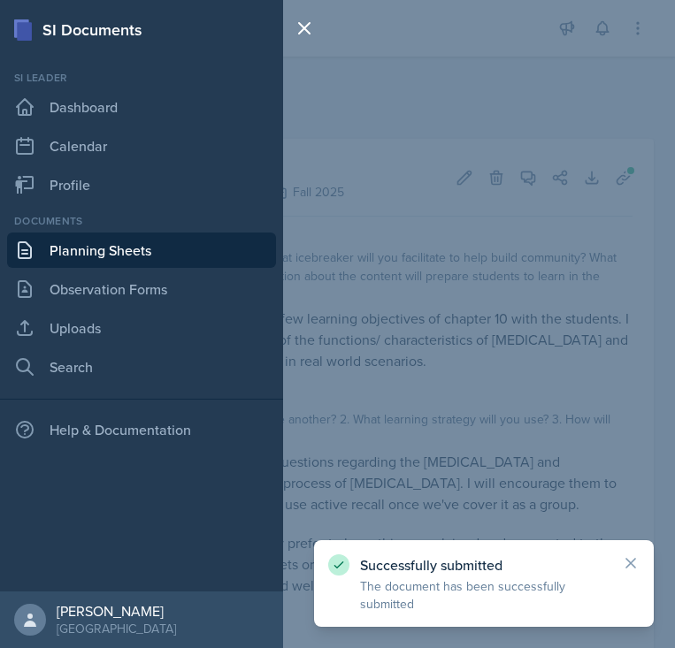
click at [69, 257] on link "Planning Sheets" at bounding box center [141, 250] width 269 height 35
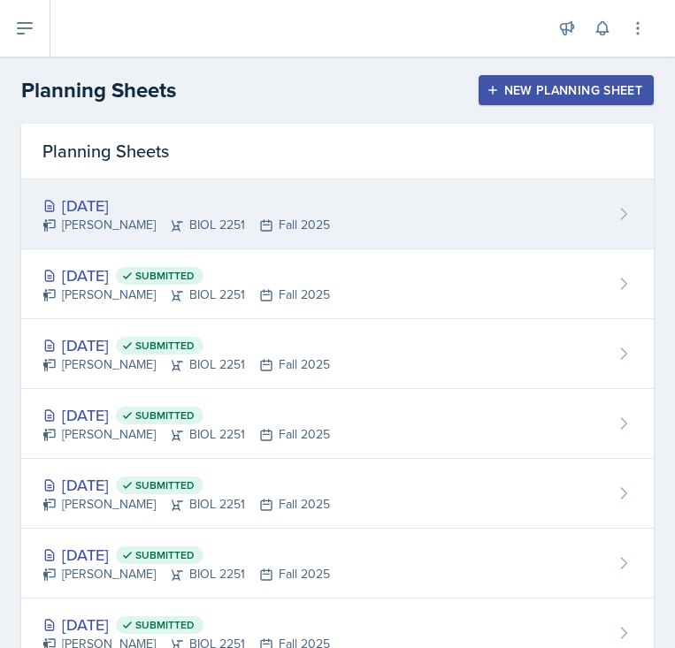
click at [173, 226] on div "[PERSON_NAME] BIOL 2251 Fall 2025" at bounding box center [185, 225] width 287 height 19
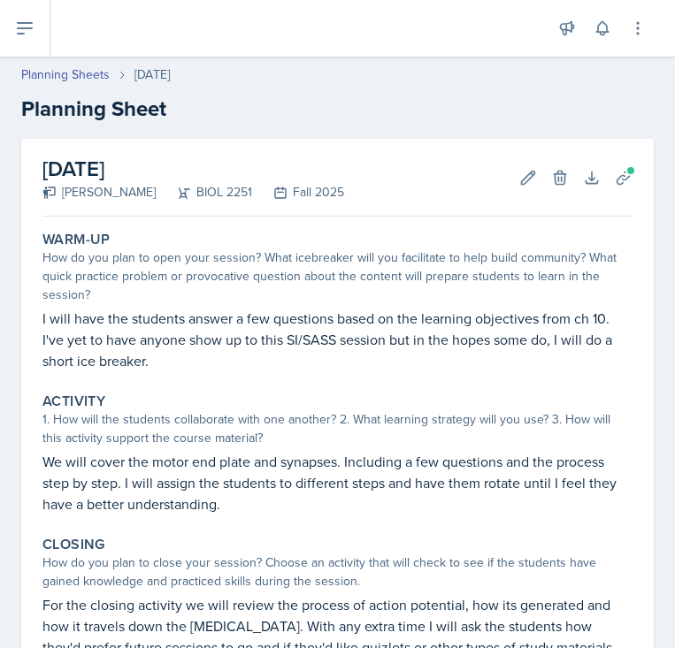
scroll to position [214, 0]
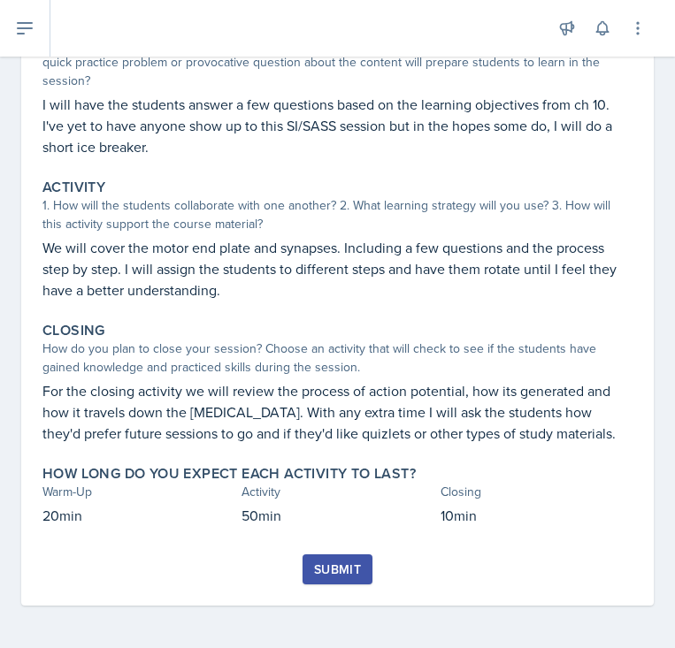
click at [340, 571] on div "Submit" at bounding box center [337, 570] width 47 height 14
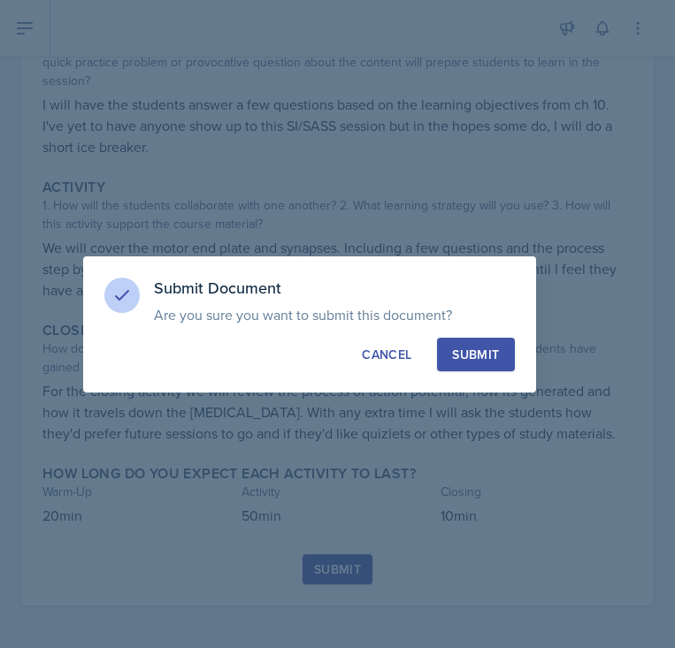
click at [464, 341] on button "Submit" at bounding box center [475, 355] width 77 height 34
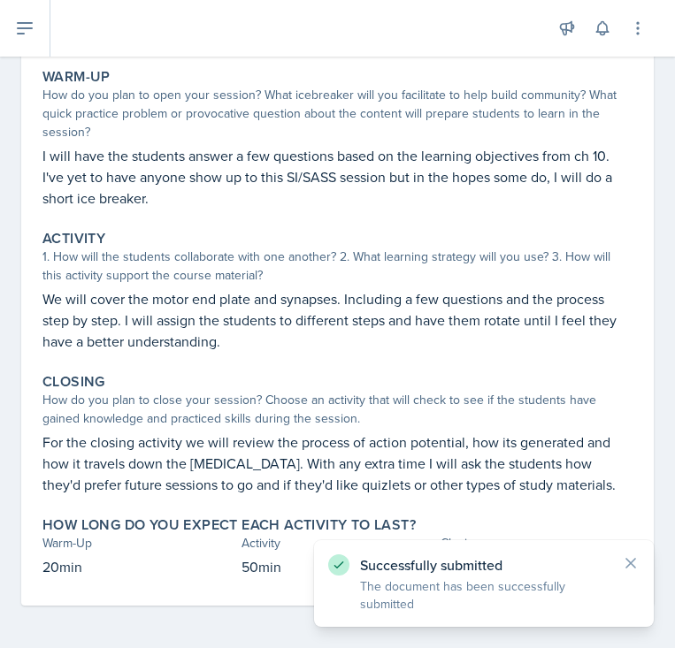
scroll to position [0, 0]
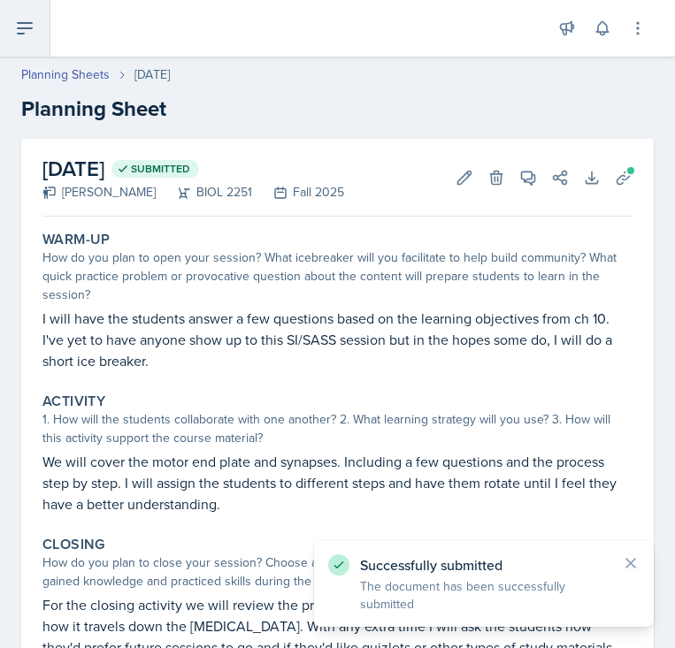
click at [25, 30] on icon at bounding box center [24, 28] width 21 height 21
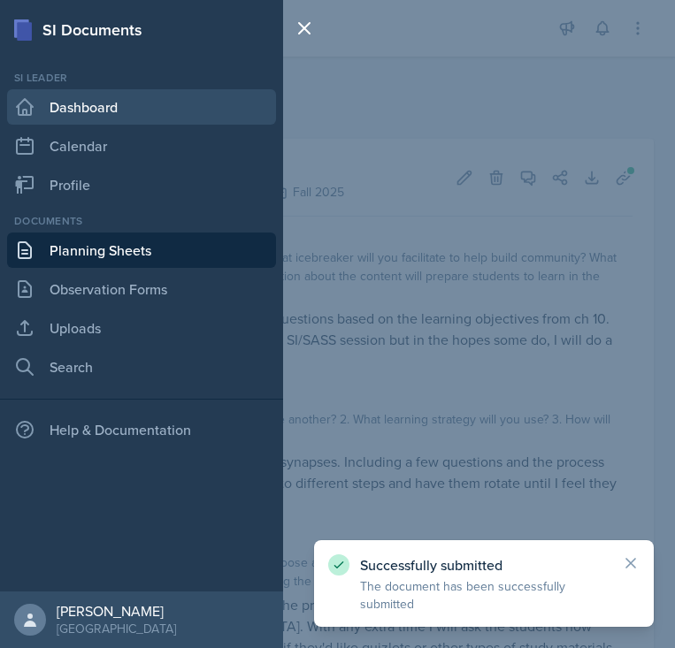
click at [57, 102] on link "Dashboard" at bounding box center [141, 106] width 269 height 35
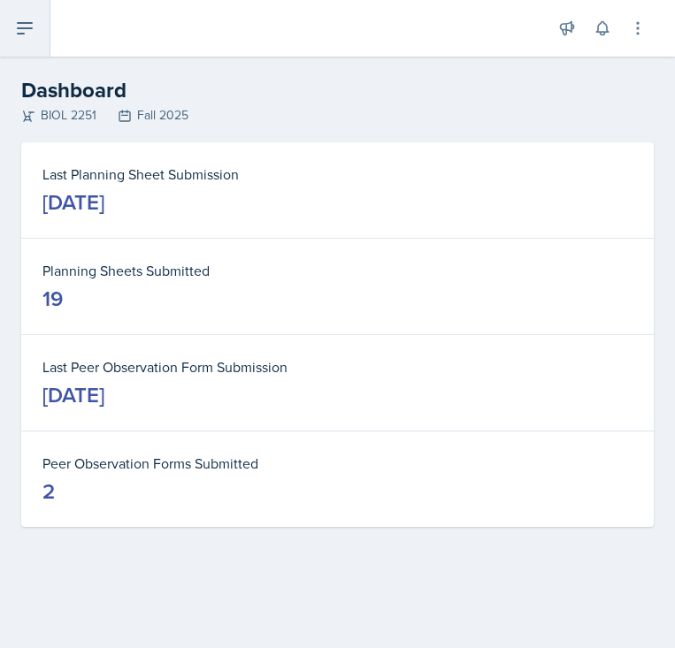
click at [28, 31] on icon at bounding box center [24, 28] width 21 height 21
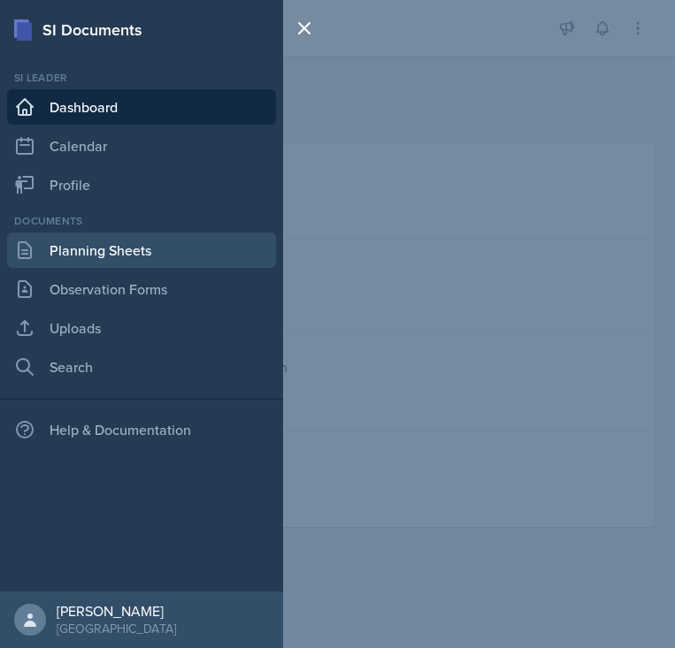
click at [90, 249] on link "Planning Sheets" at bounding box center [141, 250] width 269 height 35
